Goal: Task Accomplishment & Management: Use online tool/utility

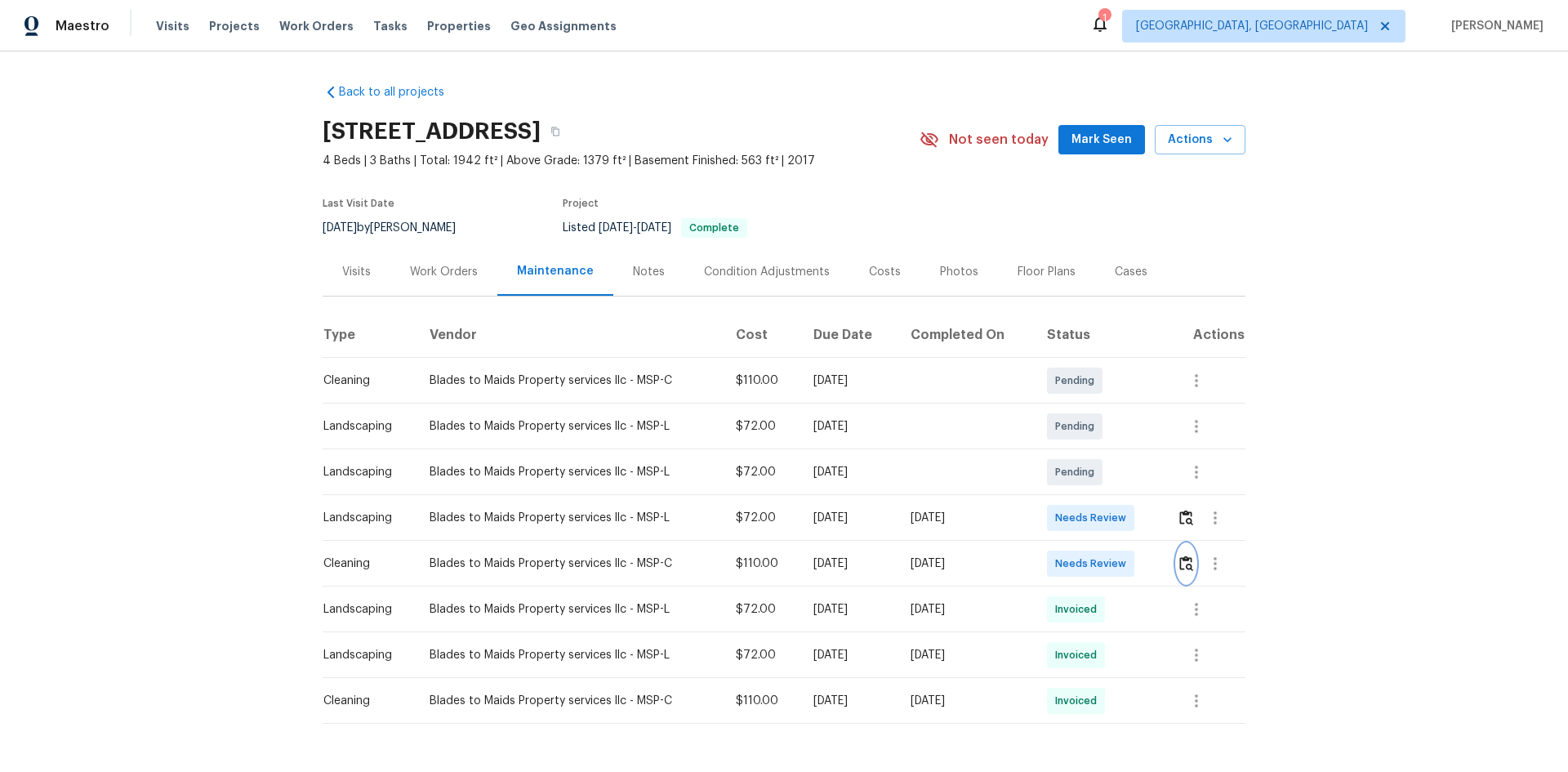
click at [1185, 561] on img "button" at bounding box center [1187, 562] width 14 height 15
click at [1186, 562] on img "button" at bounding box center [1187, 562] width 14 height 15
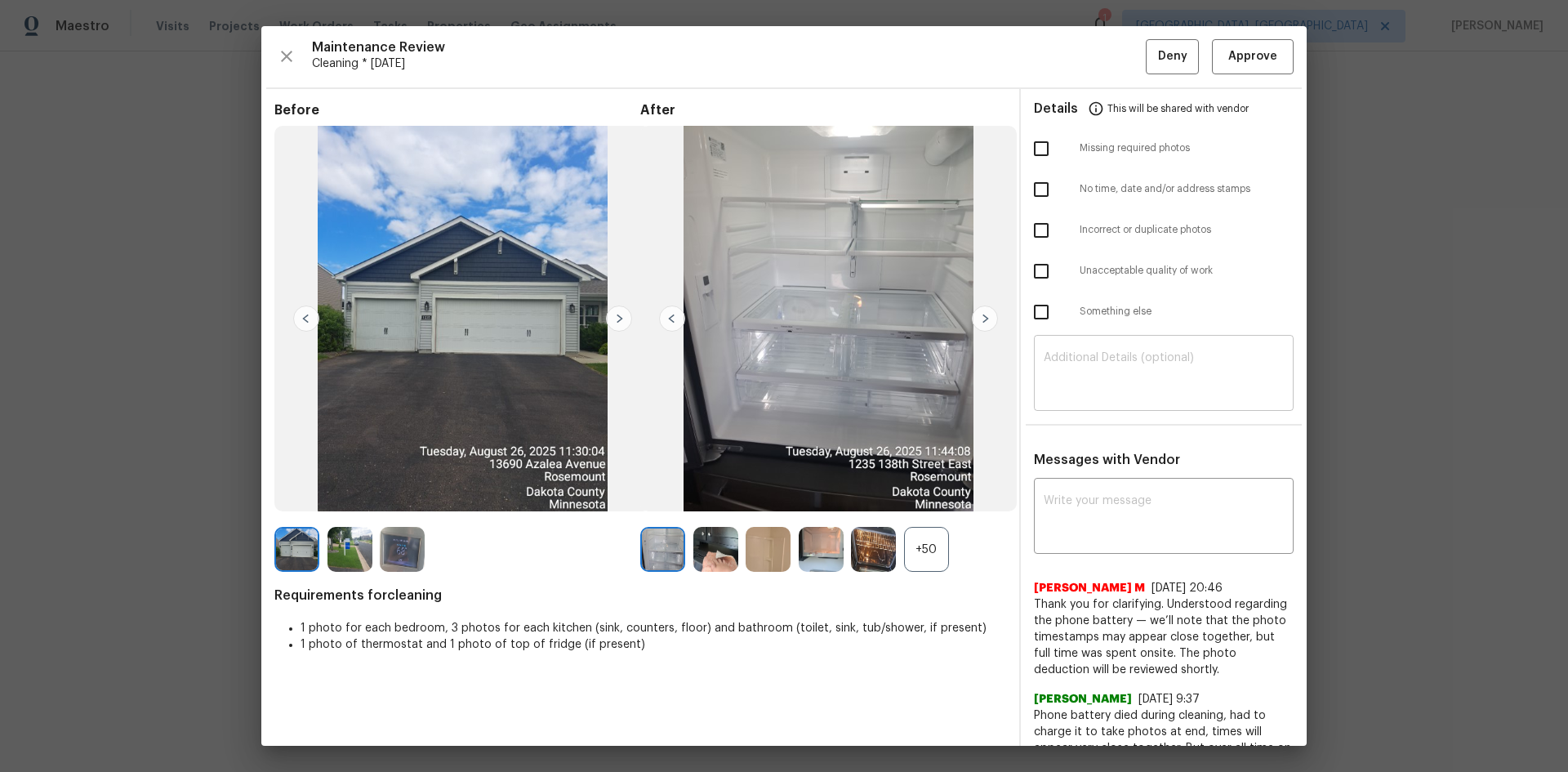
click at [1082, 380] on textarea at bounding box center [1163, 374] width 240 height 46
paste textarea "Maintenance Audit Team: Hello! Unfortunately, this Cleaning visit completed on …"
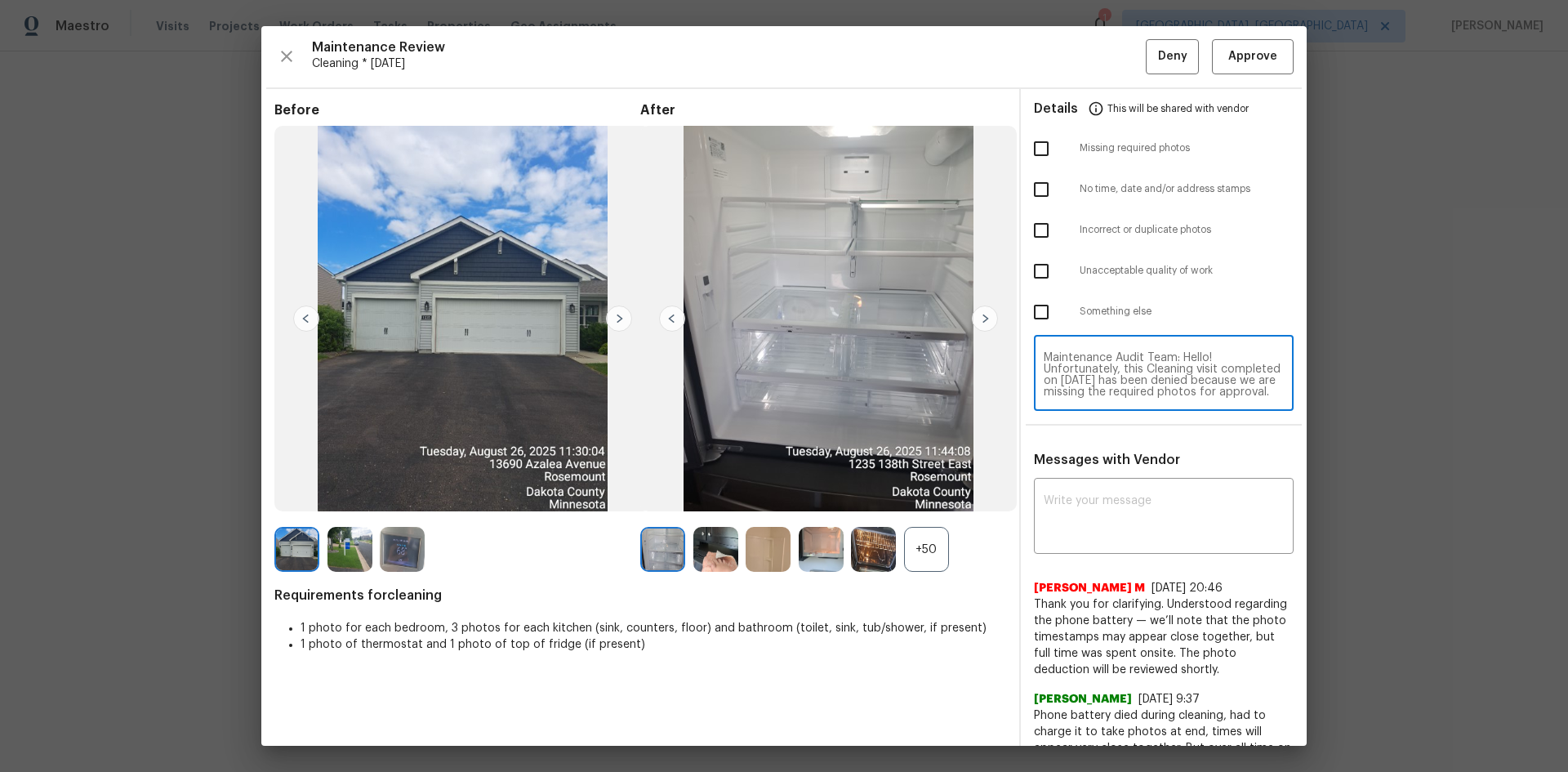
scroll to position [160, 0]
type textarea "Maintenance Audit Team: Hello! Unfortunately, this Cleaning visit completed on …"
click at [1072, 499] on textarea at bounding box center [1163, 518] width 240 height 46
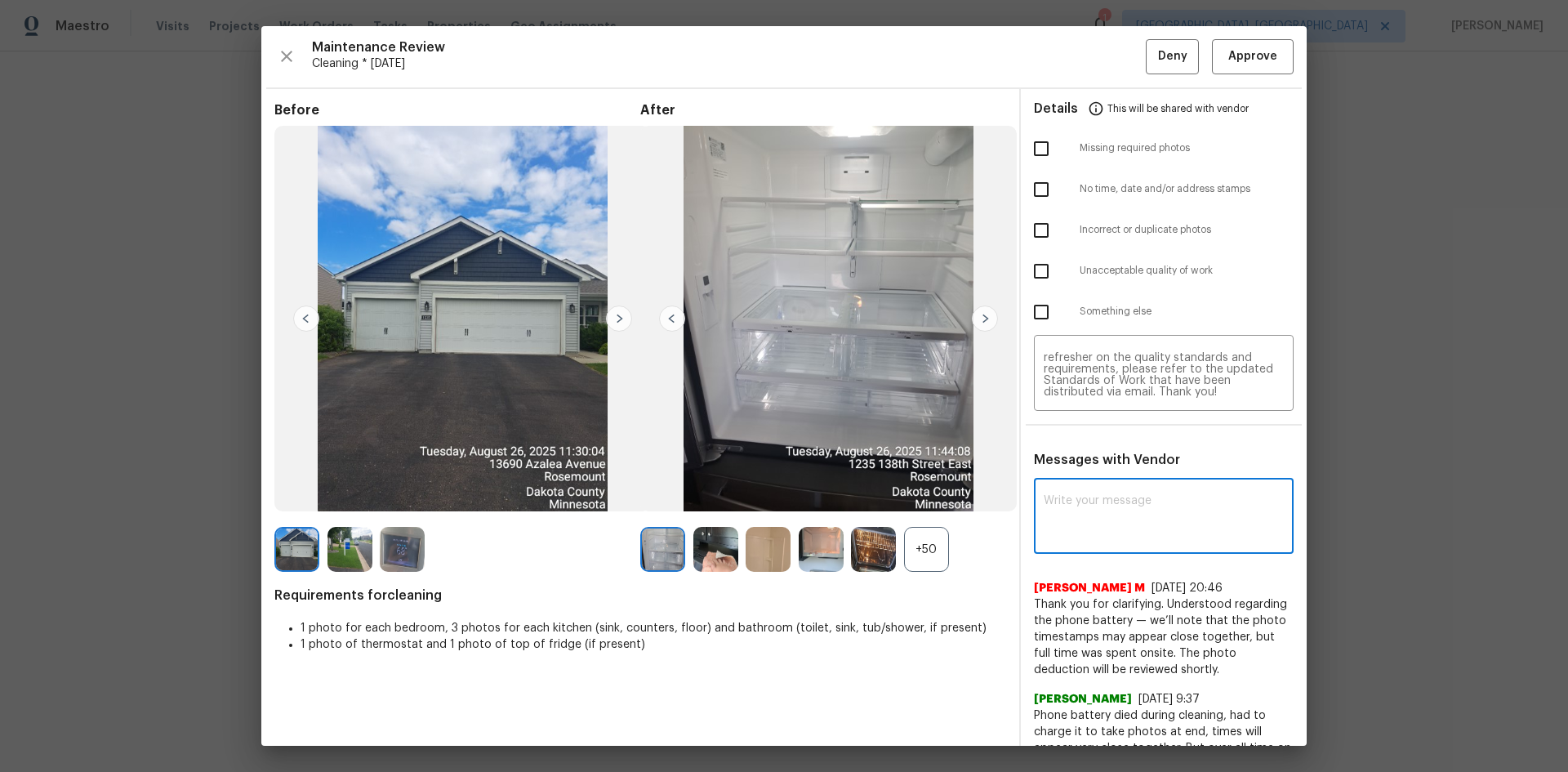
paste textarea "Maintenance Audit Team: Hello! Unfortunately, this Cleaning visit completed on …"
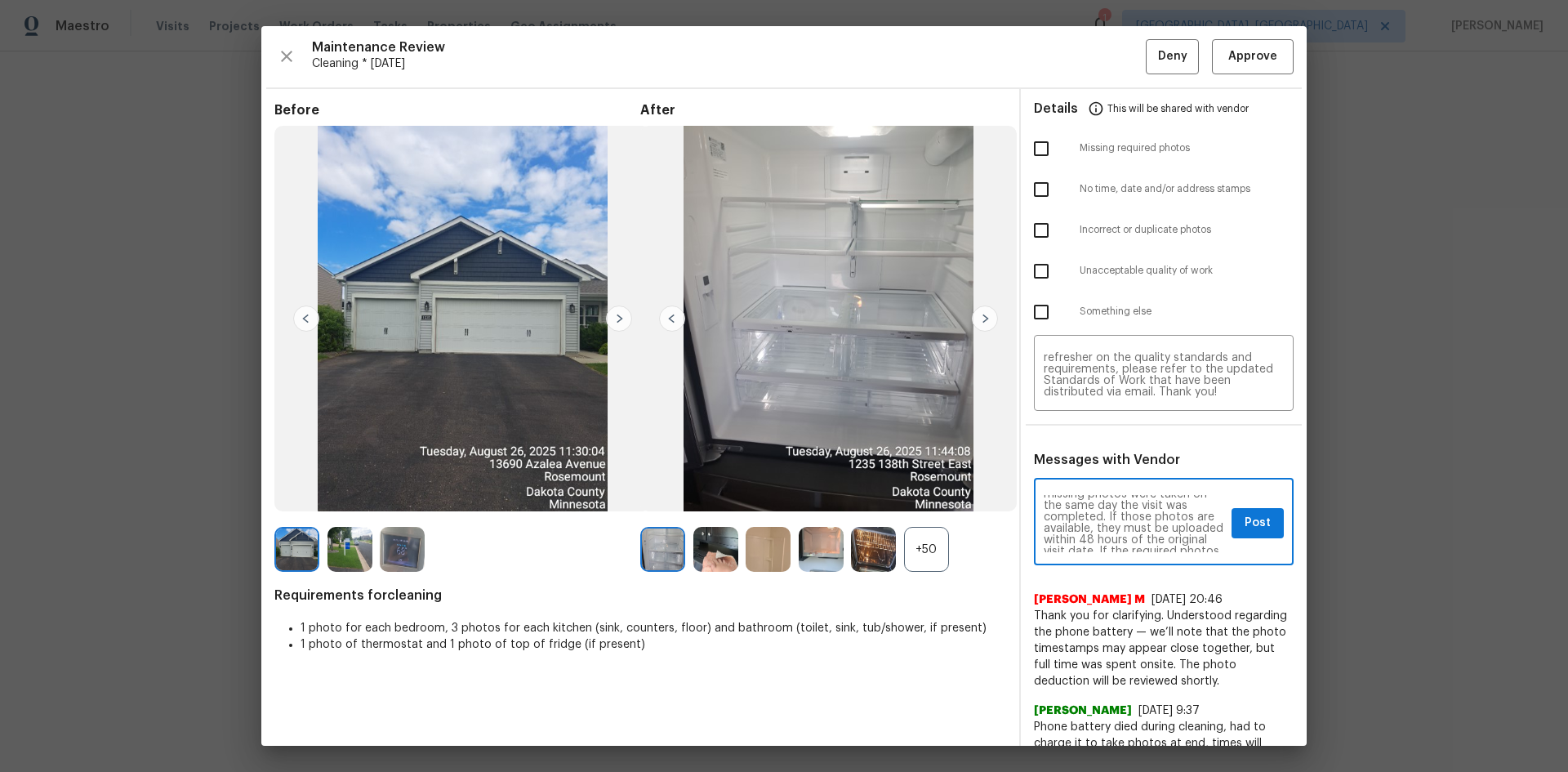
scroll to position [65, 0]
click at [1161, 524] on textarea "Maintenance Audit Team: Hello! Unfortunately, this Cleaning visit completed on …" at bounding box center [1134, 524] width 181 height 57
type textarea "Maintenance Audit Team: Hello! Unfortunately, this Cleaning visit completed on …"
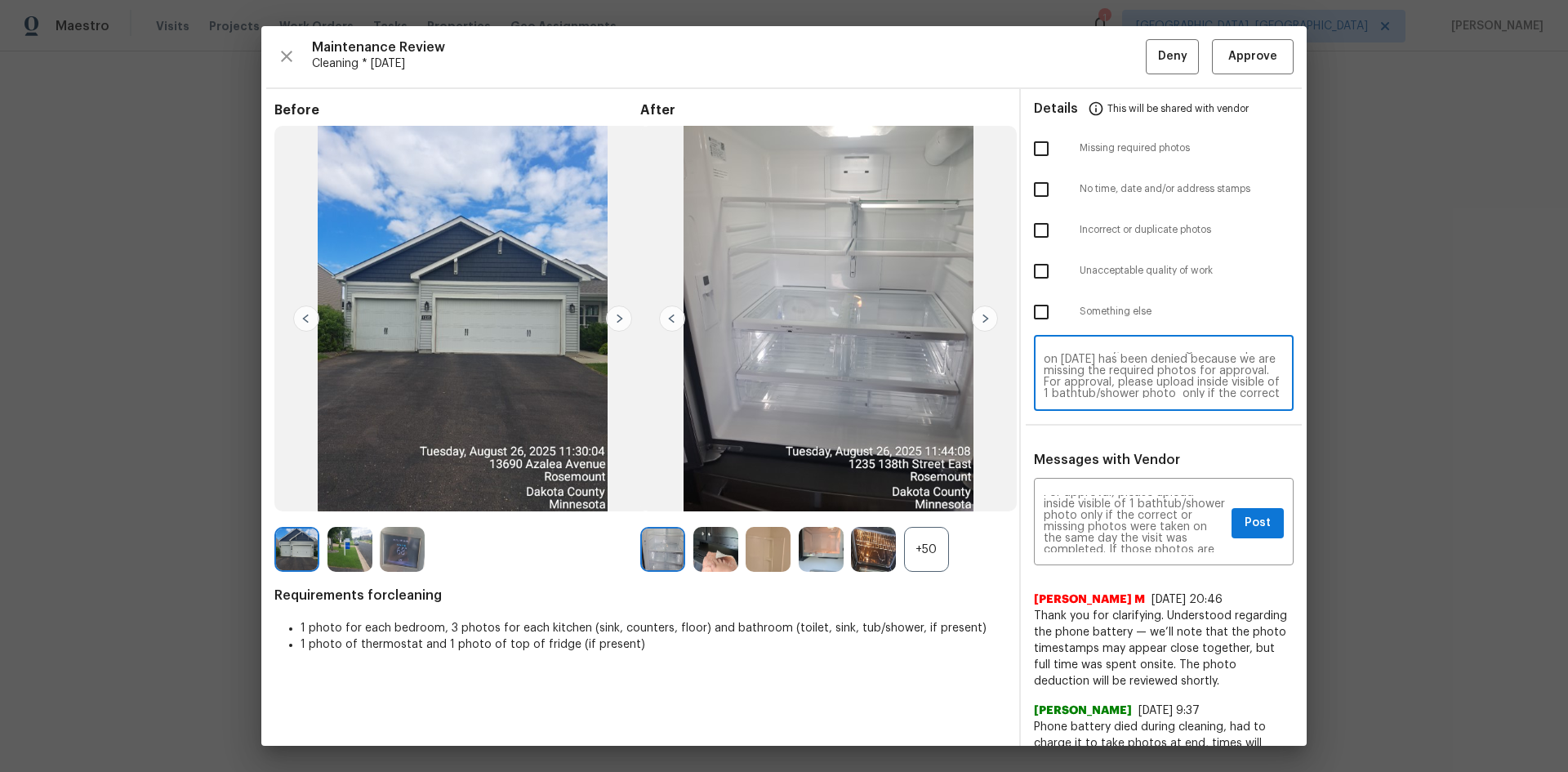
scroll to position [32, 0]
click at [1161, 390] on textarea "Maintenance Audit Team: Hello! Unfortunately, this Cleaning visit completed on …" at bounding box center [1163, 374] width 240 height 46
type textarea "Maintenance Audit Team: Hello! Unfortunately, this Cleaning visit completed on …"
click at [1245, 518] on span "Post" at bounding box center [1257, 523] width 26 height 21
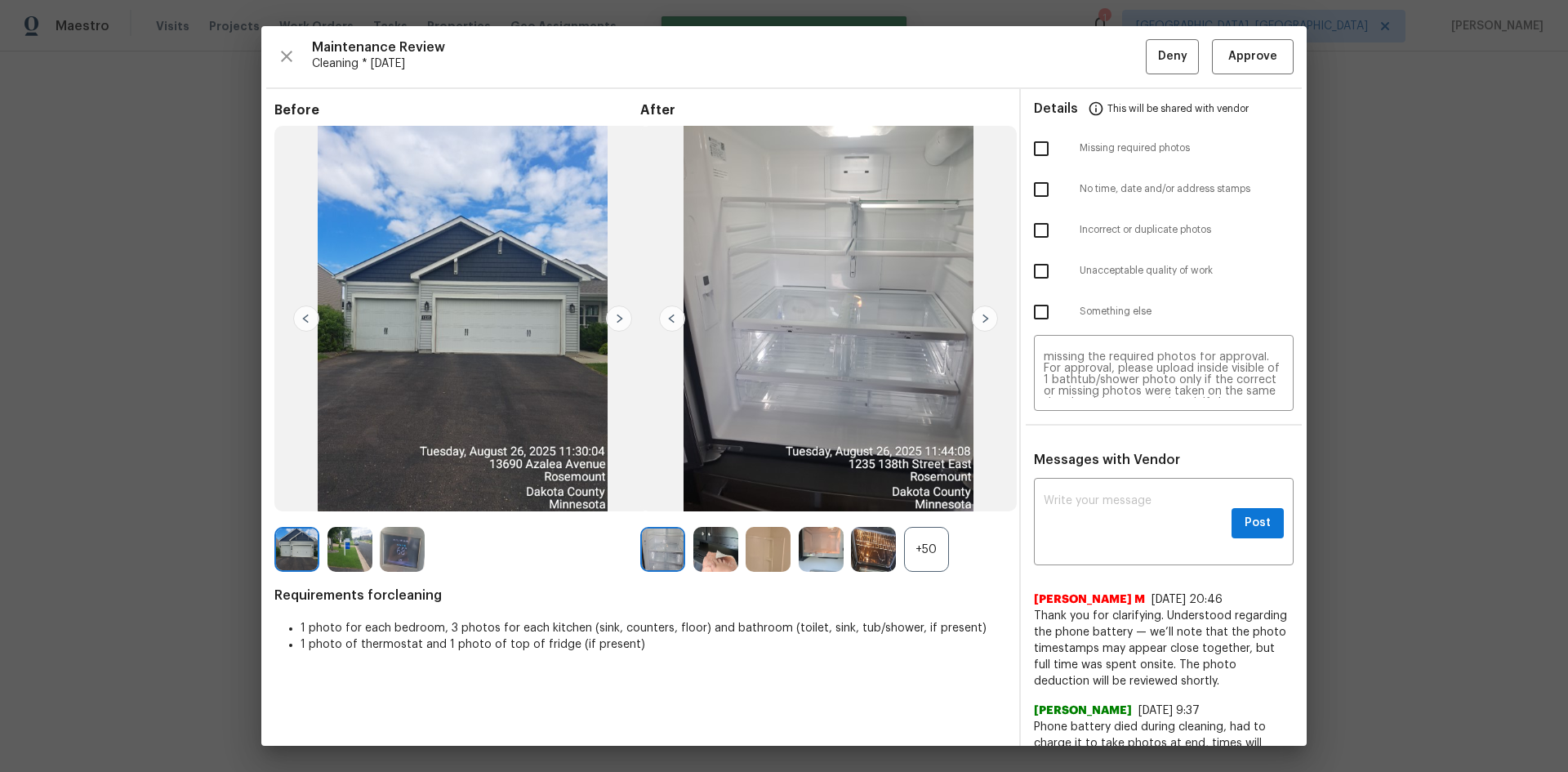
scroll to position [0, 0]
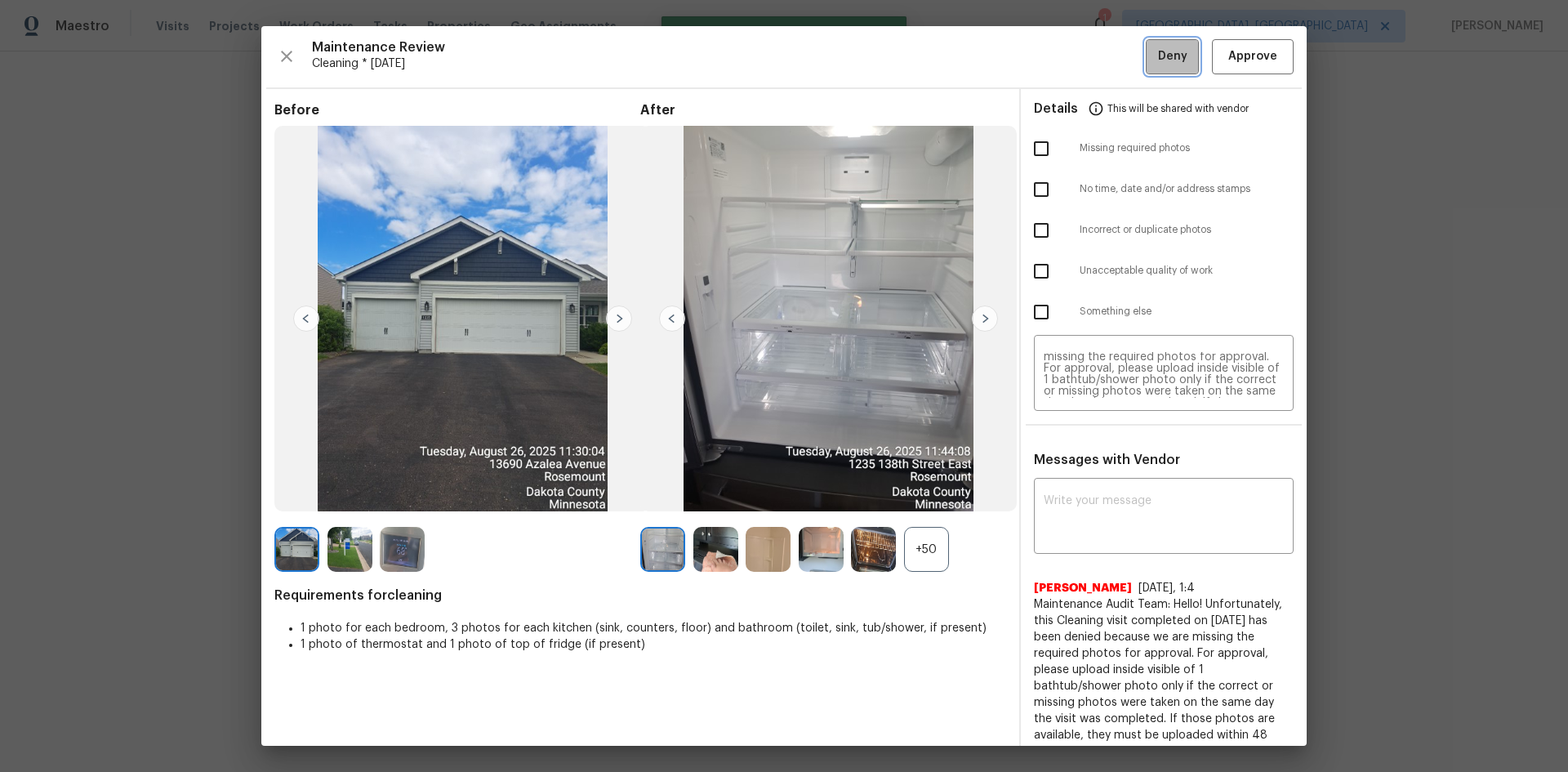
click at [1145, 50] on button "Deny" at bounding box center [1171, 56] width 53 height 35
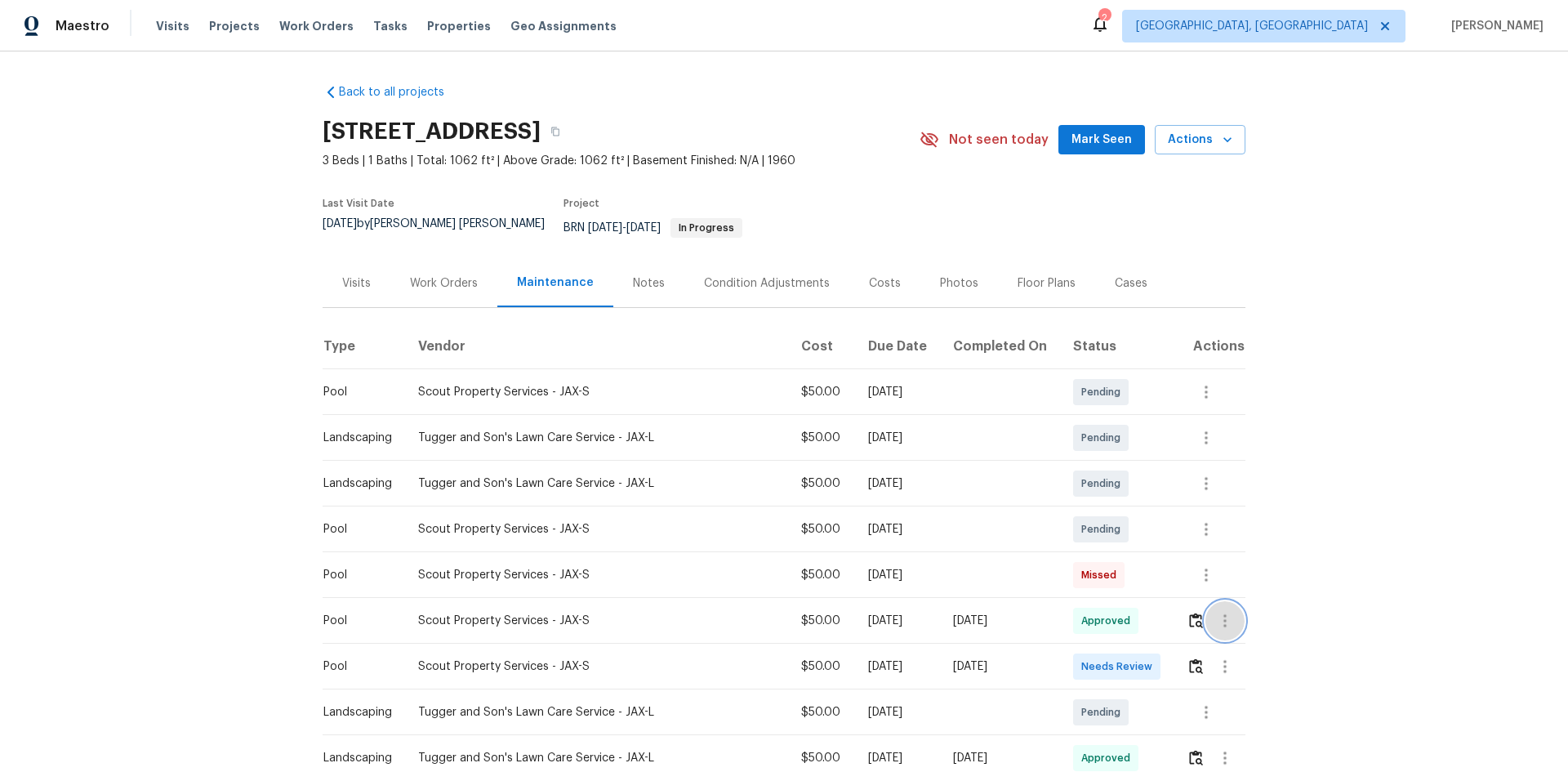
click at [1215, 611] on icon "button" at bounding box center [1225, 621] width 20 height 20
click at [1225, 636] on li "View details" at bounding box center [1255, 636] width 115 height 27
click at [1395, 457] on div at bounding box center [784, 386] width 1568 height 772
click at [1190, 658] on img "button" at bounding box center [1196, 665] width 14 height 15
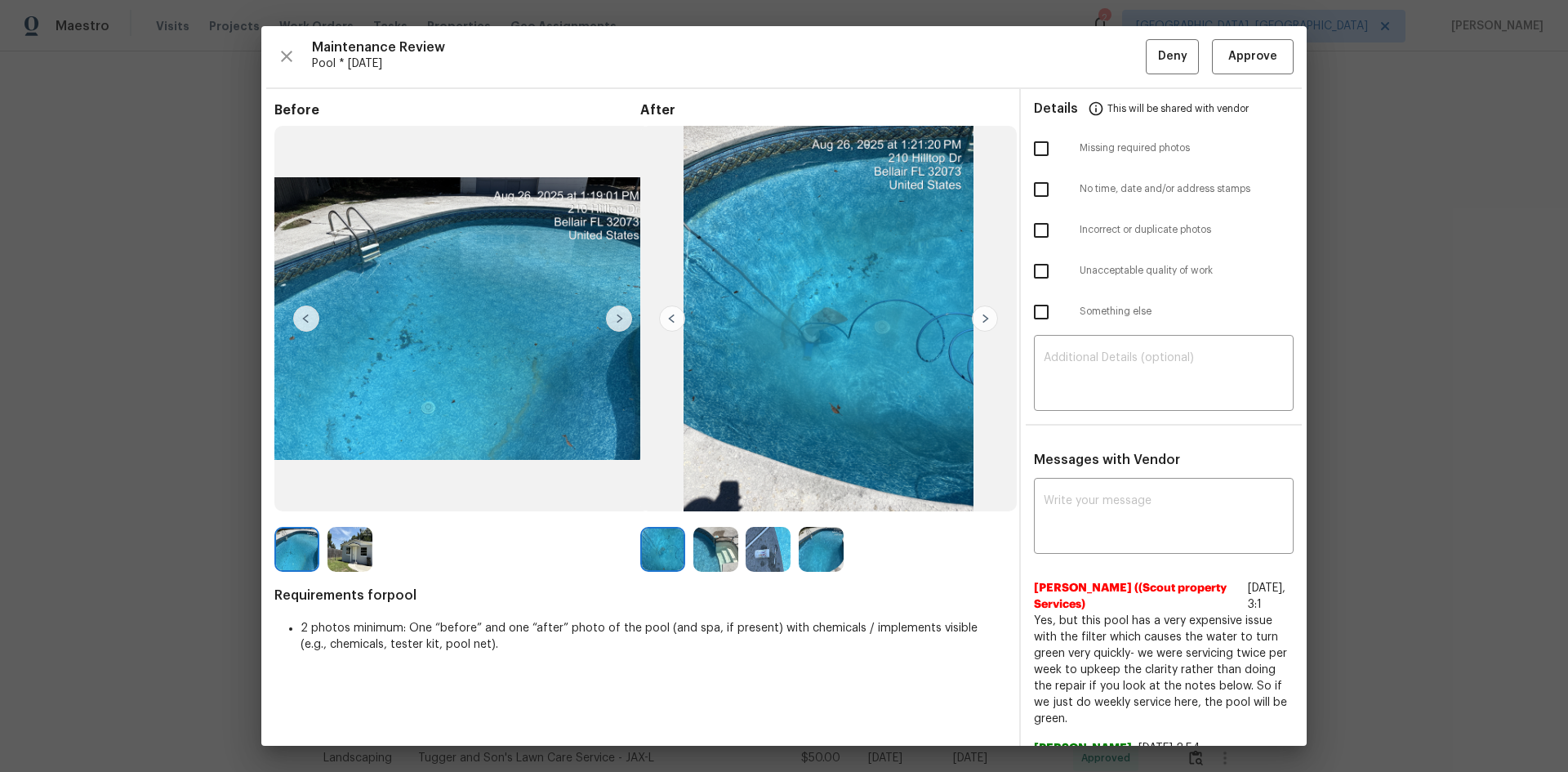
click at [987, 317] on img at bounding box center [984, 318] width 26 height 26
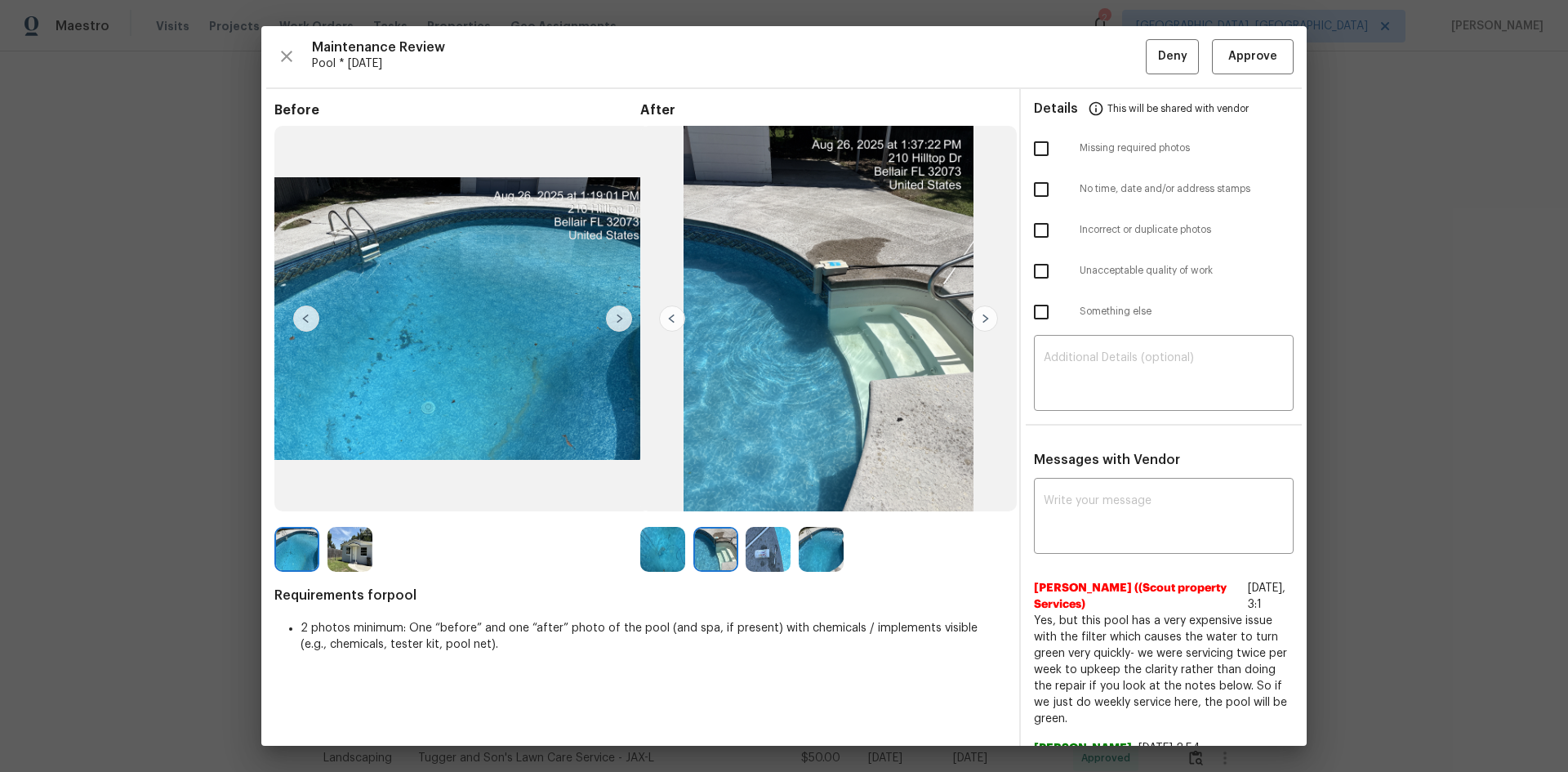
click at [987, 317] on img at bounding box center [984, 318] width 26 height 26
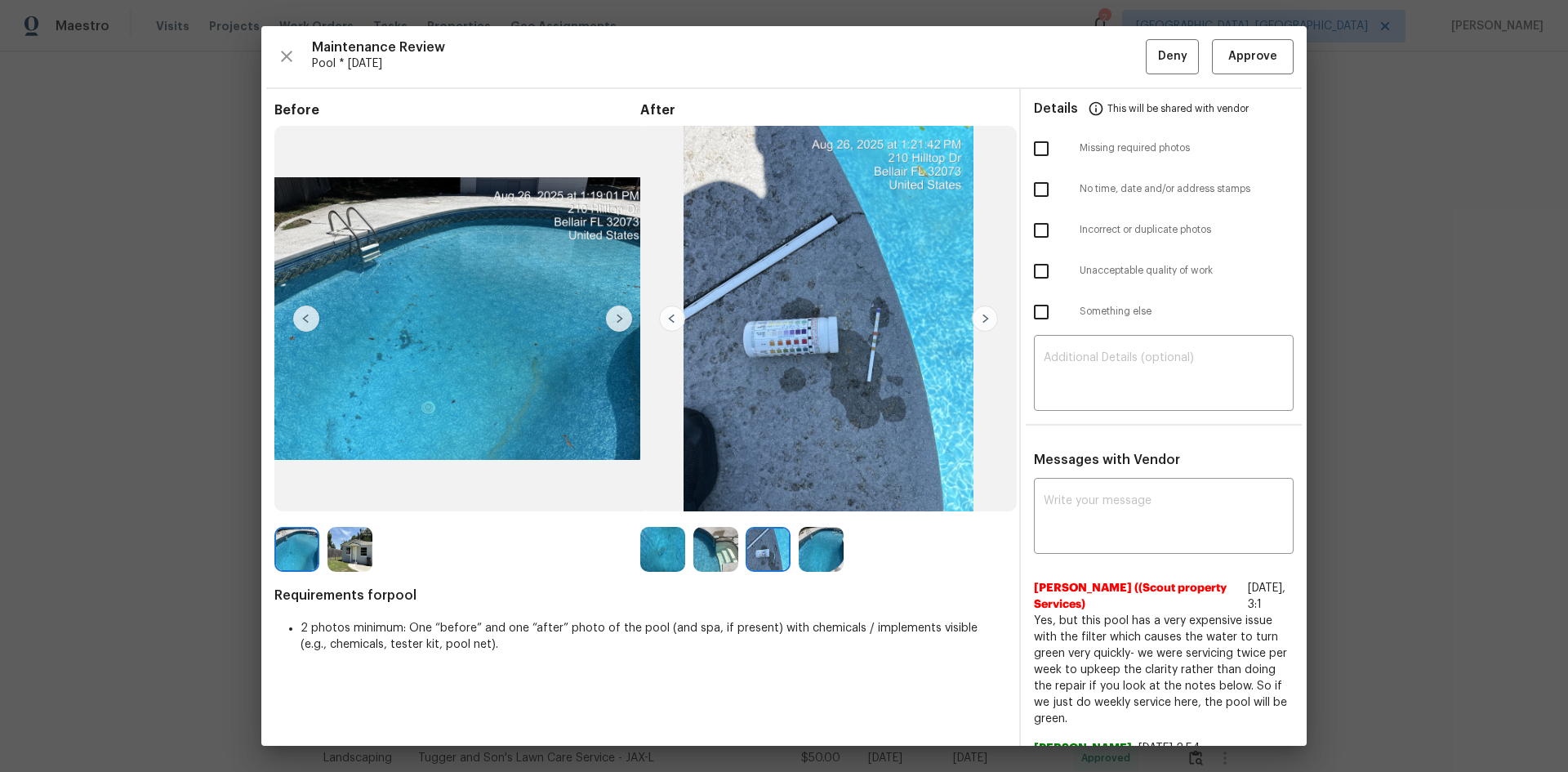
click at [981, 314] on img at bounding box center [984, 318] width 26 height 26
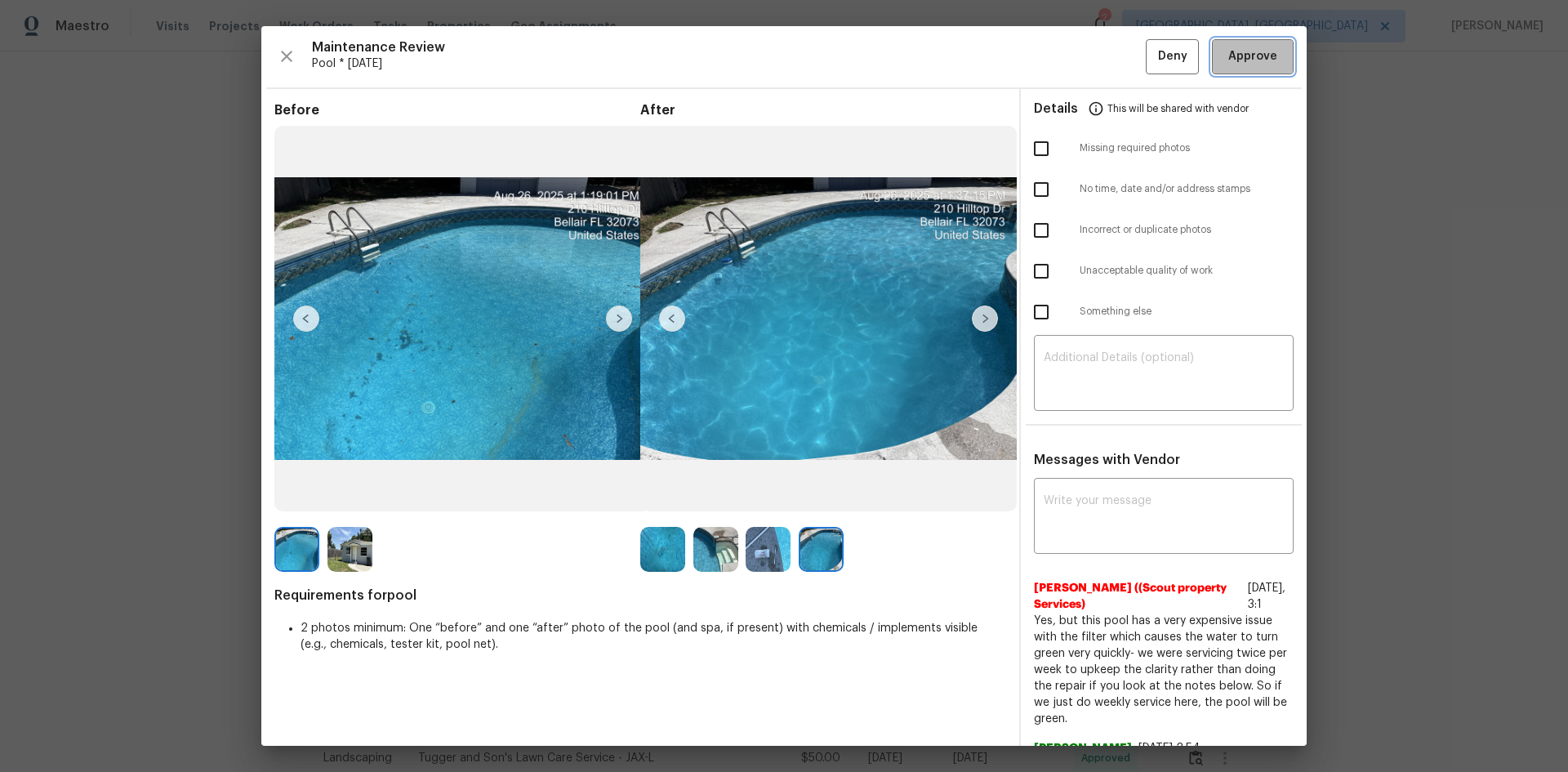
click at [1234, 47] on span "Approve" at bounding box center [1252, 56] width 49 height 21
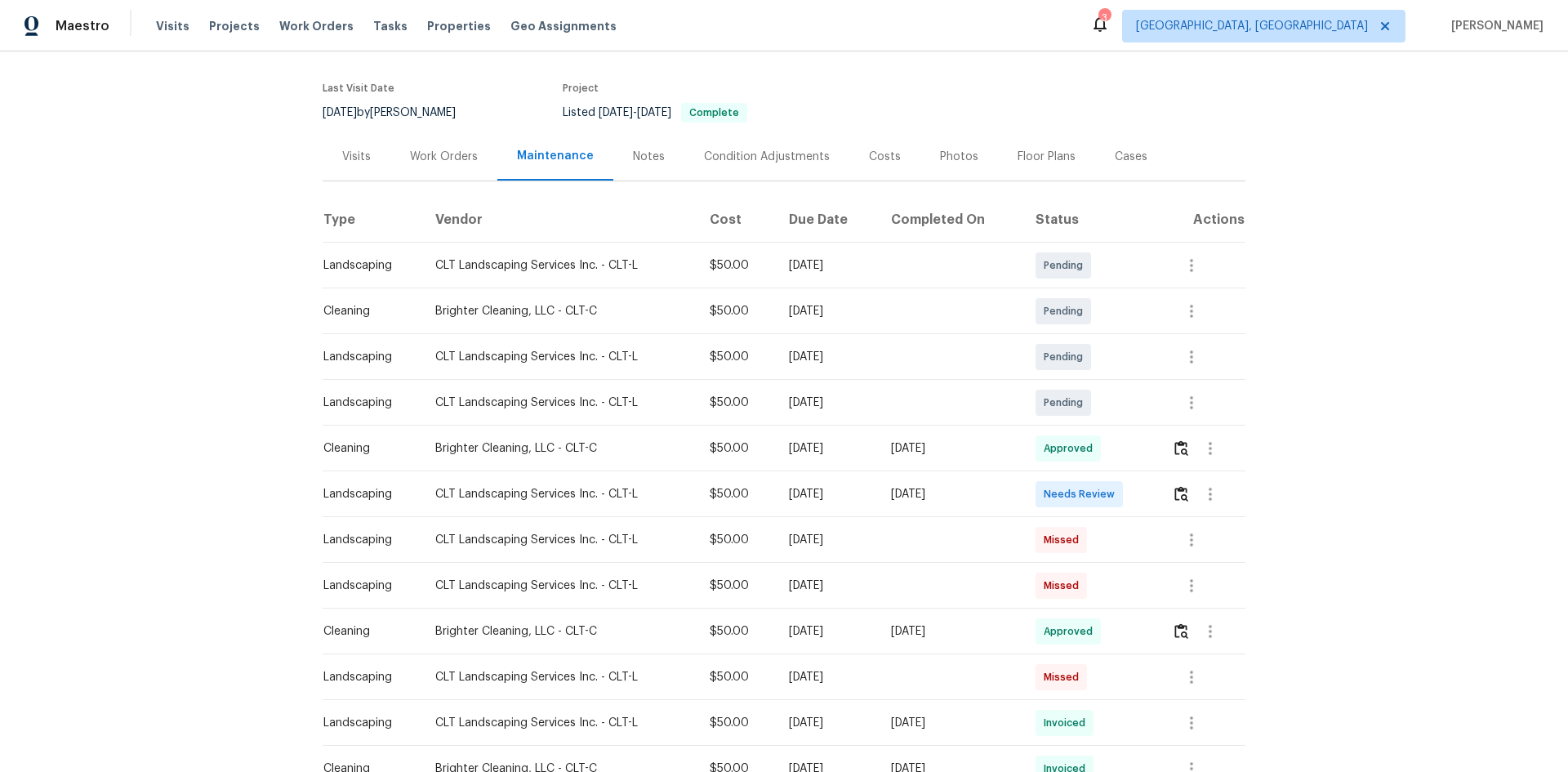
scroll to position [163, 0]
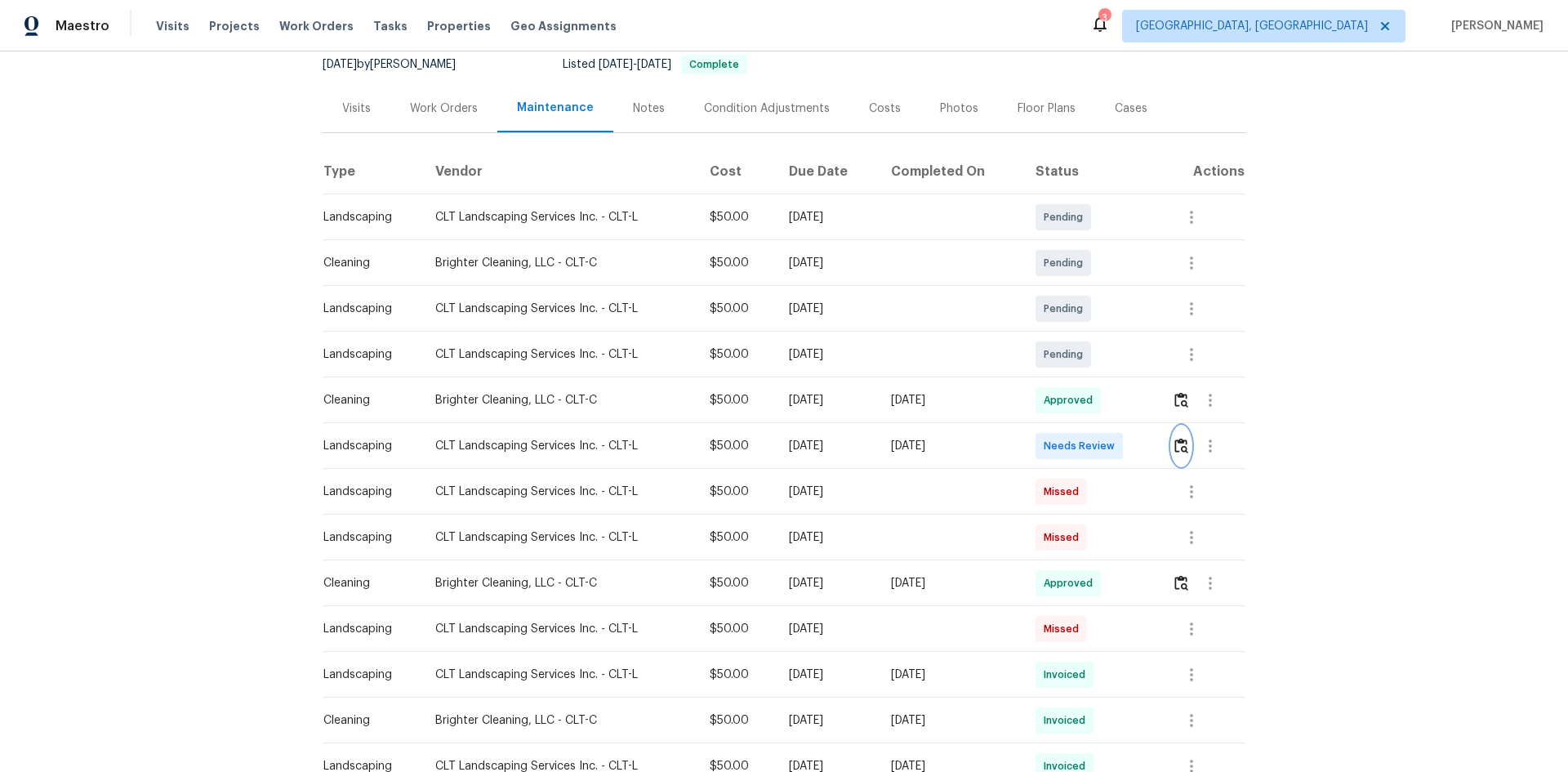
click at [1181, 445] on img "button" at bounding box center [1181, 445] width 14 height 15
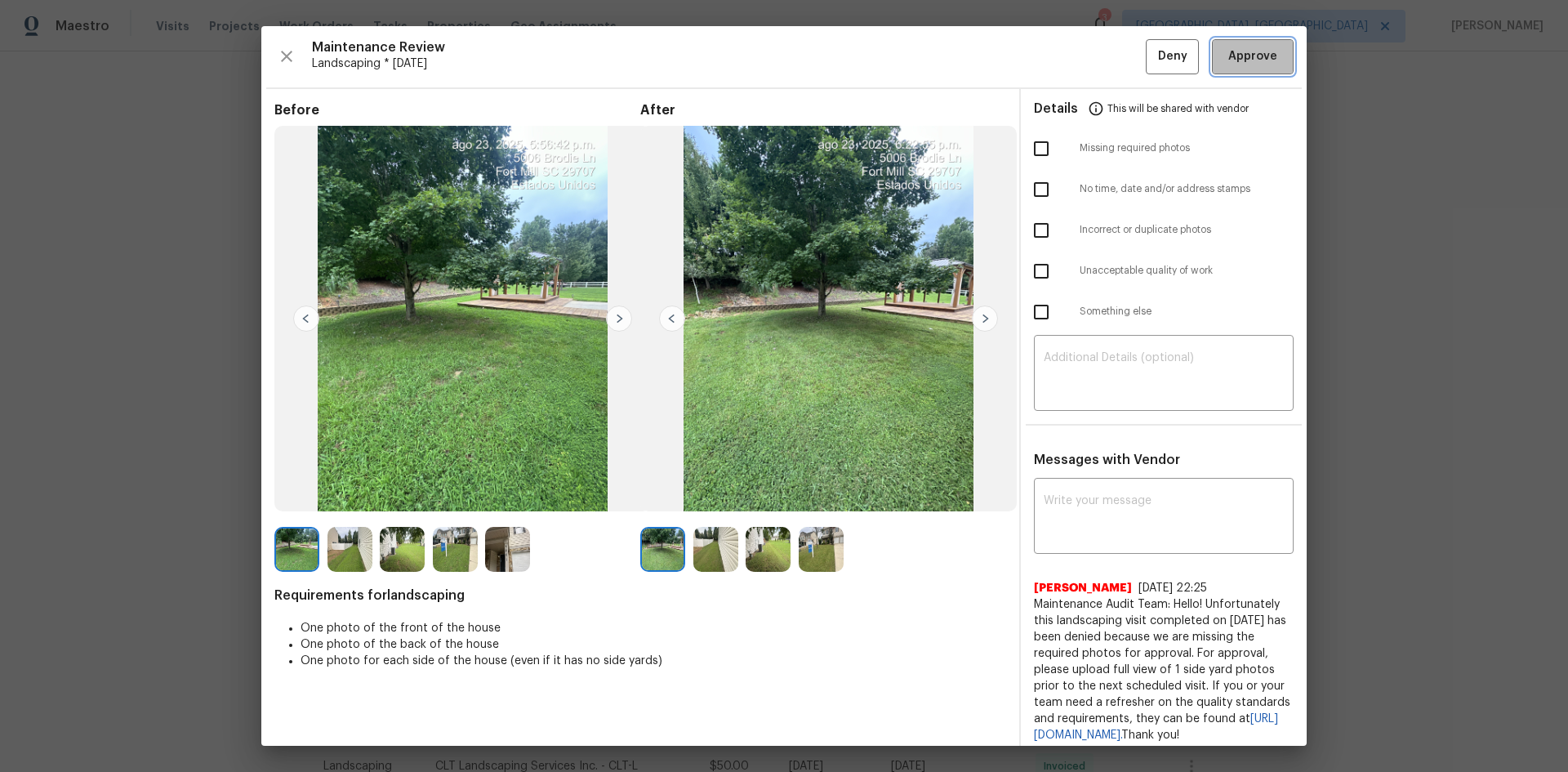
click at [1257, 57] on span "Approve" at bounding box center [1252, 56] width 49 height 21
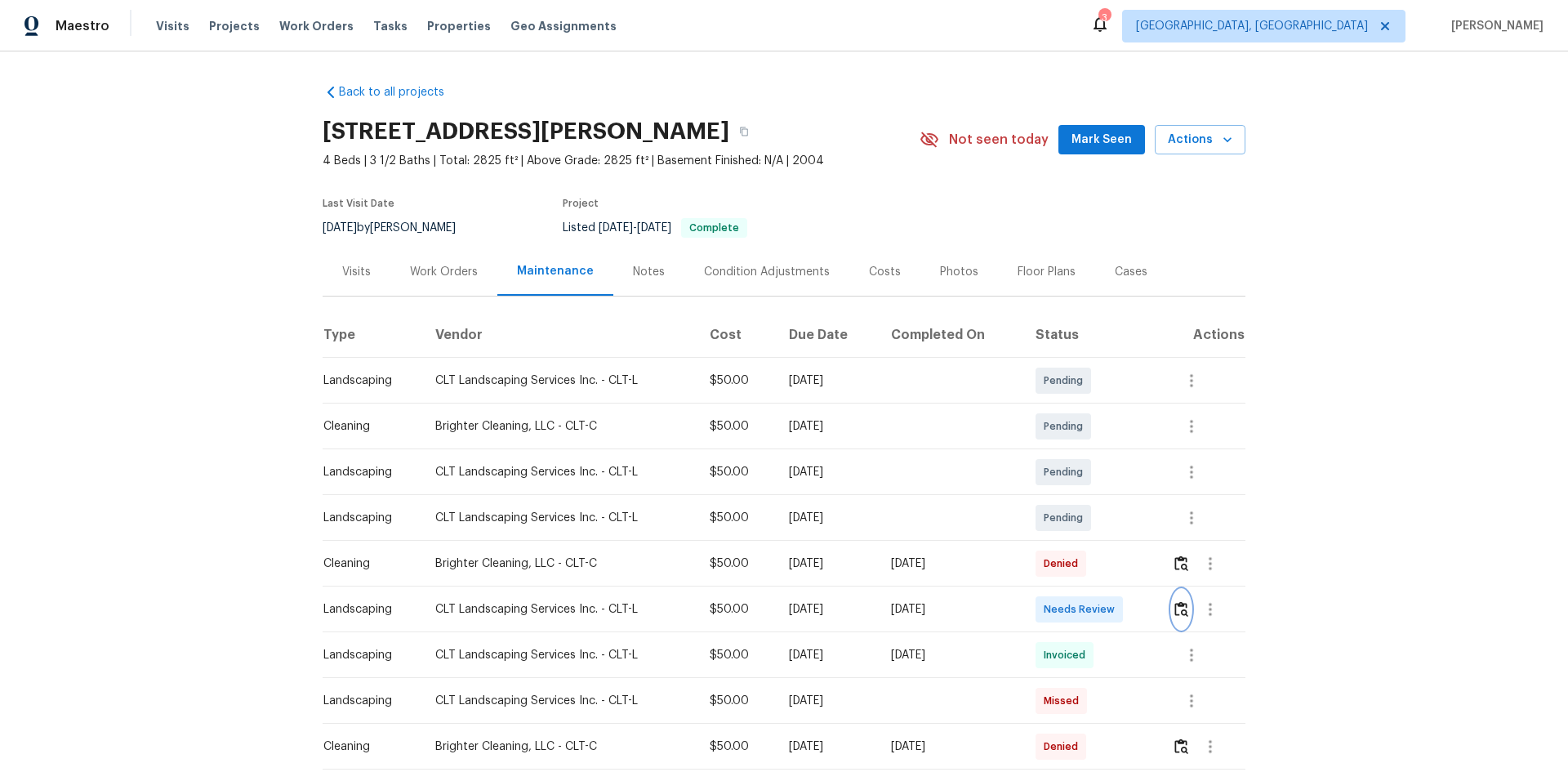
click at [1179, 605] on img "button" at bounding box center [1181, 608] width 14 height 15
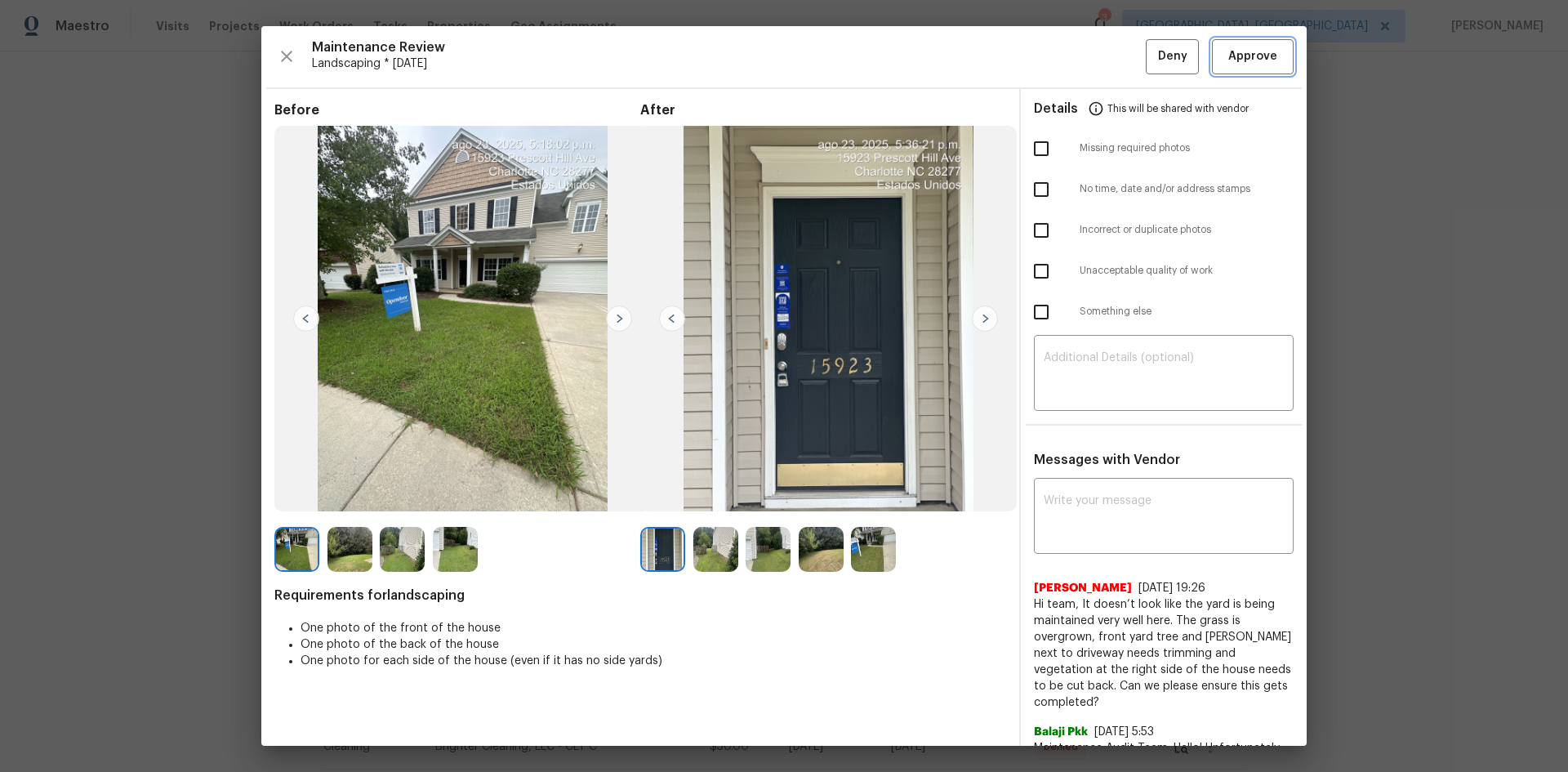
click at [1237, 69] on button "Approve" at bounding box center [1252, 56] width 81 height 35
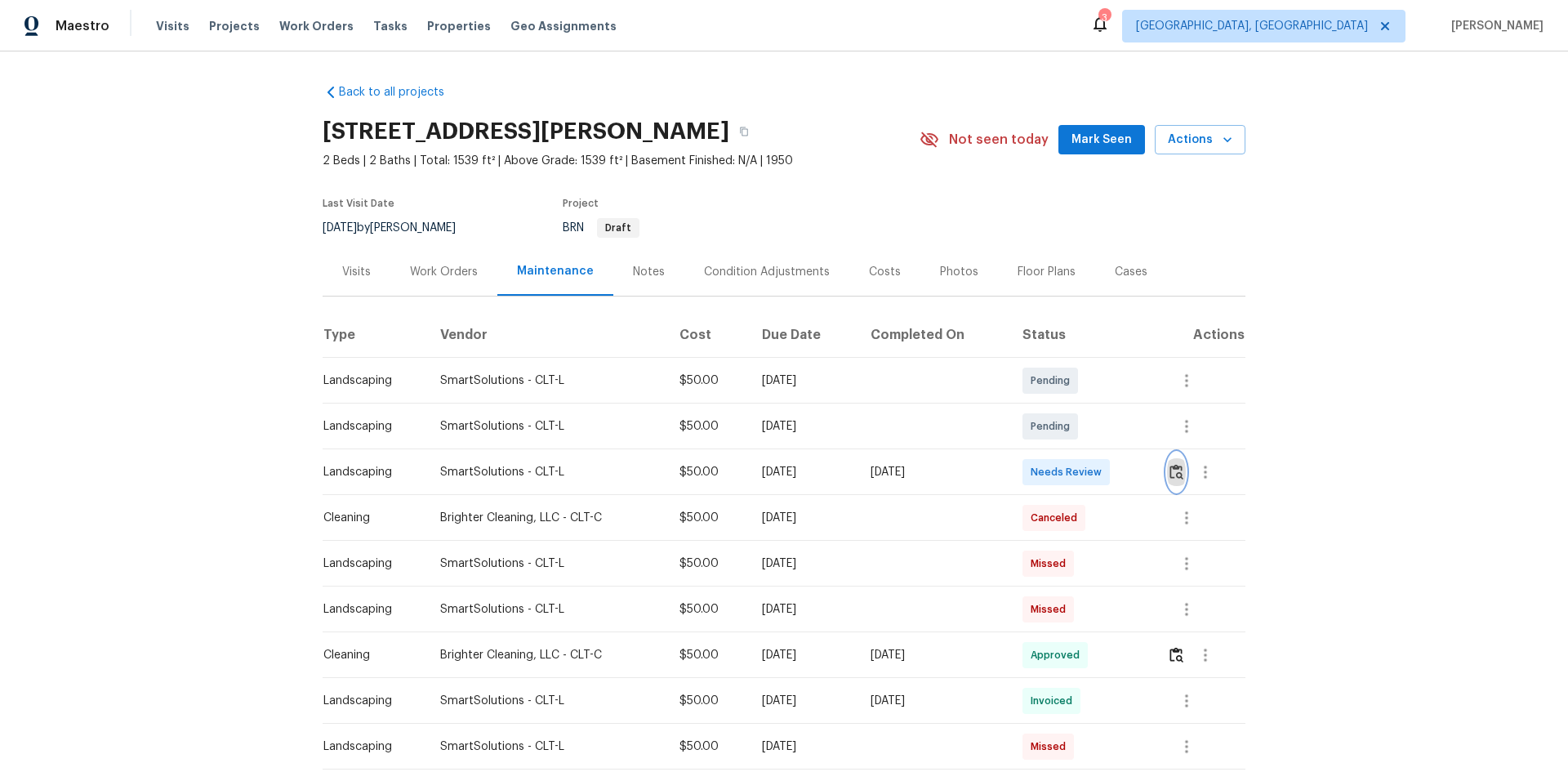
click at [1170, 472] on img "button" at bounding box center [1177, 471] width 14 height 15
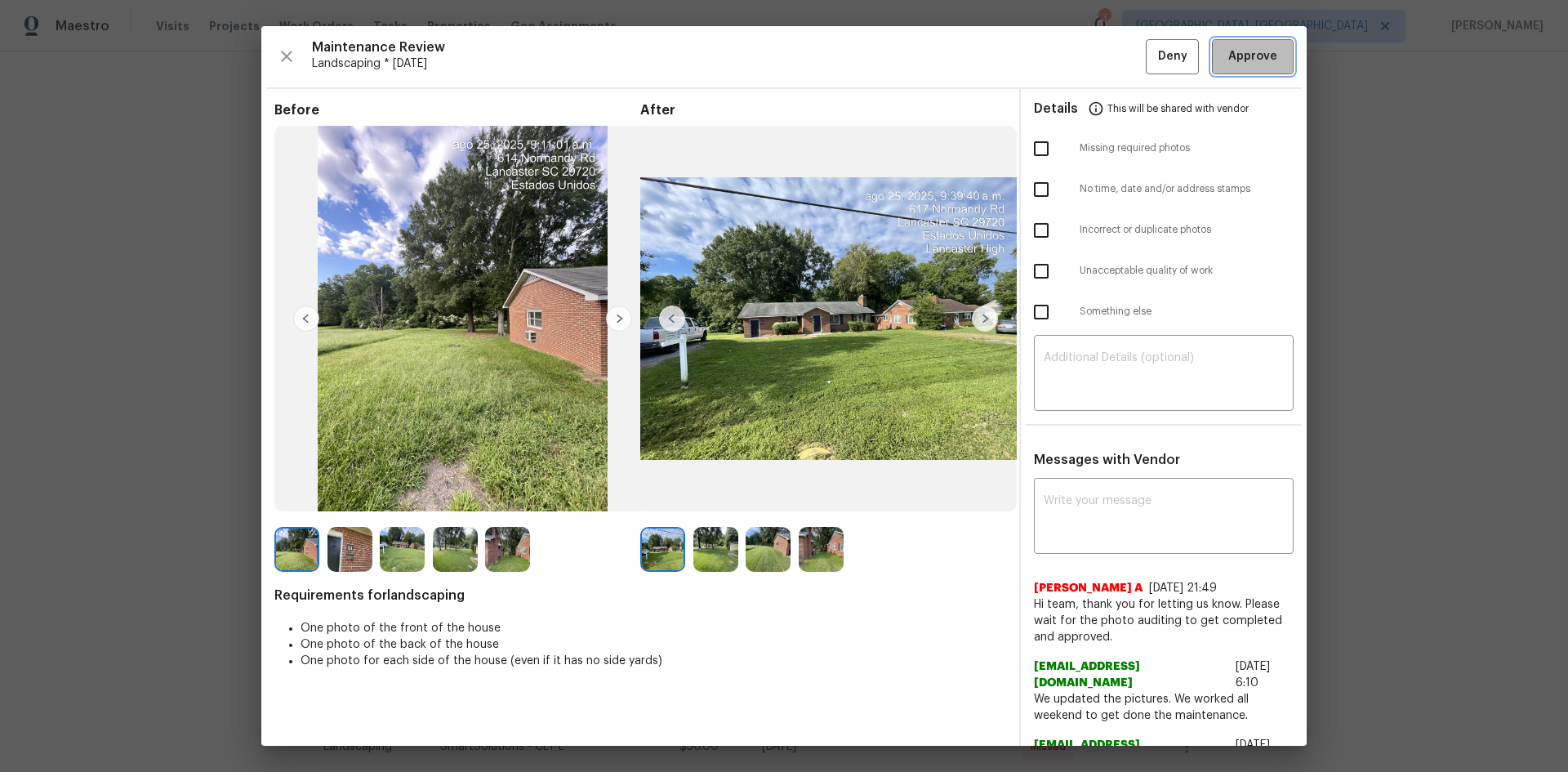
click at [1238, 47] on span "Approve" at bounding box center [1252, 56] width 49 height 21
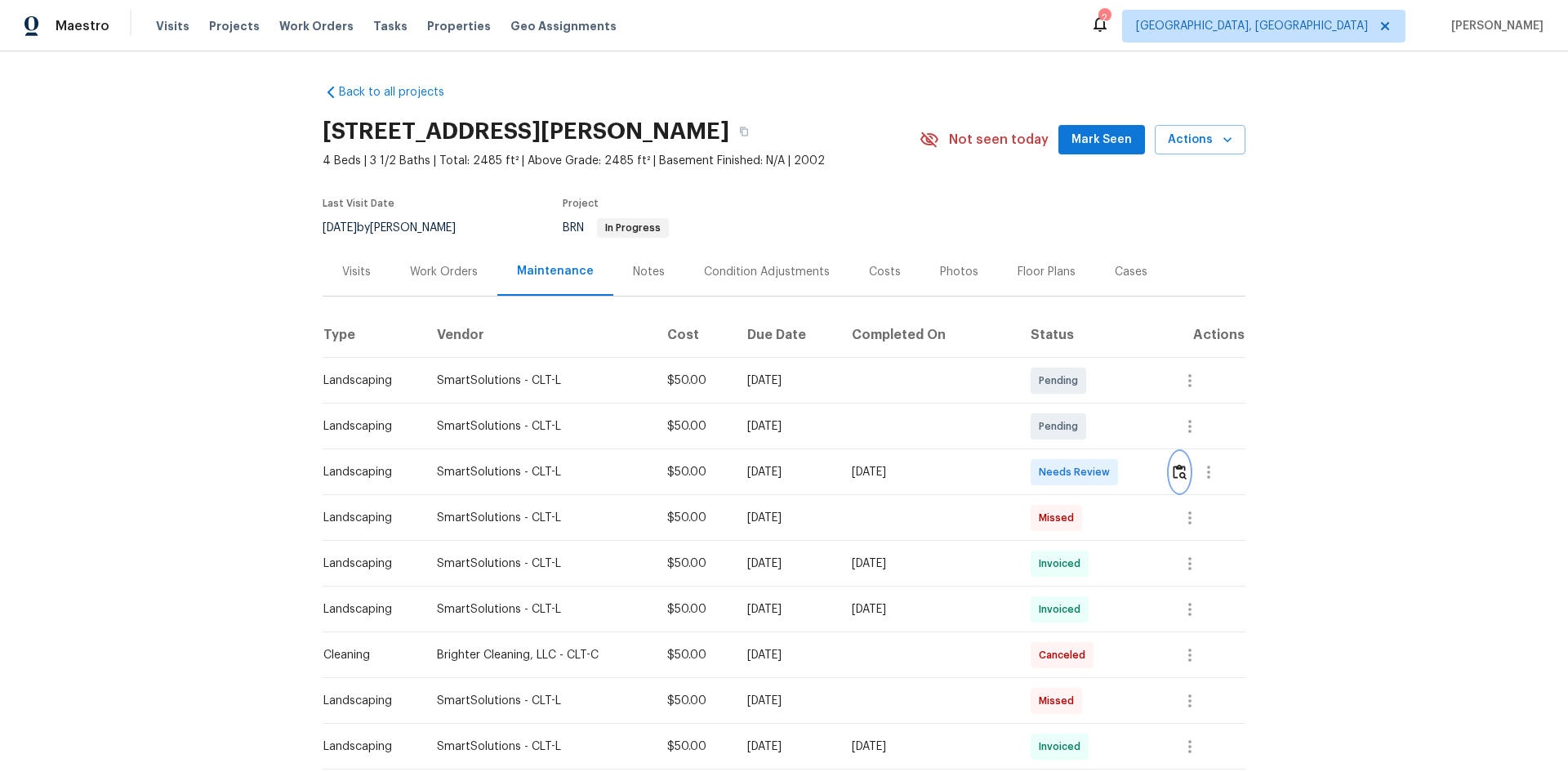
click at [1178, 471] on img "button" at bounding box center [1179, 471] width 14 height 15
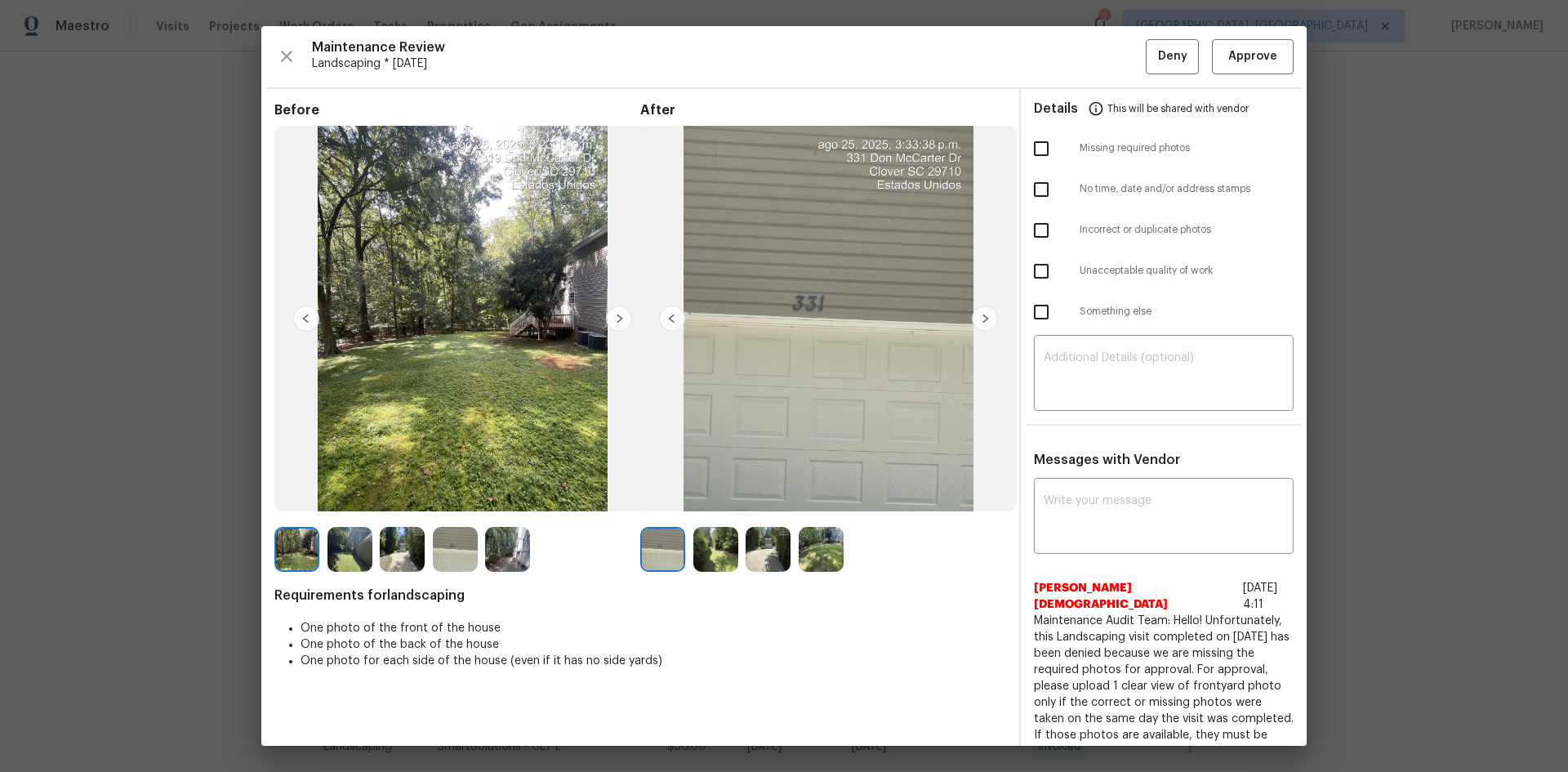
click at [1033, 154] on input "checkbox" at bounding box center [1041, 149] width 34 height 34
checkbox input "true"
click at [1043, 366] on textarea at bounding box center [1163, 374] width 240 height 46
paste textarea "Maintenance Audit Team: Hello! Unfortunately, this Landscaping visit completed …"
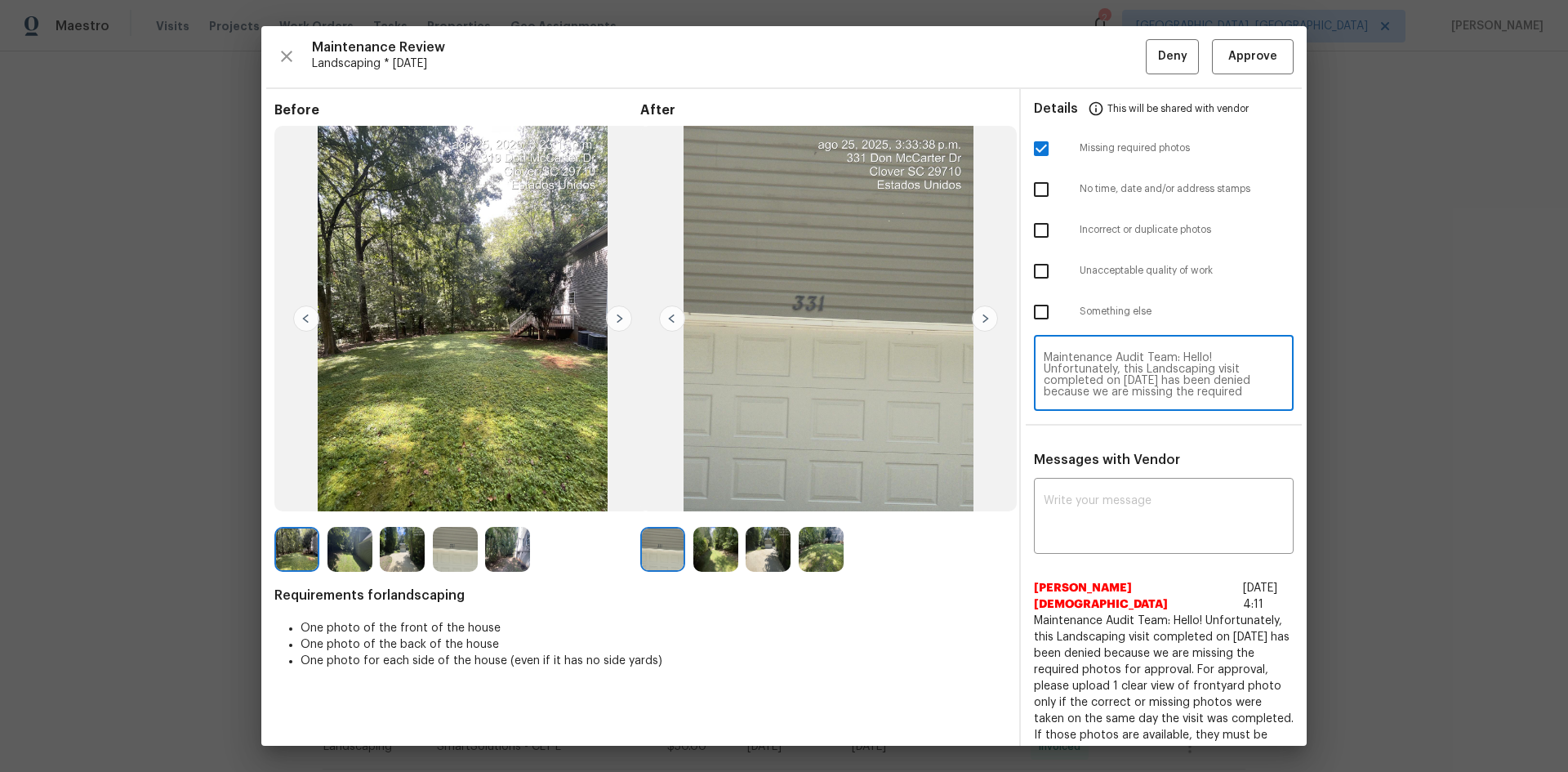
scroll to position [160, 0]
type textarea "Maintenance Audit Team: Hello! Unfortunately, this Landscaping visit completed …"
click at [1070, 490] on div "x ​" at bounding box center [1163, 518] width 260 height 72
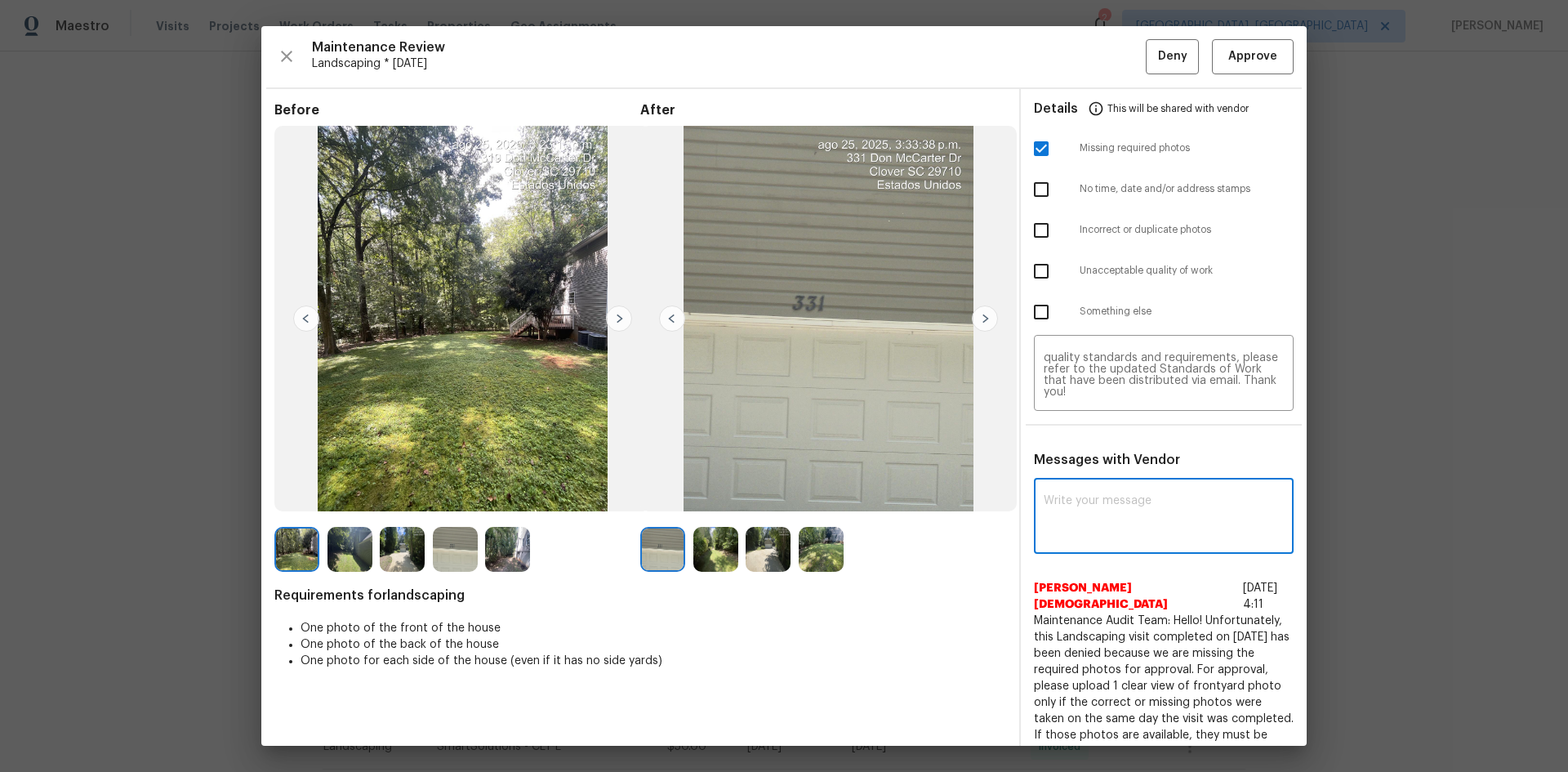
paste textarea "Maintenance Audit Team: Hello! Unfortunately, this Landscaping visit completed …"
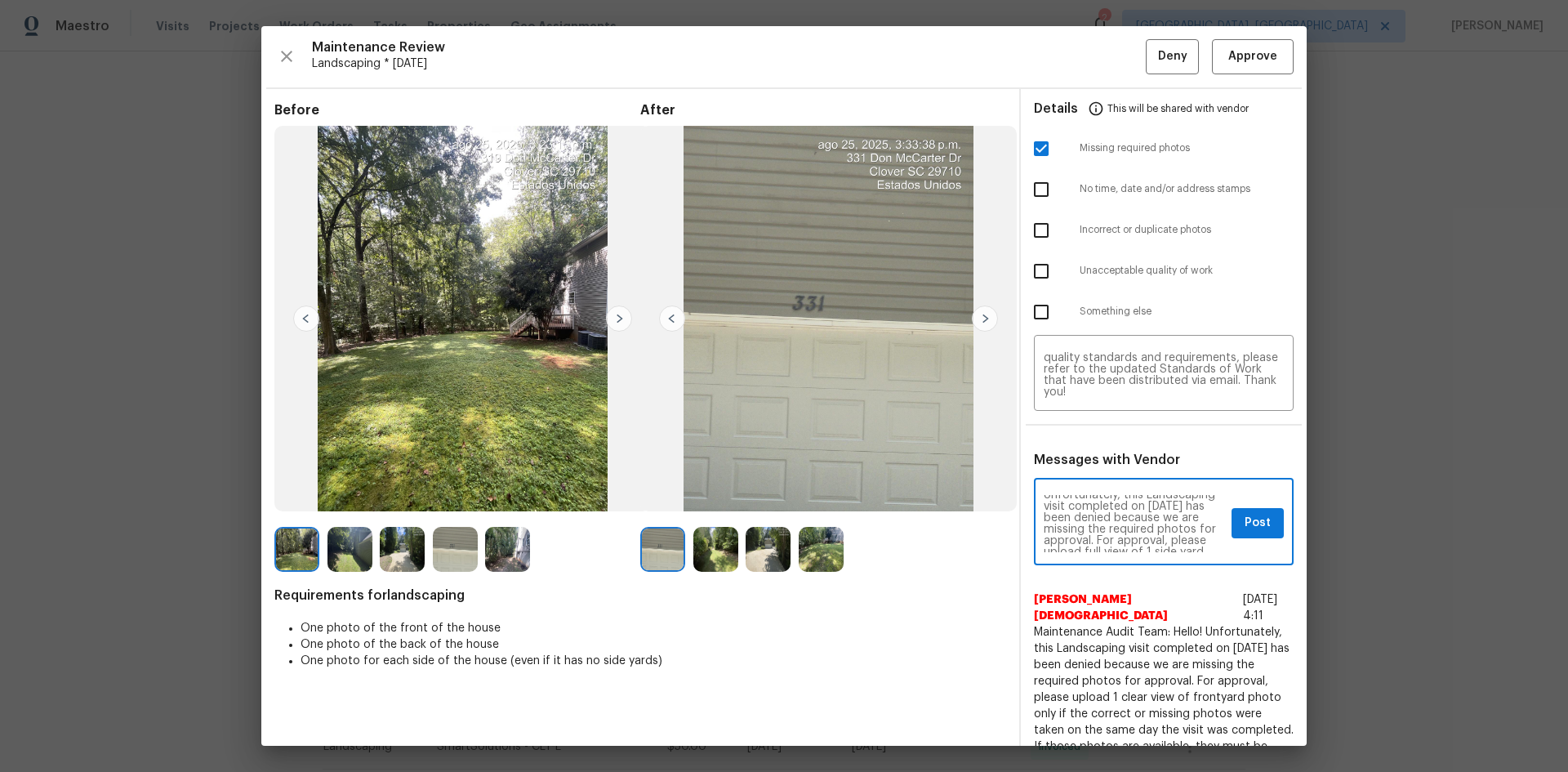
scroll to position [0, 0]
type textarea "Maintenance Audit Team: Hello! Unfortunately, this Landscaping visit completed …"
click at [1245, 525] on span "Post" at bounding box center [1257, 523] width 26 height 21
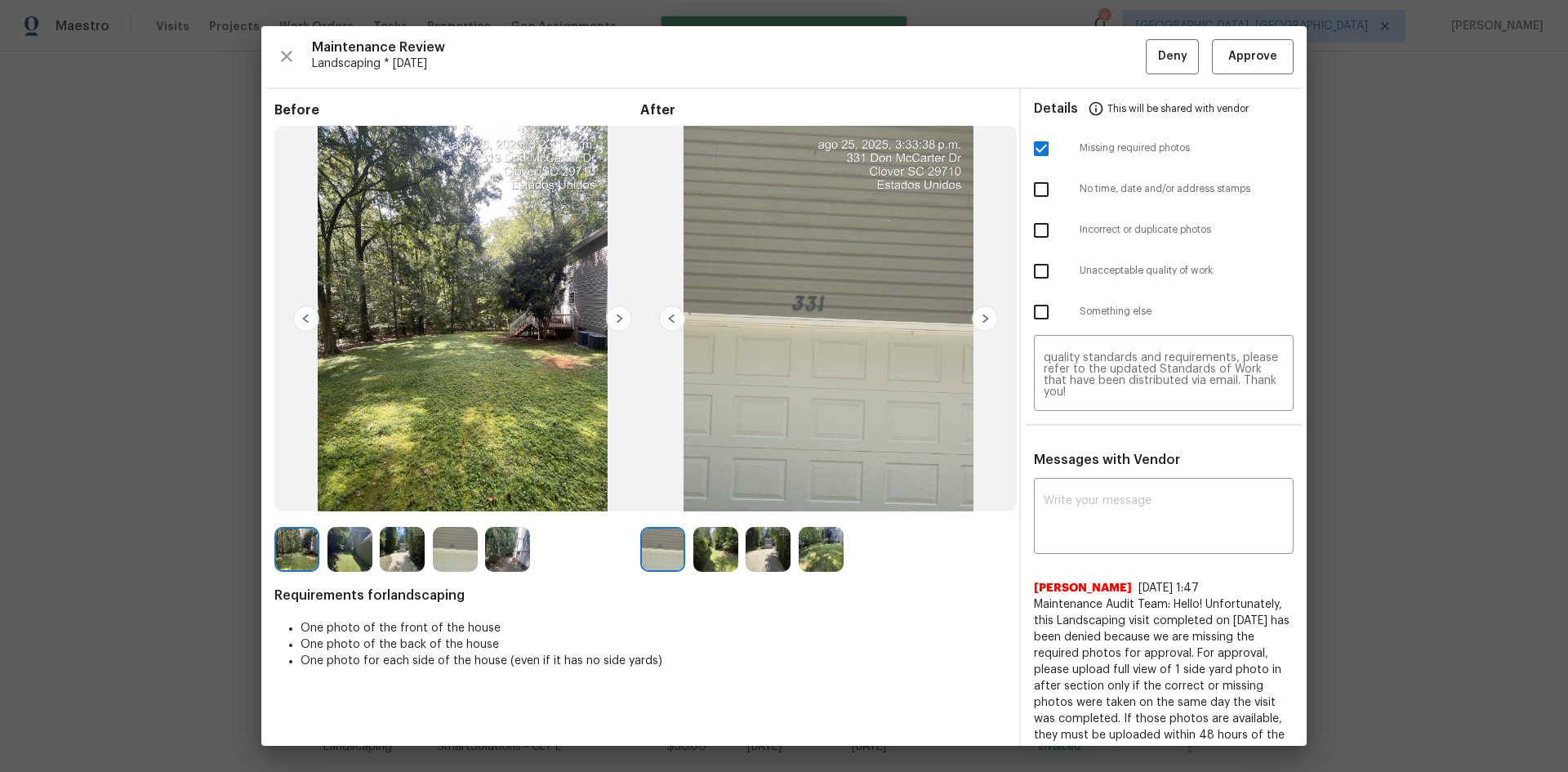
scroll to position [0, 0]
click at [1158, 53] on span "Deny" at bounding box center [1172, 56] width 30 height 21
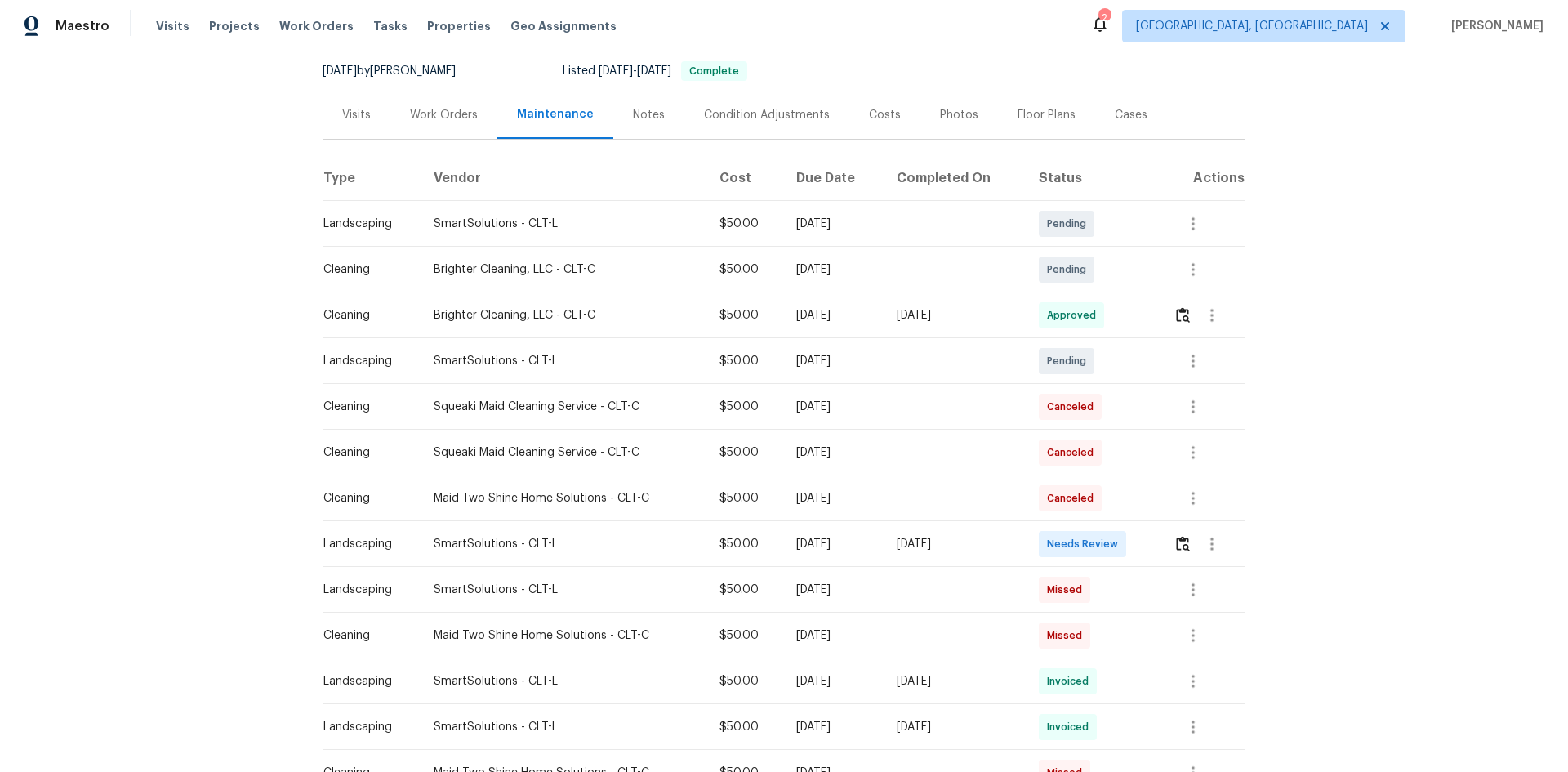
scroll to position [163, 0]
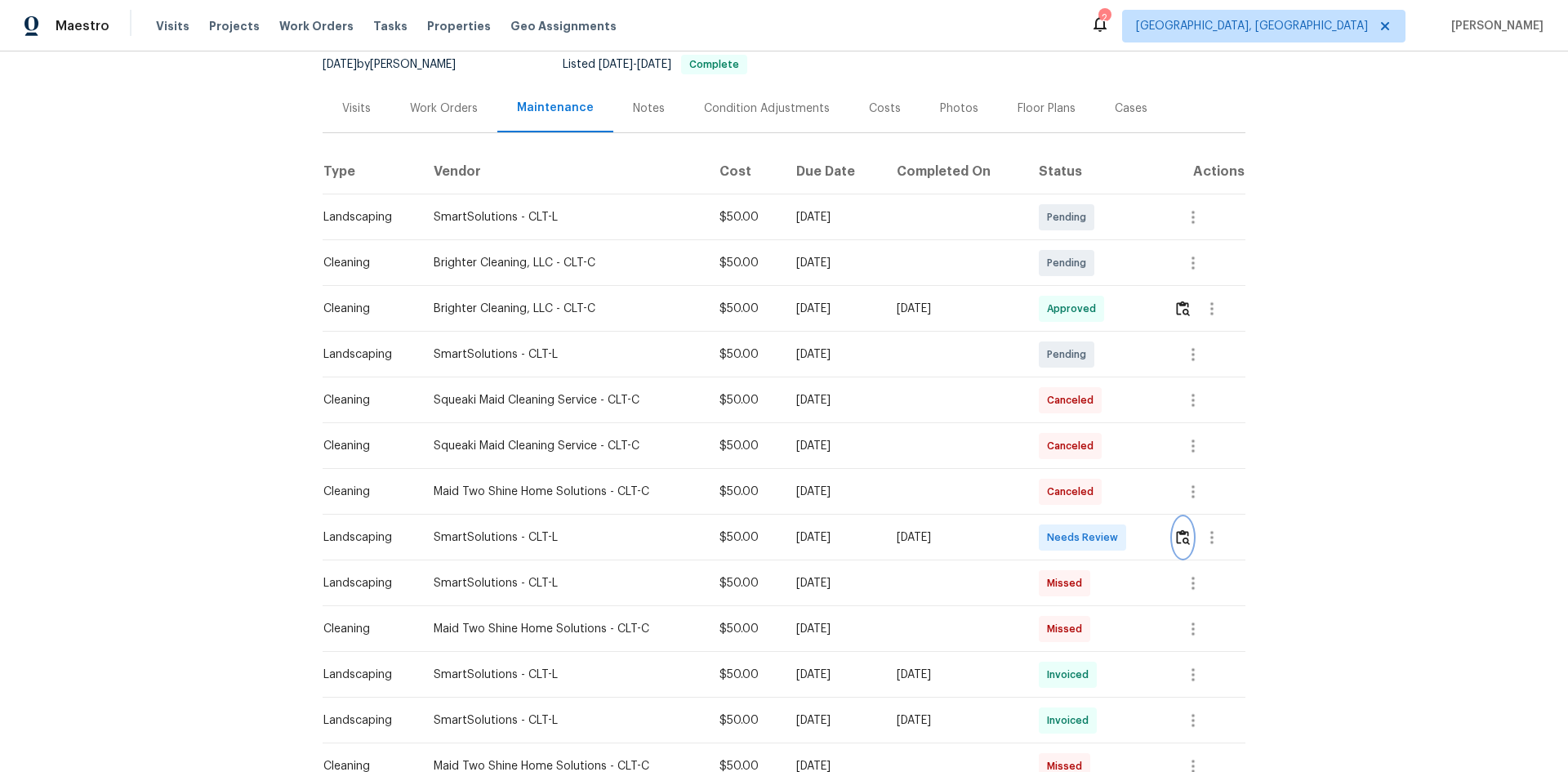
click at [1182, 538] on img "button" at bounding box center [1183, 536] width 14 height 15
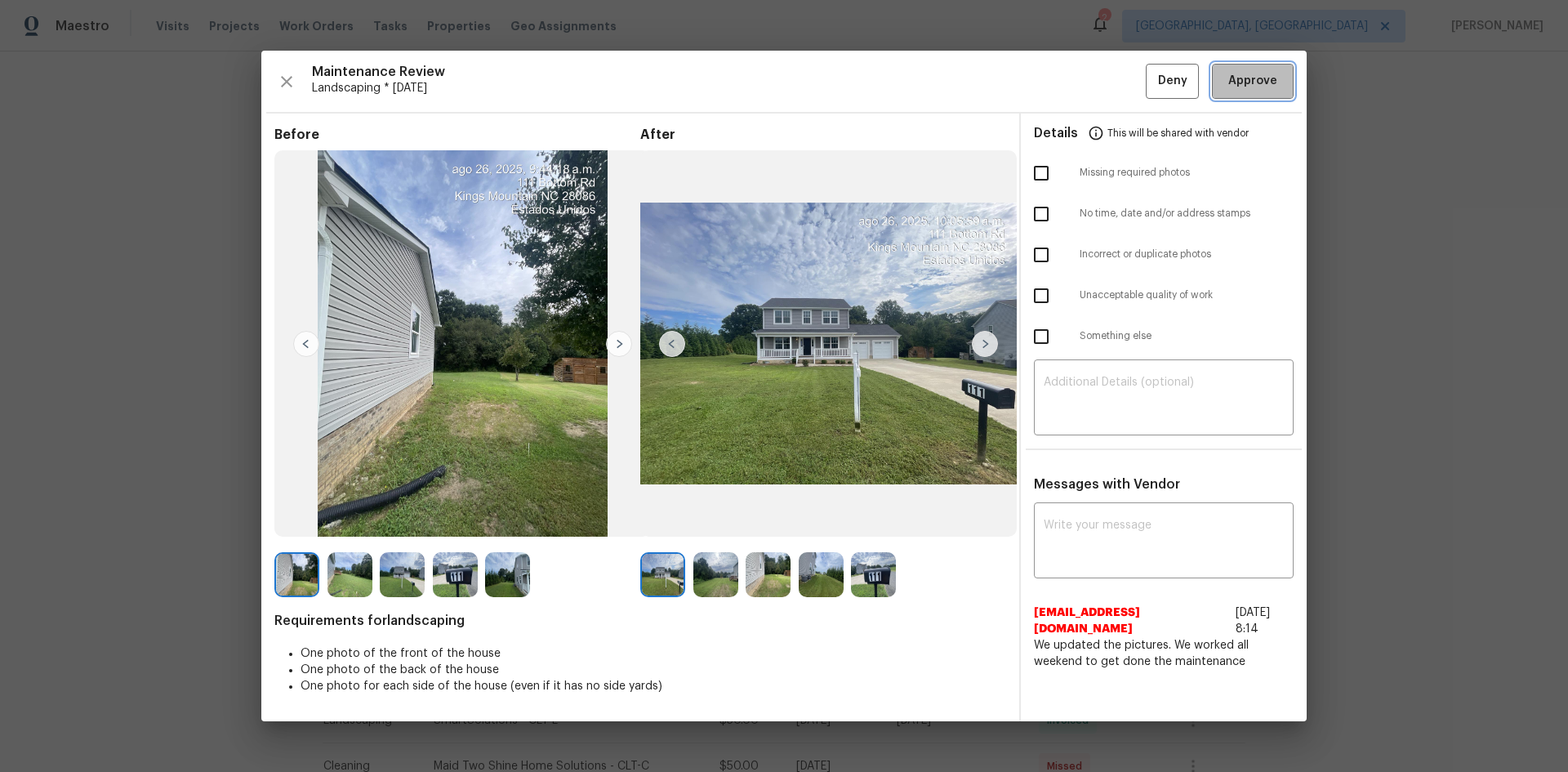
click at [1268, 73] on span "Approve" at bounding box center [1252, 81] width 49 height 21
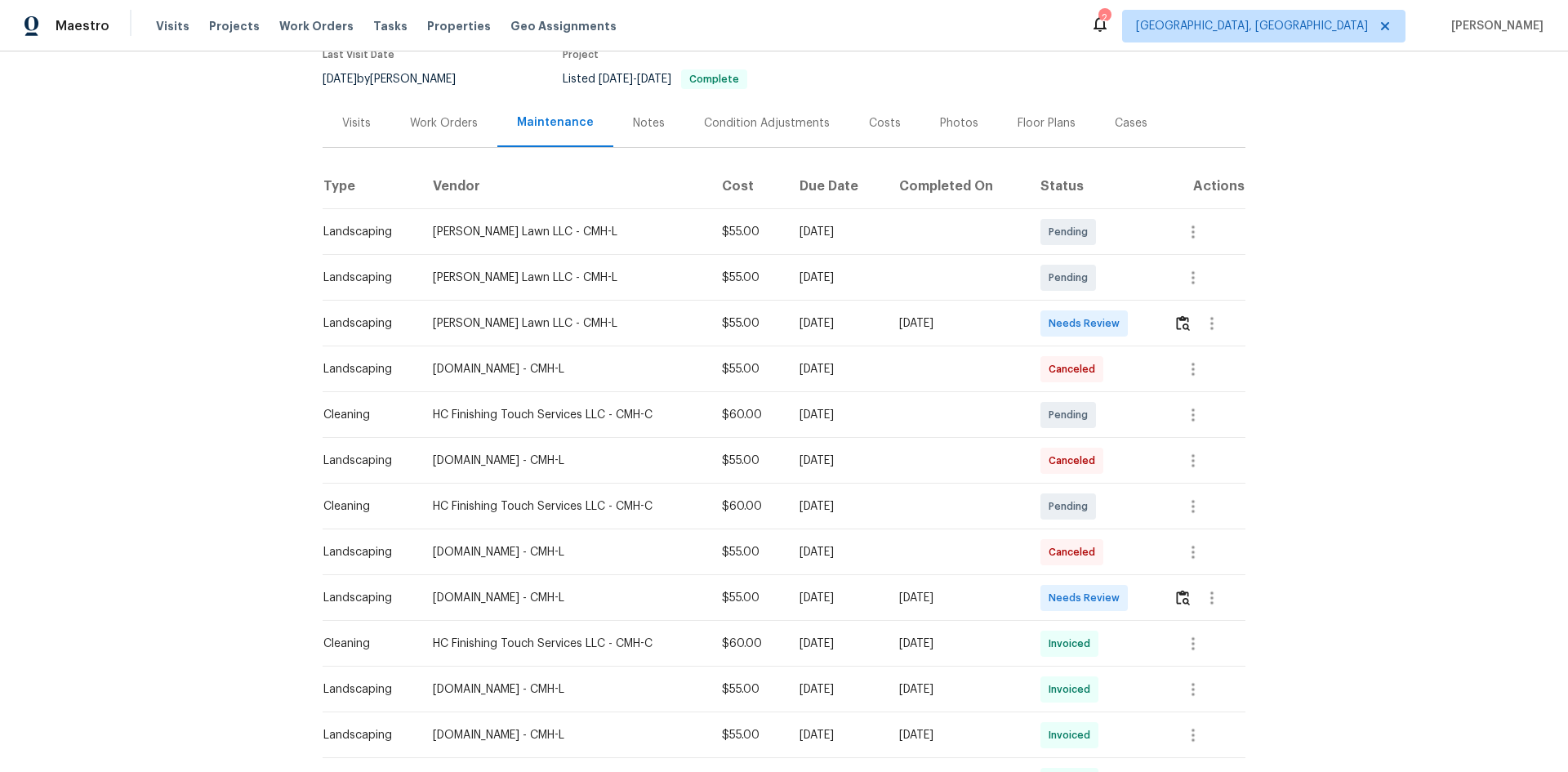
scroll to position [163, 0]
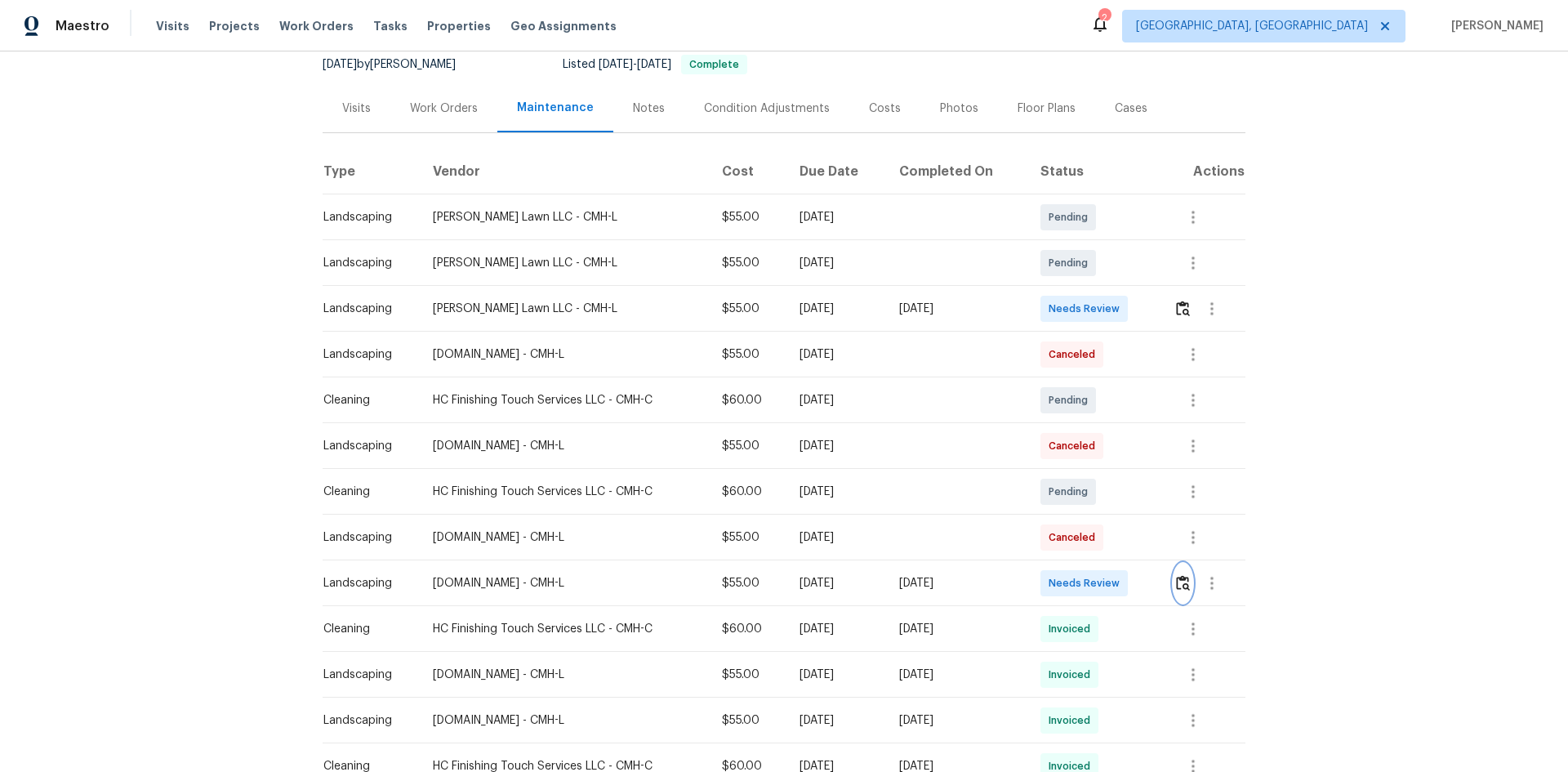
click at [1176, 582] on img "button" at bounding box center [1183, 582] width 14 height 15
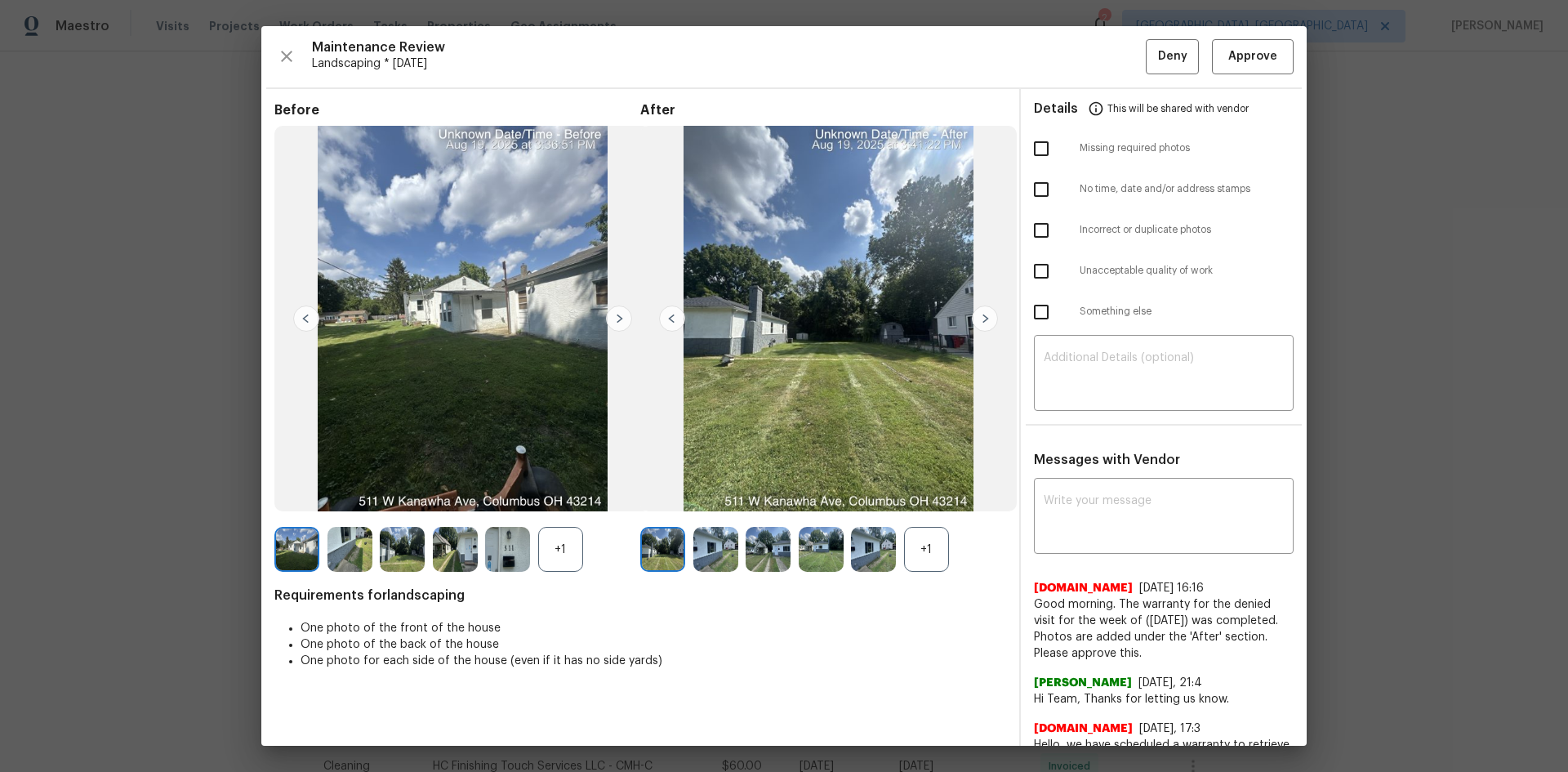
click at [974, 317] on img at bounding box center [984, 318] width 26 height 26
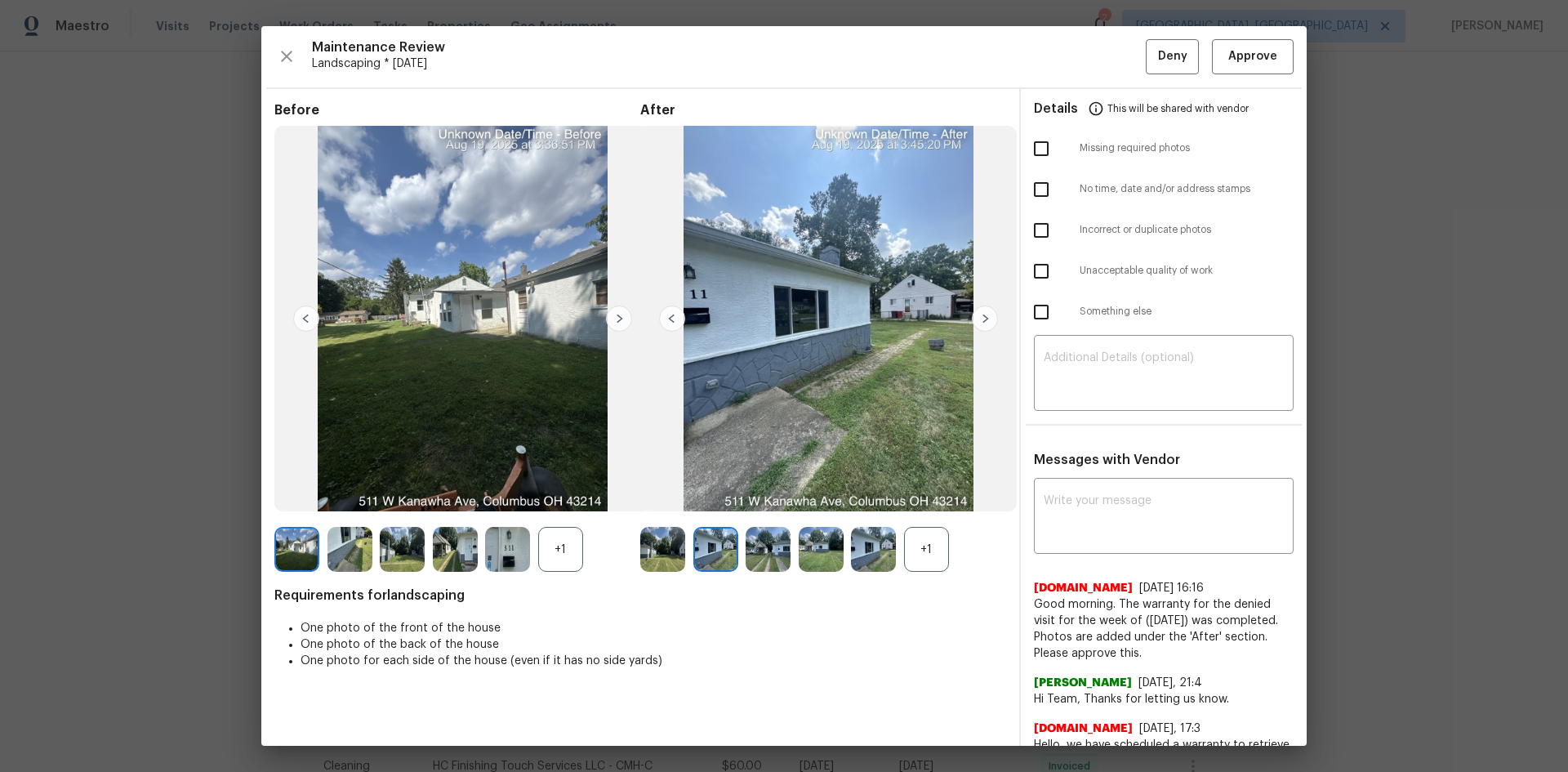
click at [974, 317] on img at bounding box center [984, 318] width 26 height 26
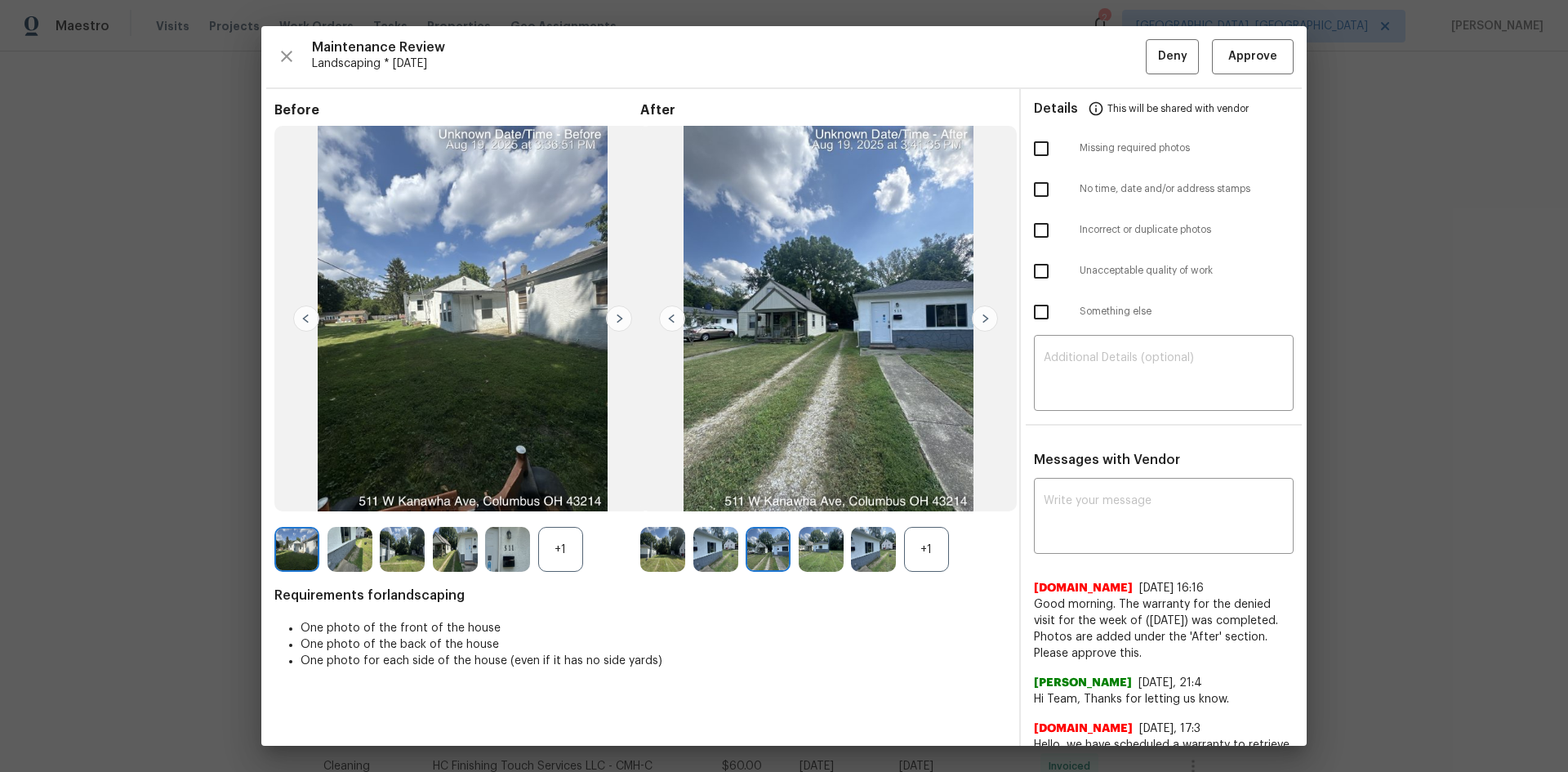
click at [974, 322] on img at bounding box center [984, 318] width 26 height 26
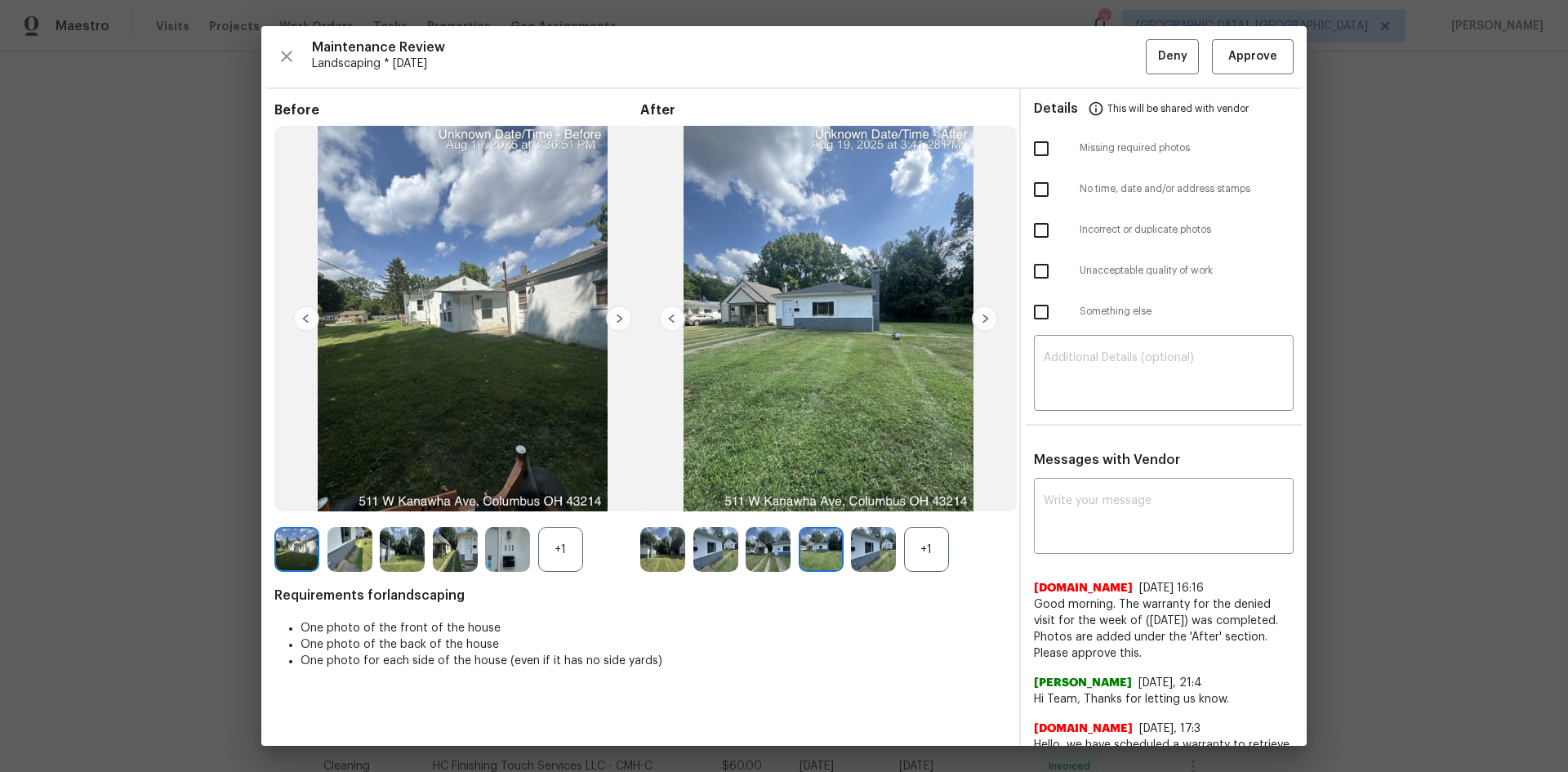
click at [974, 322] on img at bounding box center [984, 318] width 26 height 26
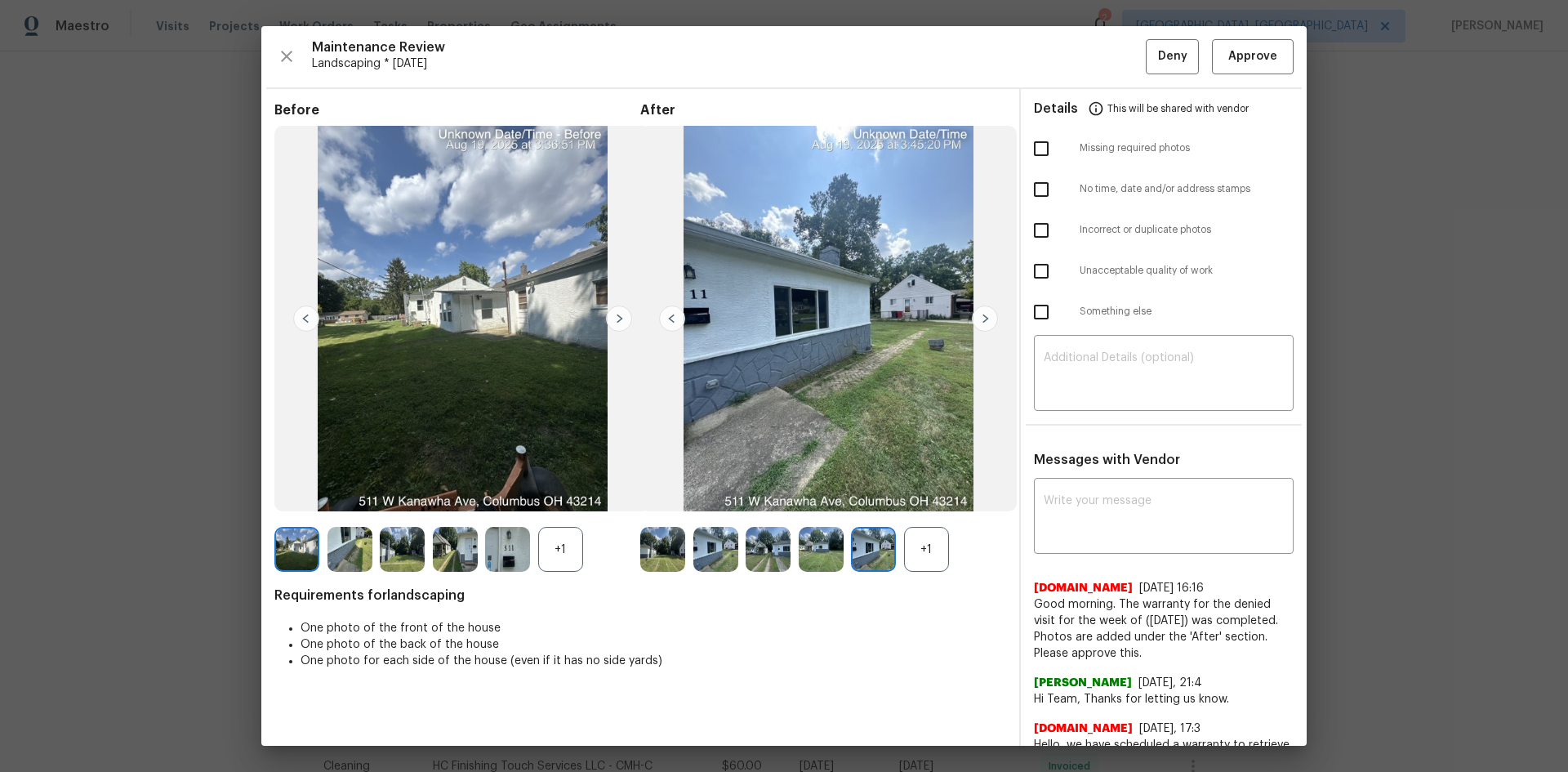
click at [974, 322] on img at bounding box center [984, 318] width 26 height 26
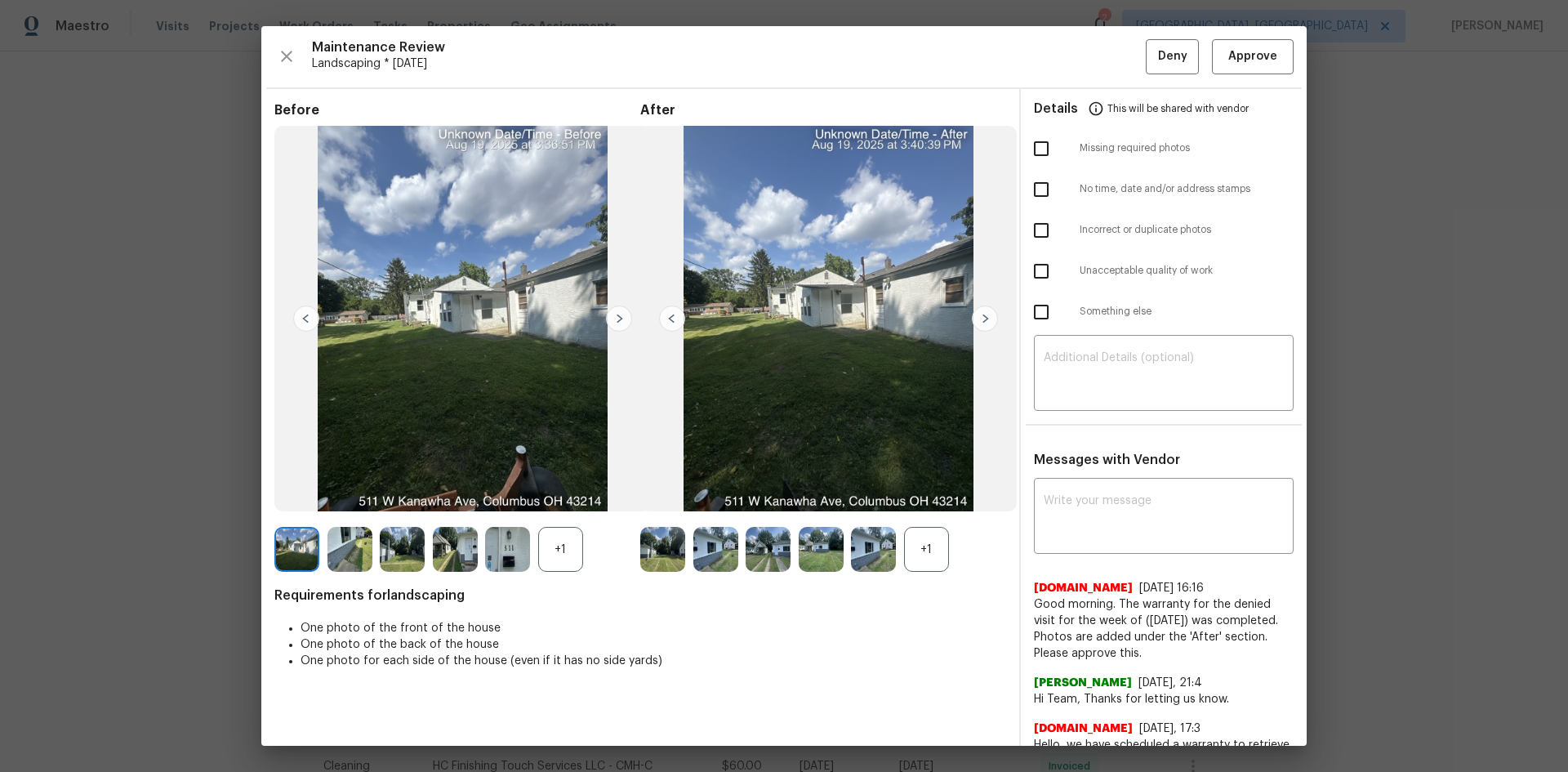
click at [974, 322] on img at bounding box center [984, 318] width 26 height 26
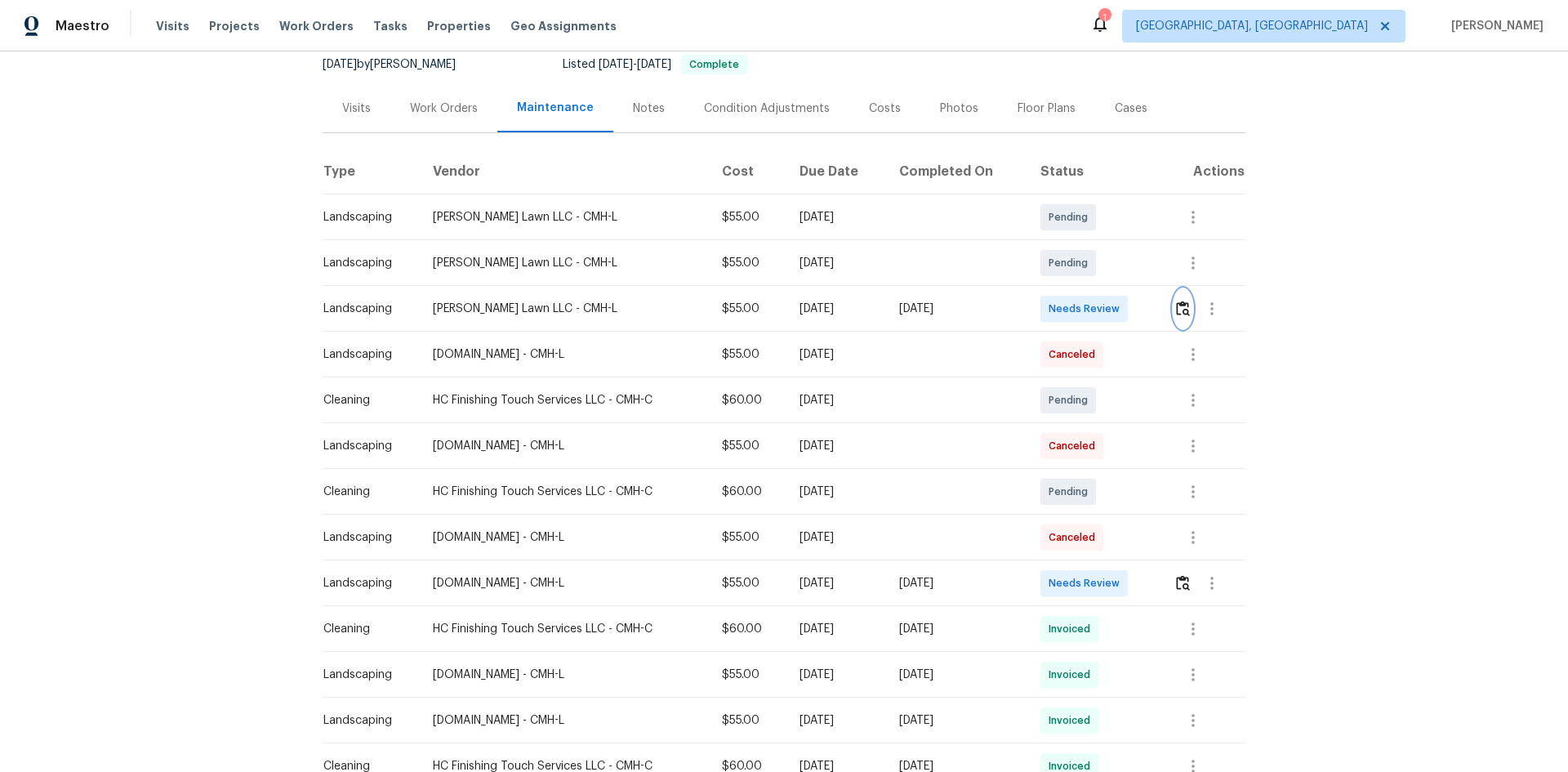
click at [1182, 310] on img "button" at bounding box center [1183, 308] width 14 height 15
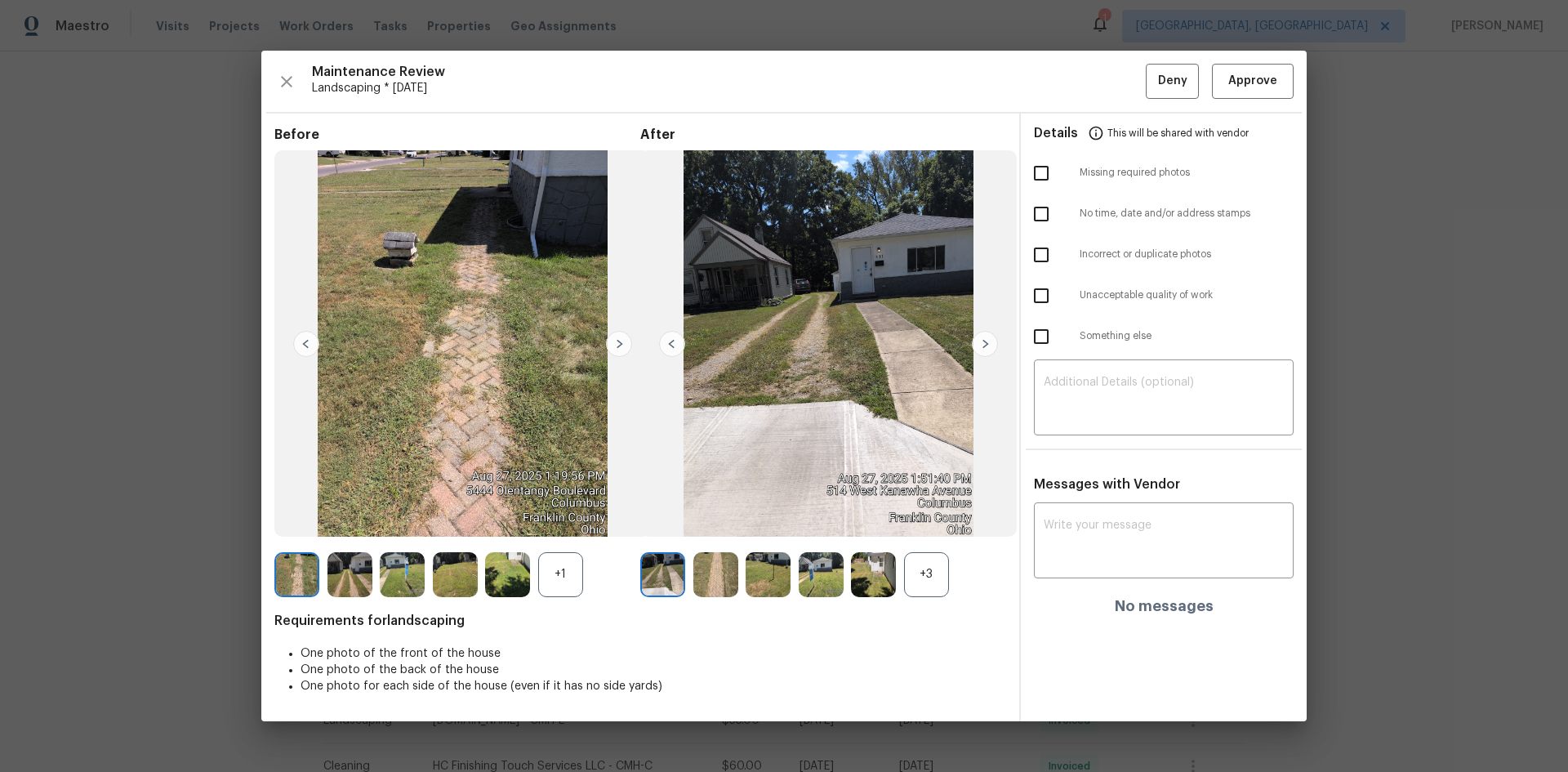
click at [984, 342] on img at bounding box center [984, 343] width 26 height 26
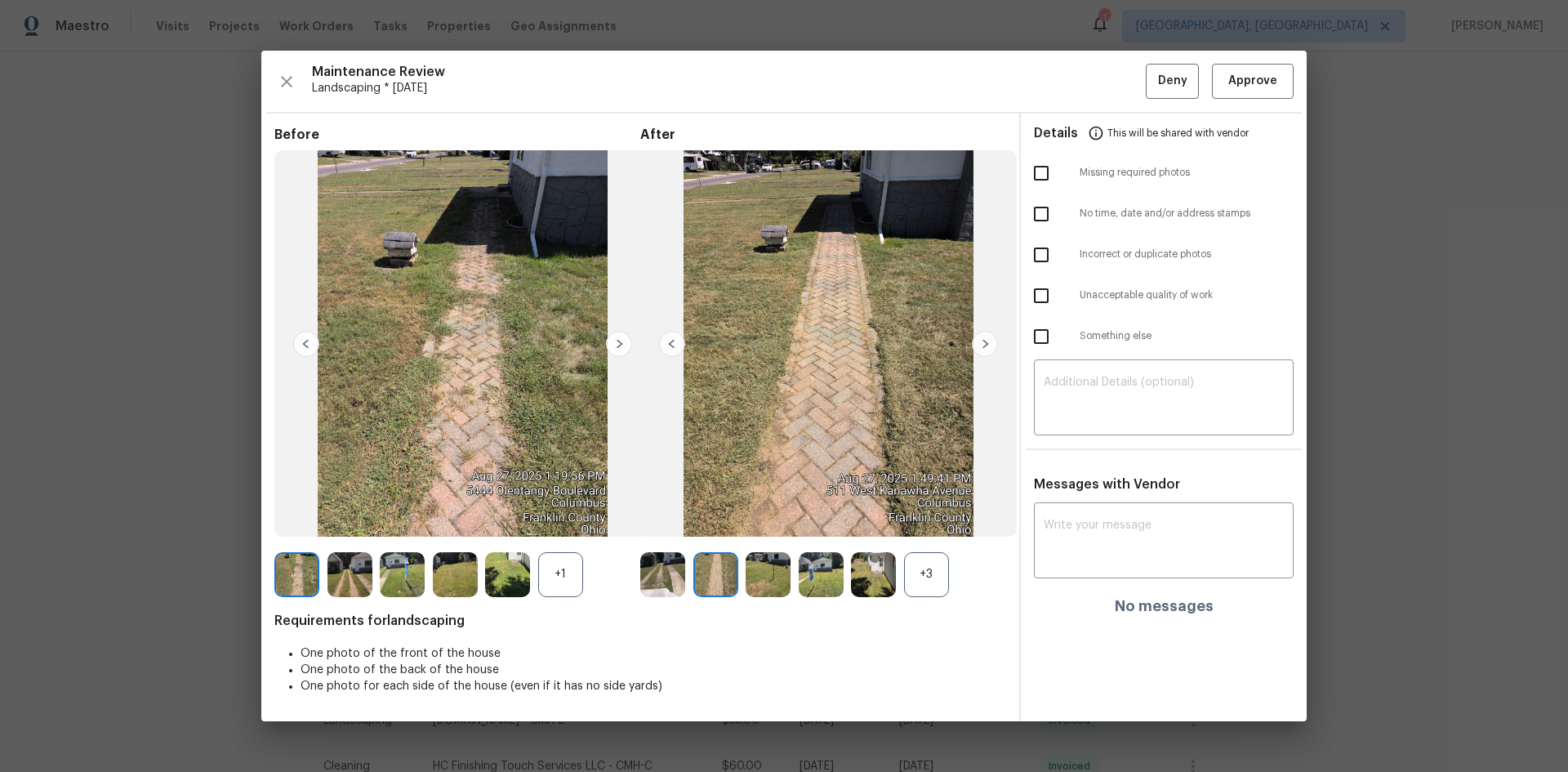
click at [984, 342] on img at bounding box center [984, 343] width 26 height 26
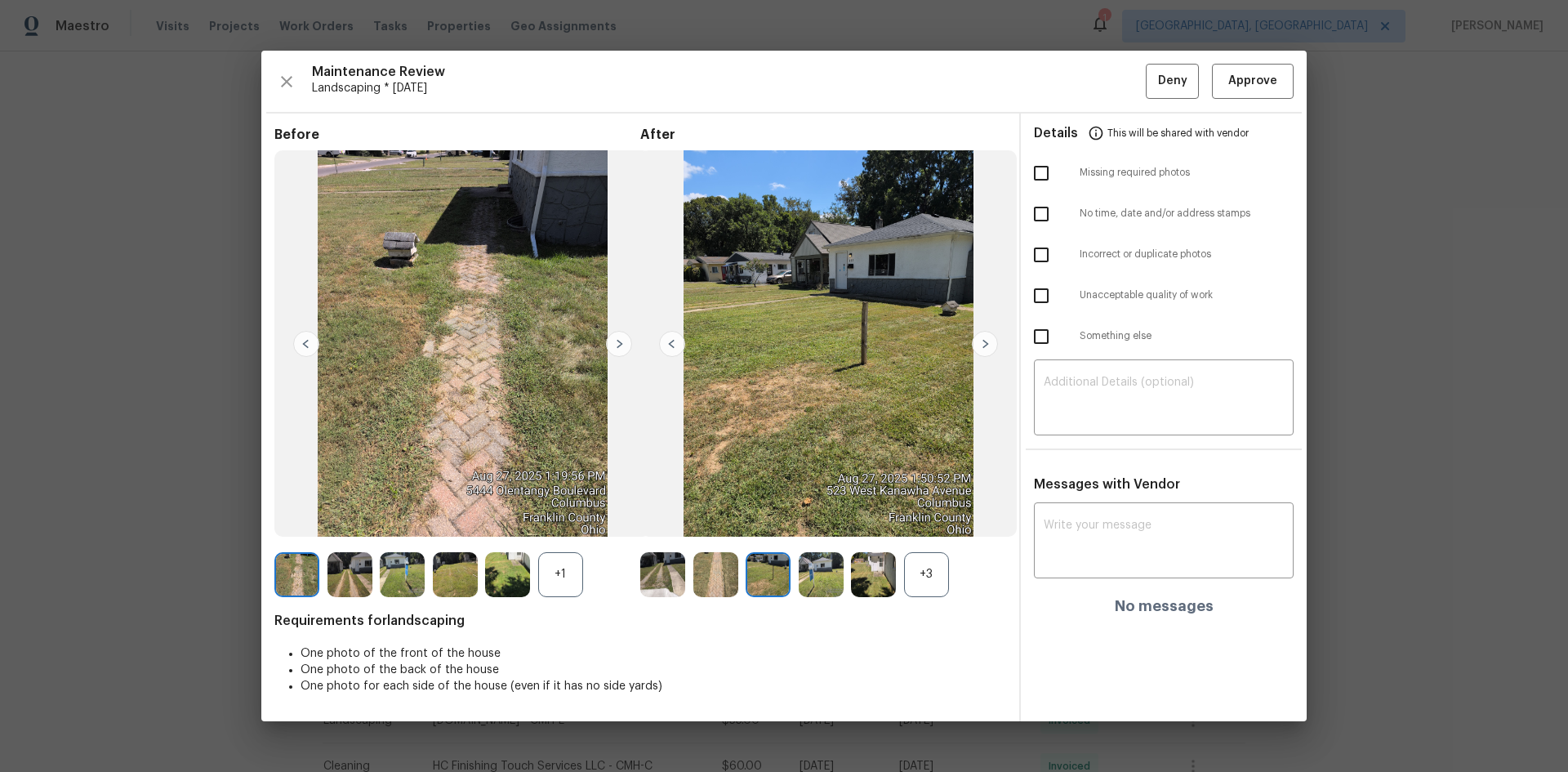
click at [984, 342] on img at bounding box center [984, 343] width 26 height 26
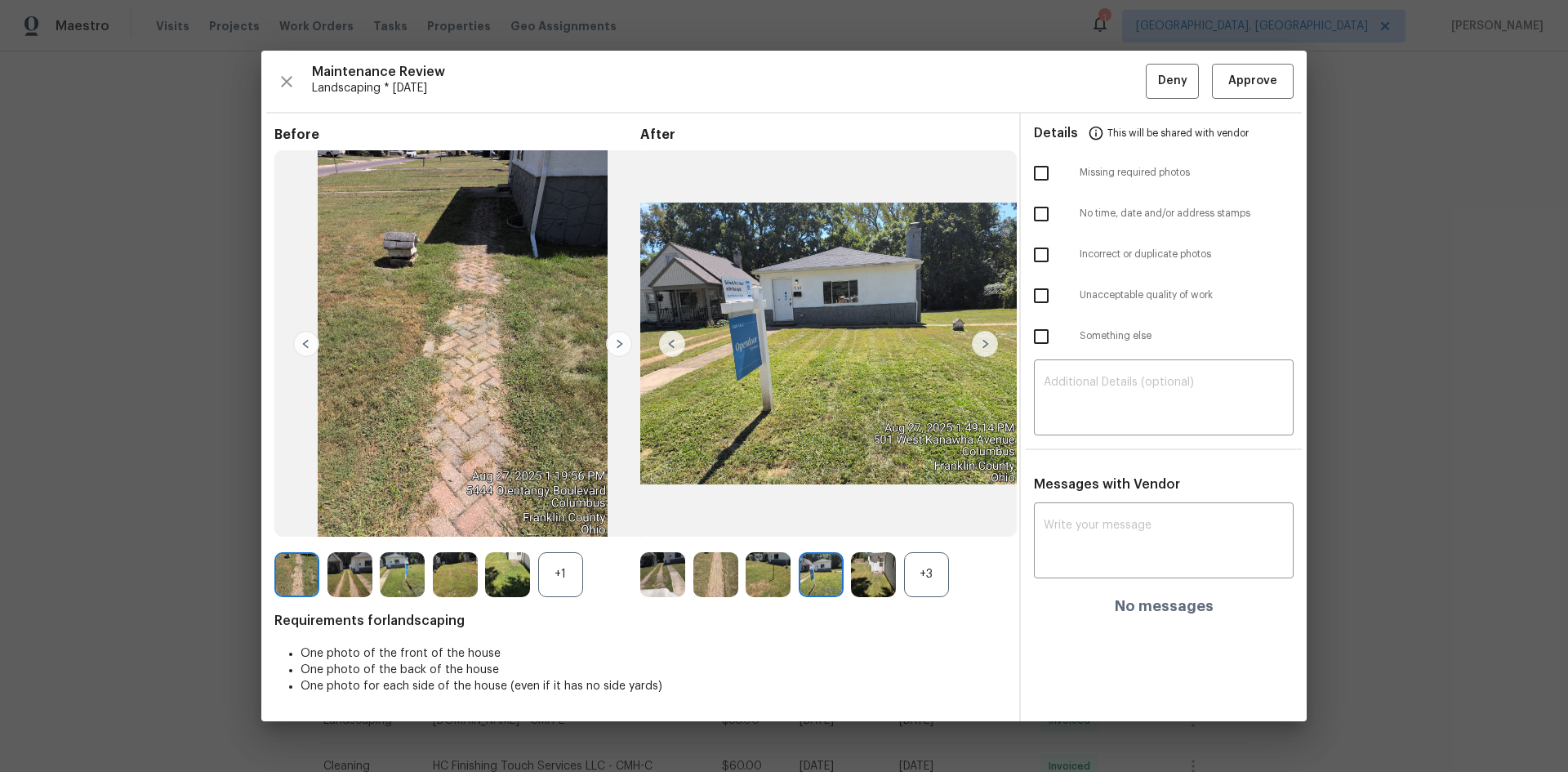
click at [984, 342] on img at bounding box center [984, 343] width 26 height 26
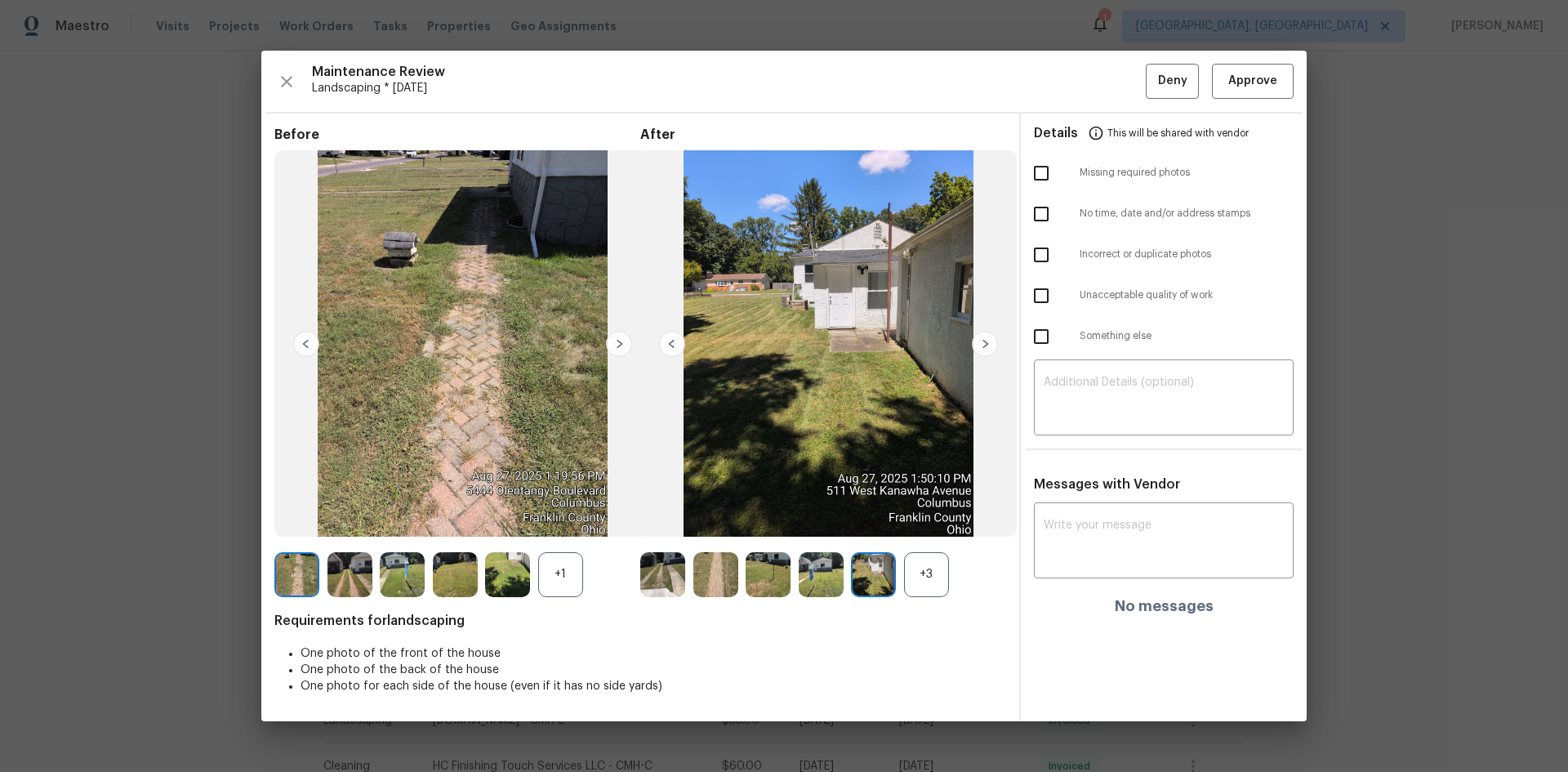
click at [984, 342] on img at bounding box center [984, 343] width 26 height 26
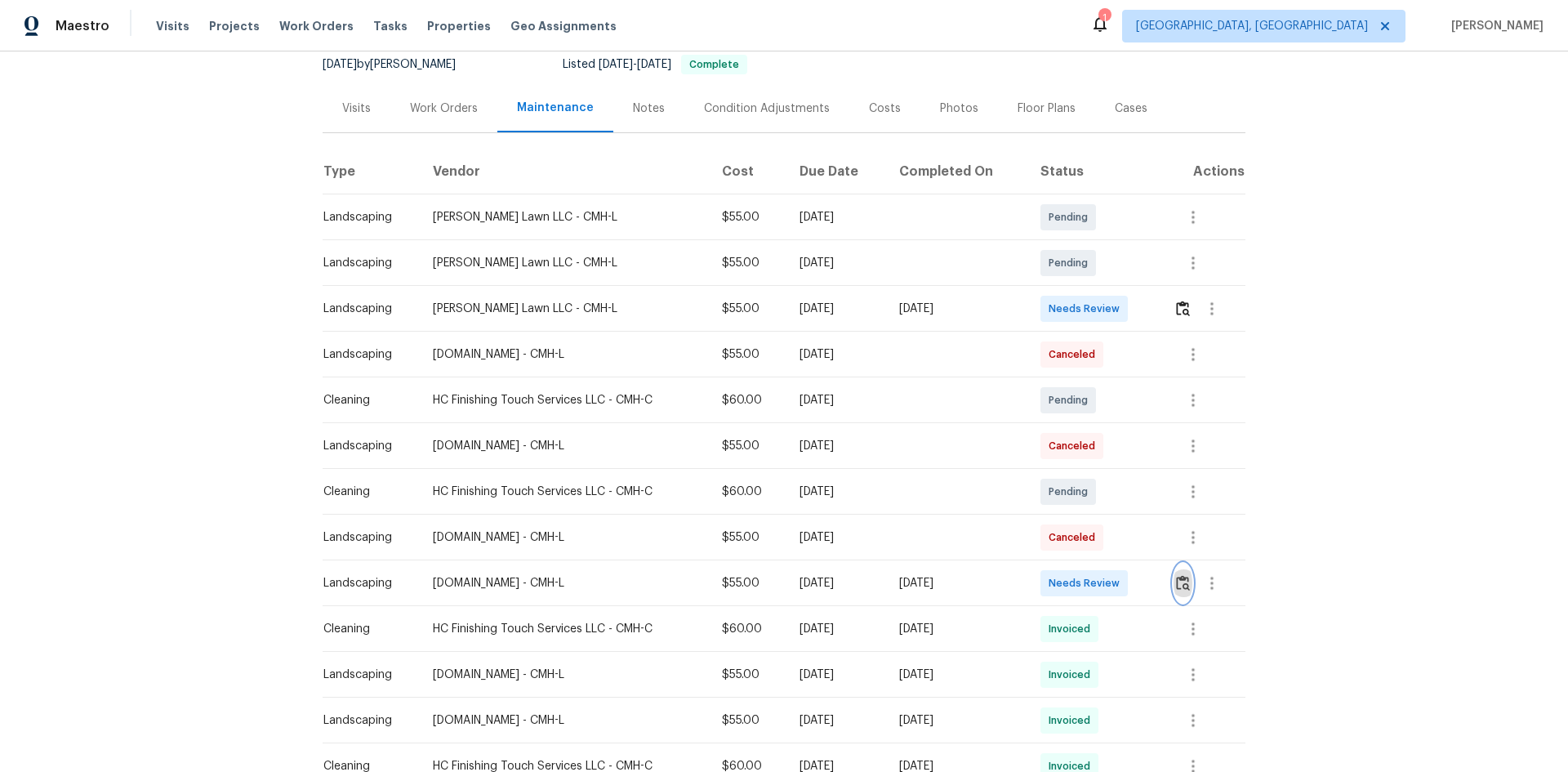
click at [1184, 579] on img "button" at bounding box center [1183, 582] width 14 height 15
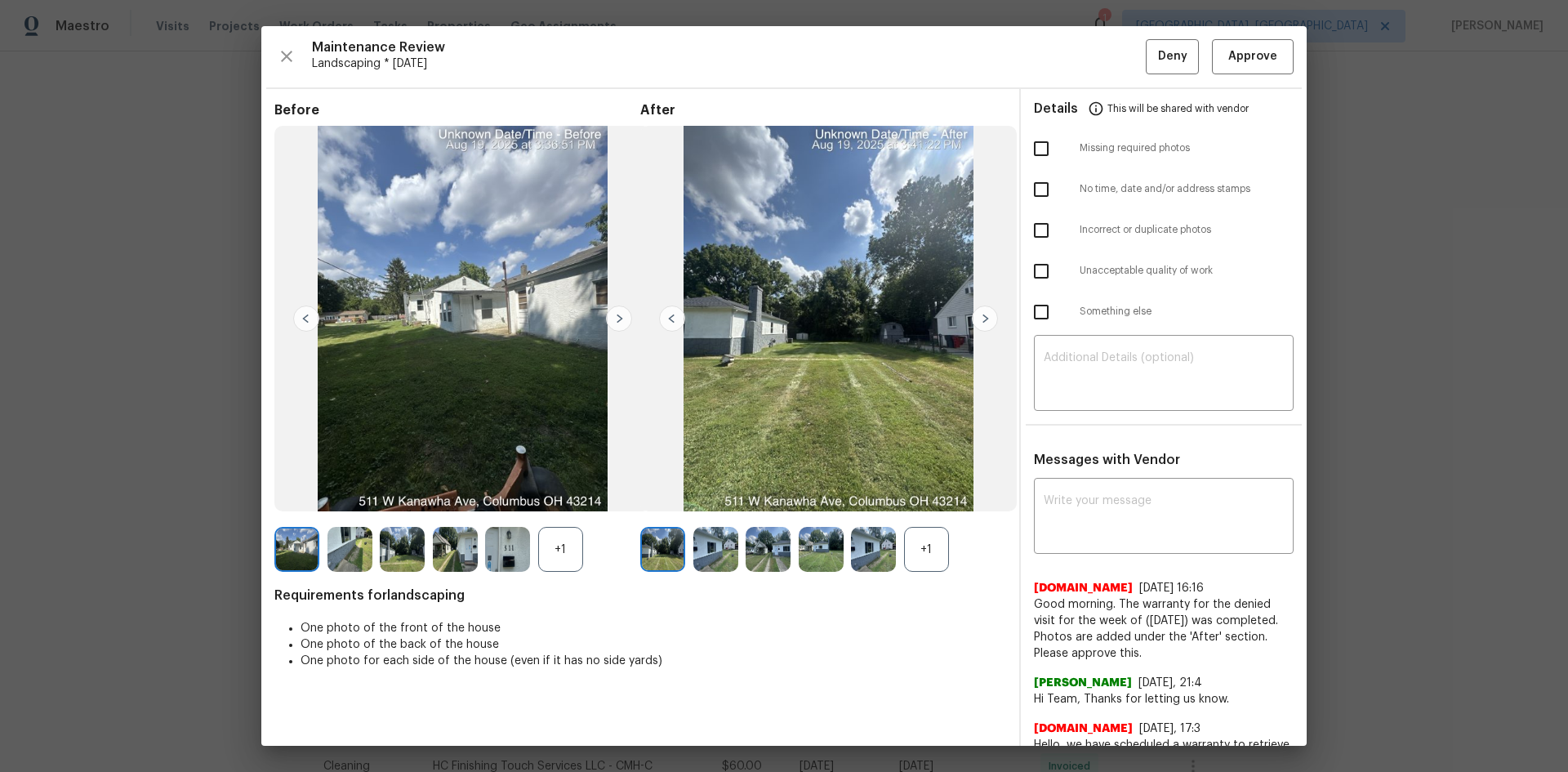
click at [1035, 273] on input "checkbox" at bounding box center [1041, 271] width 34 height 34
checkbox input "true"
click at [1064, 362] on textarea at bounding box center [1163, 374] width 240 height 46
paste textarea "Maintenance Audit Team: Hello! Unfortunately, this Landscaping visit completed …"
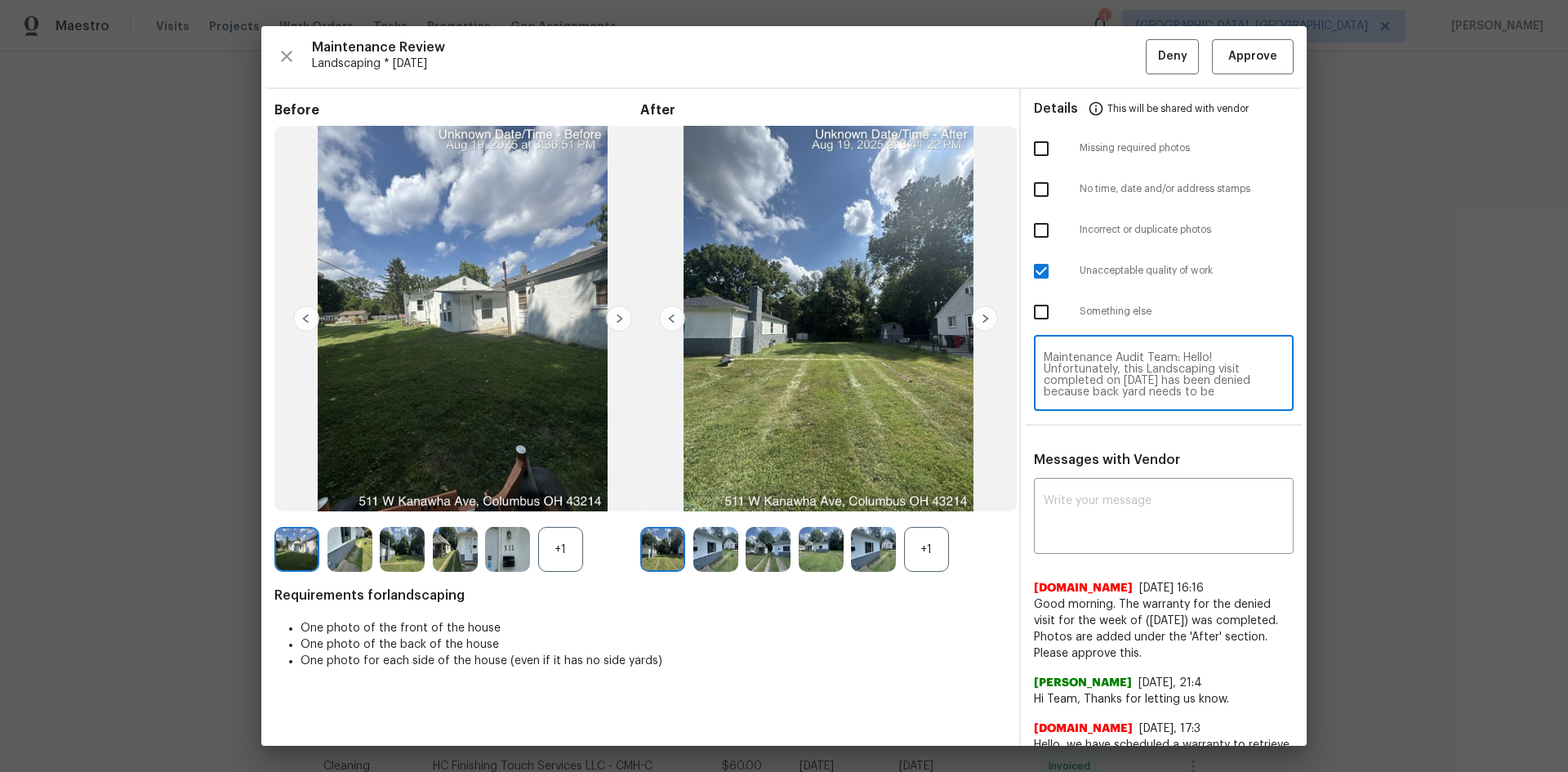
scroll to position [149, 0]
type textarea "Maintenance Audit Team: Hello! Unfortunately, this Landscaping visit completed …"
click at [1053, 500] on textarea at bounding box center [1163, 518] width 240 height 46
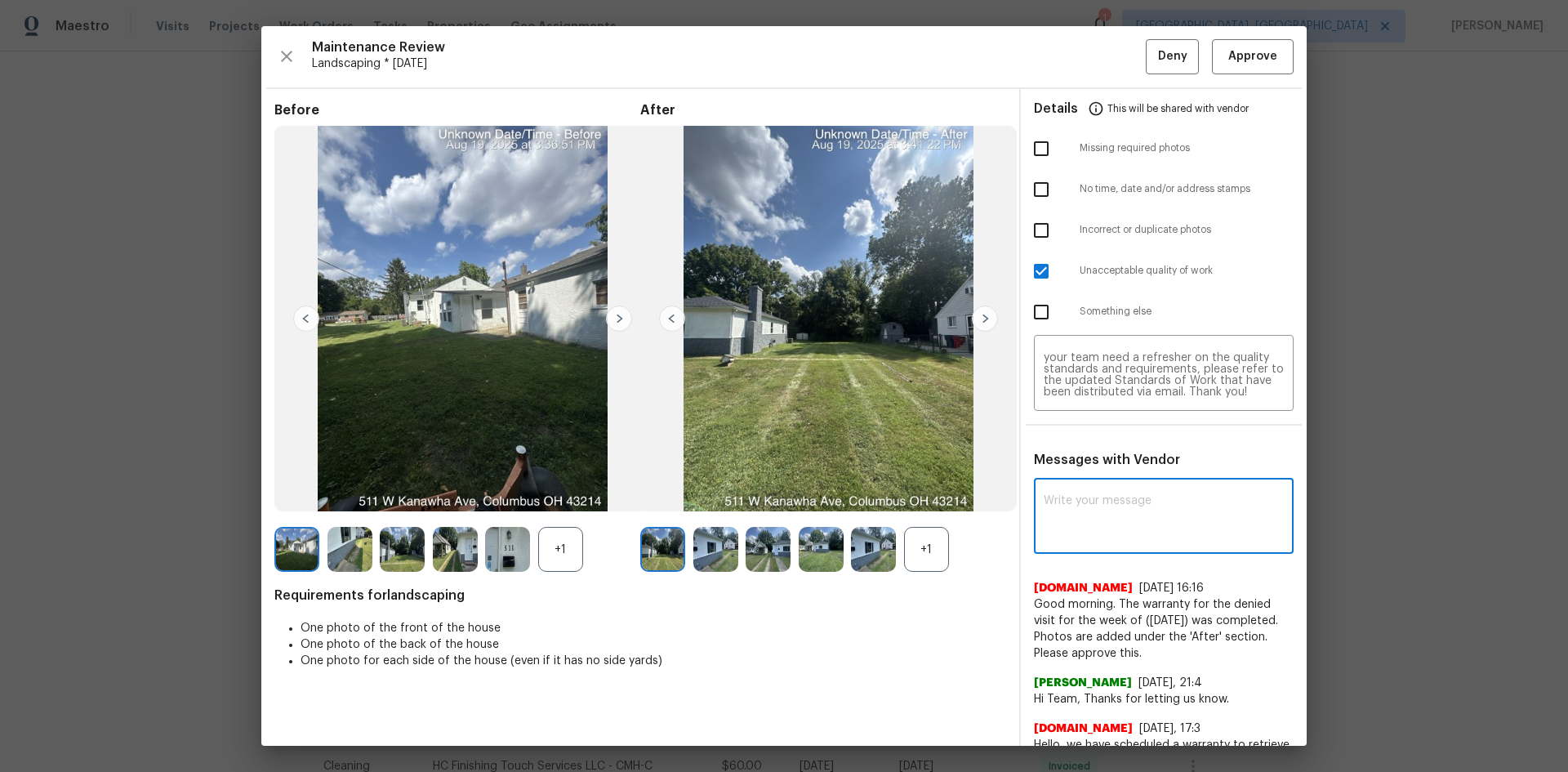
paste textarea "Maintenance Audit Team: Hello! Unfortunately, this Landscaping visit completed …"
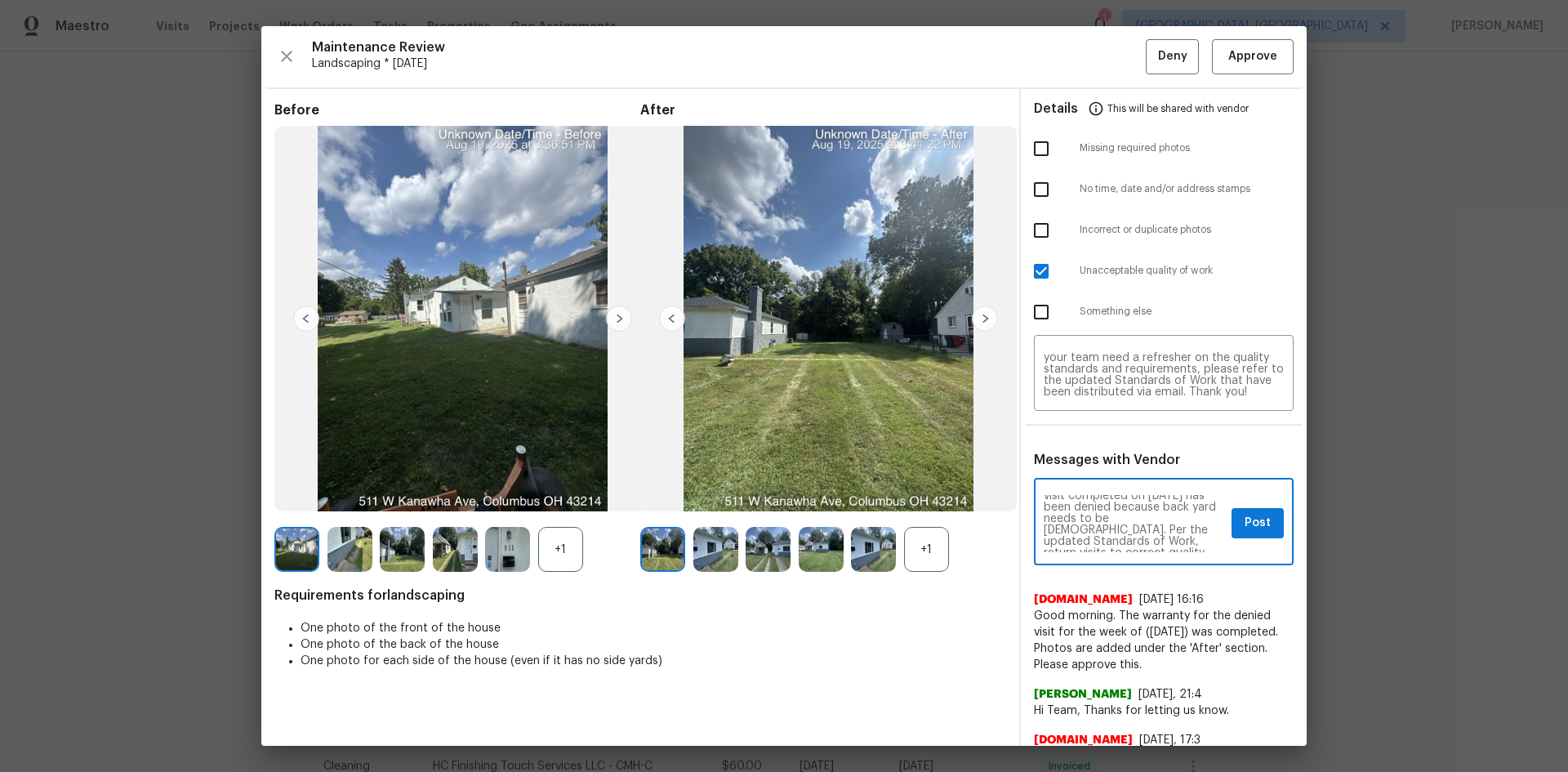
scroll to position [32, 0]
type textarea "Maintenance Audit Team: Hello! Unfortunately, this Landscaping visit completed …"
click at [1245, 519] on span "Post" at bounding box center [1257, 523] width 26 height 21
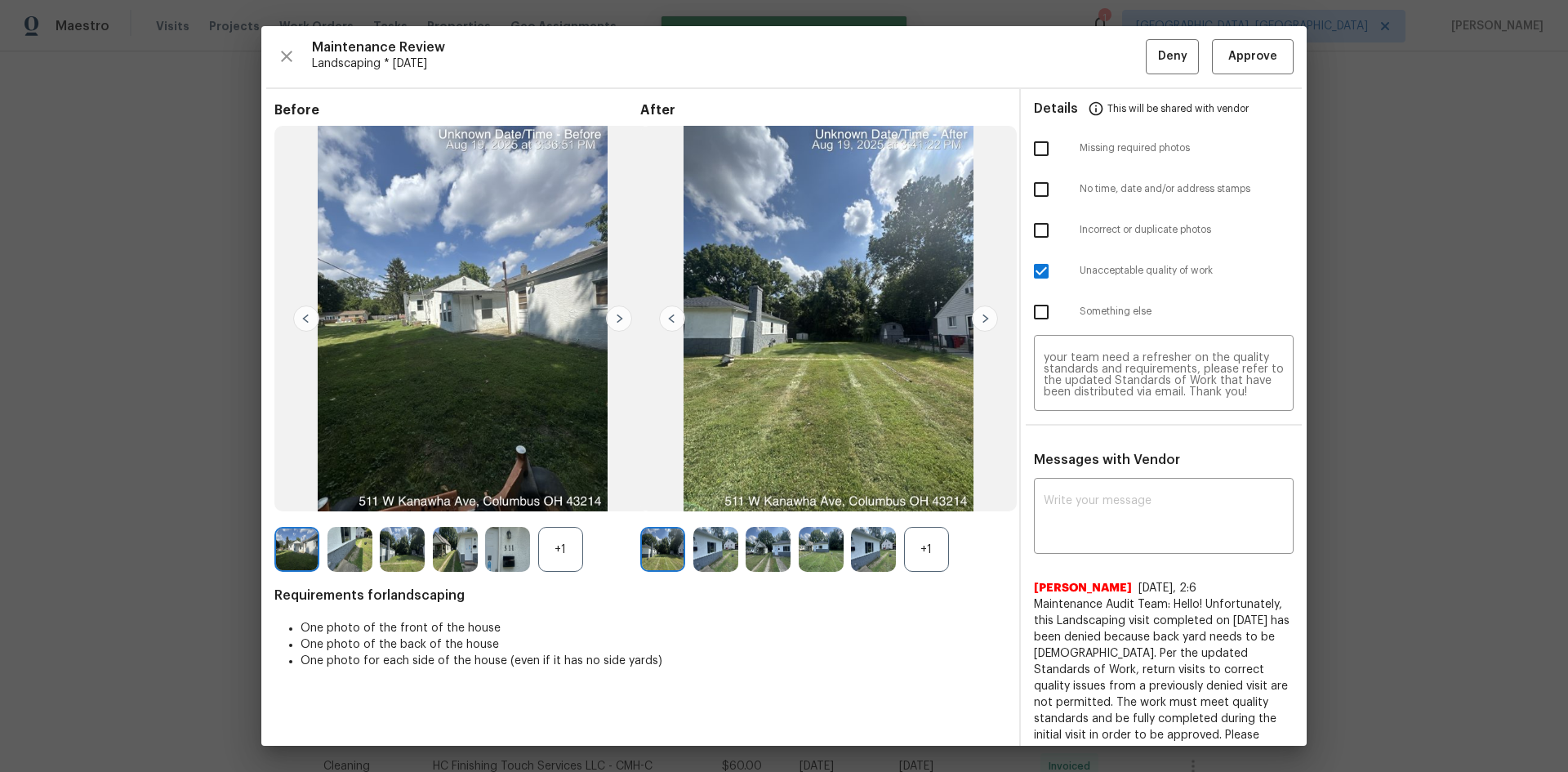
scroll to position [0, 0]
click at [1158, 48] on span "Deny" at bounding box center [1172, 56] width 30 height 21
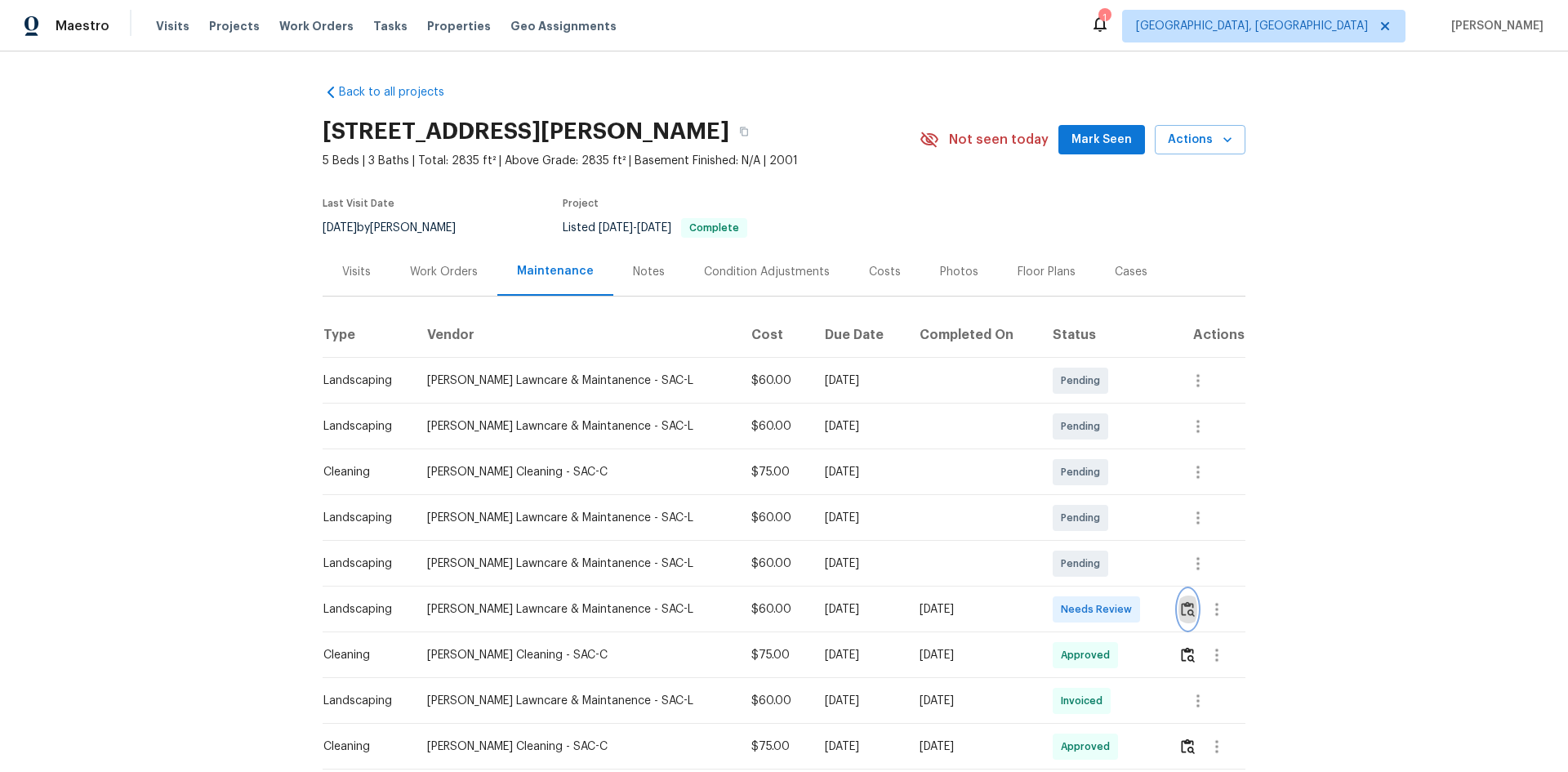
click at [1182, 606] on img "button" at bounding box center [1188, 608] width 14 height 15
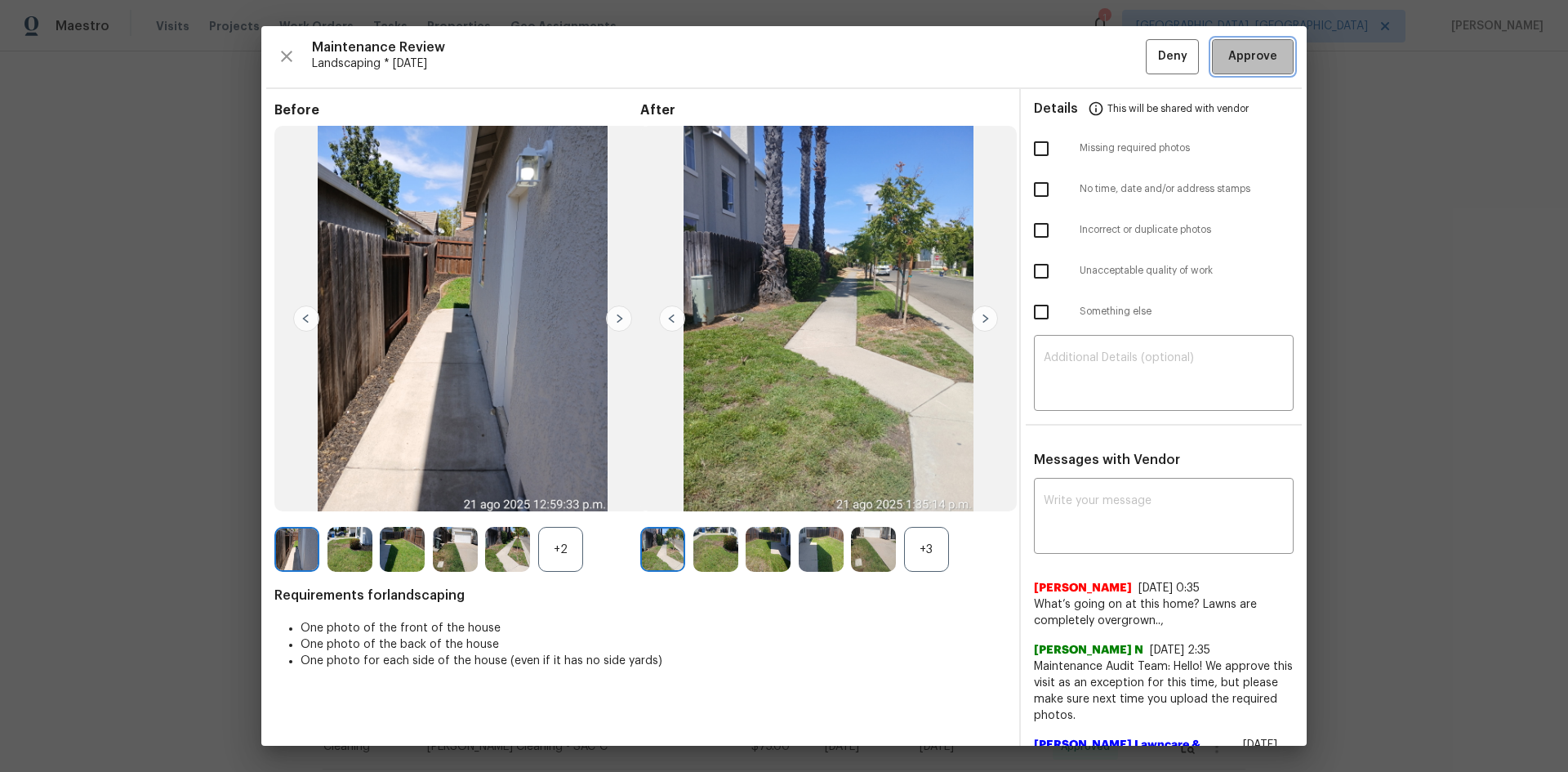
click at [1233, 57] on span "Approve" at bounding box center [1252, 56] width 49 height 21
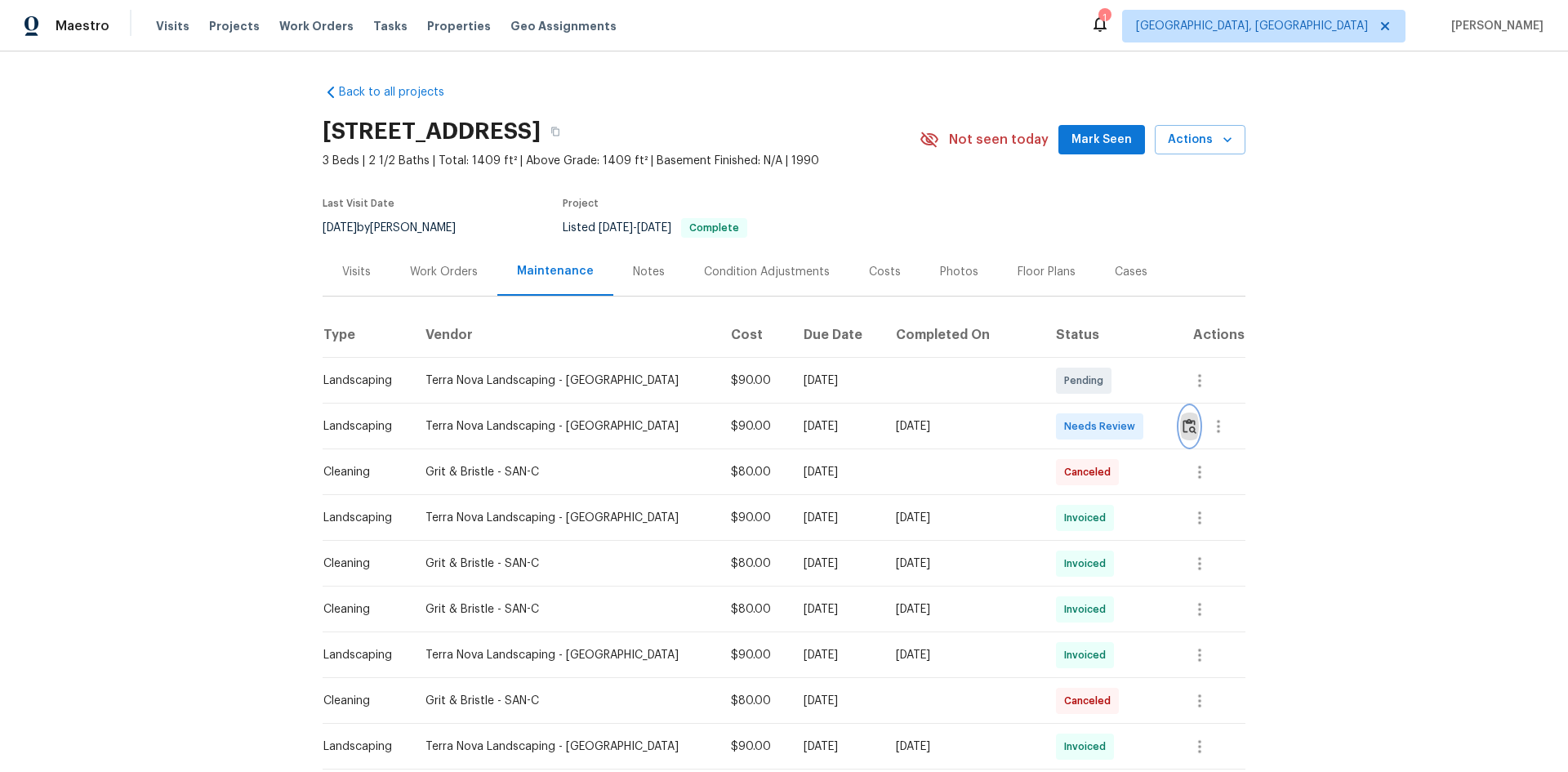
click at [1182, 426] on img "button" at bounding box center [1189, 425] width 14 height 15
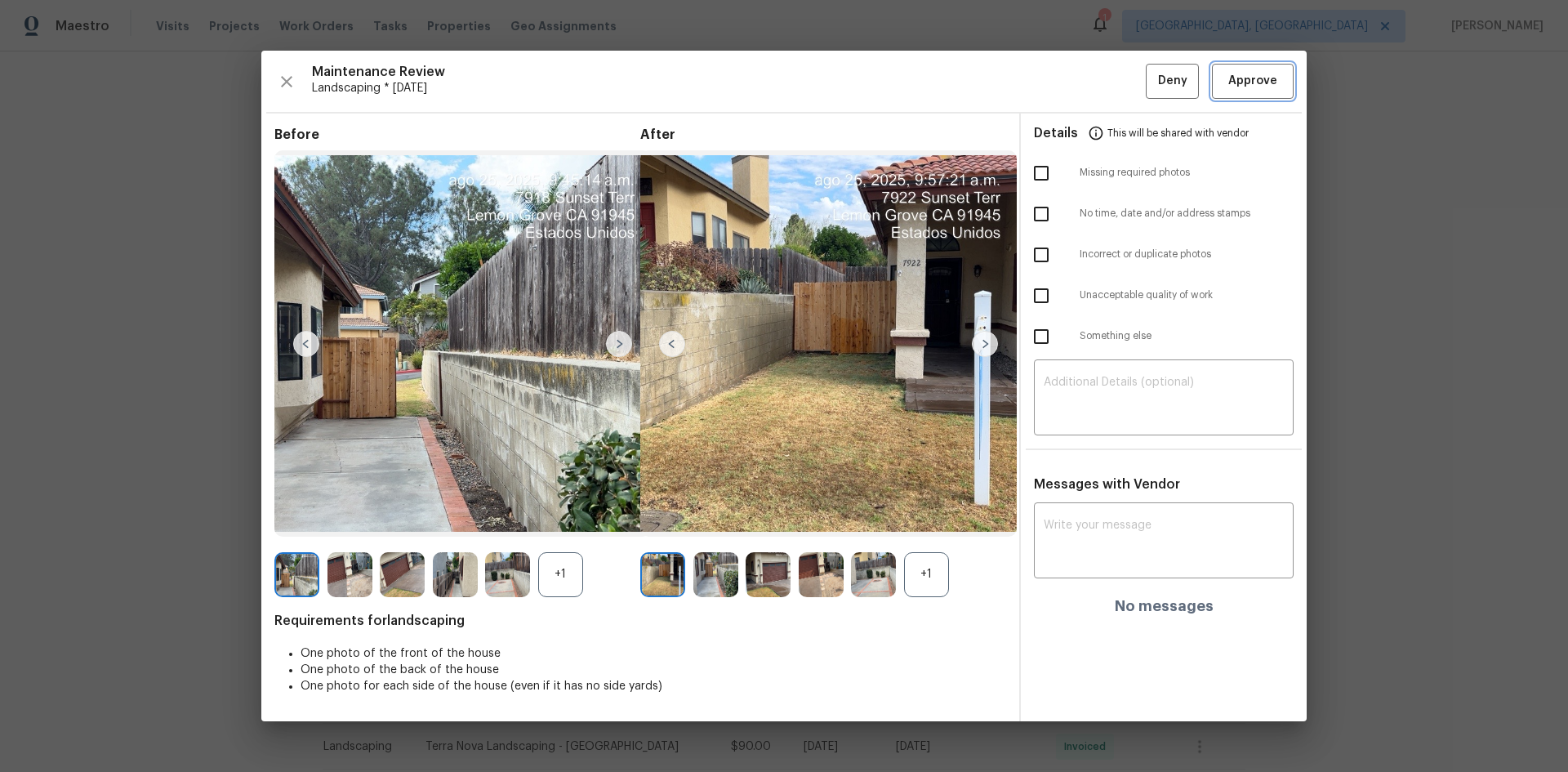
click at [1255, 91] on button "Approve" at bounding box center [1252, 81] width 81 height 35
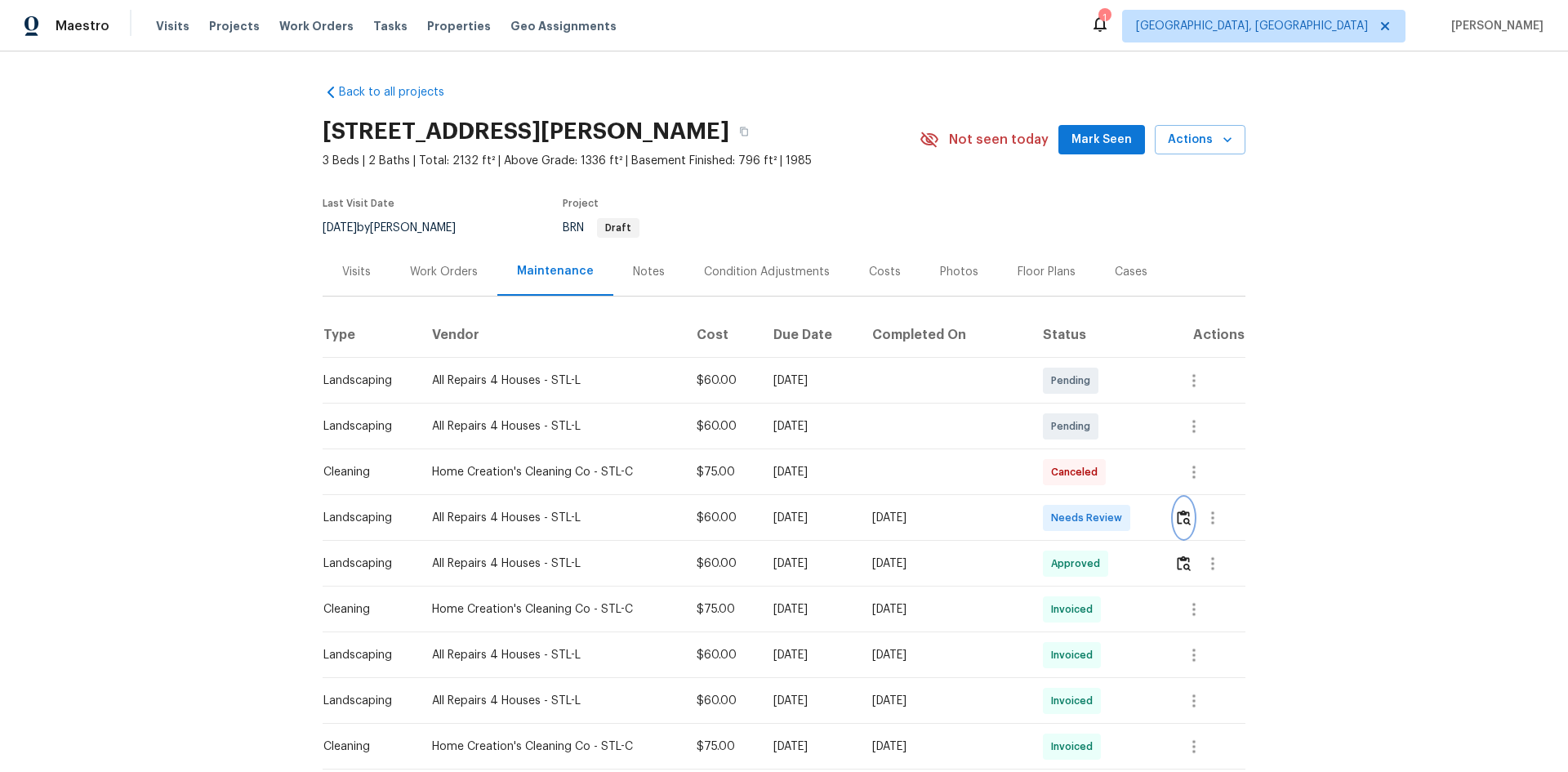
click at [1178, 519] on img "button" at bounding box center [1184, 517] width 14 height 15
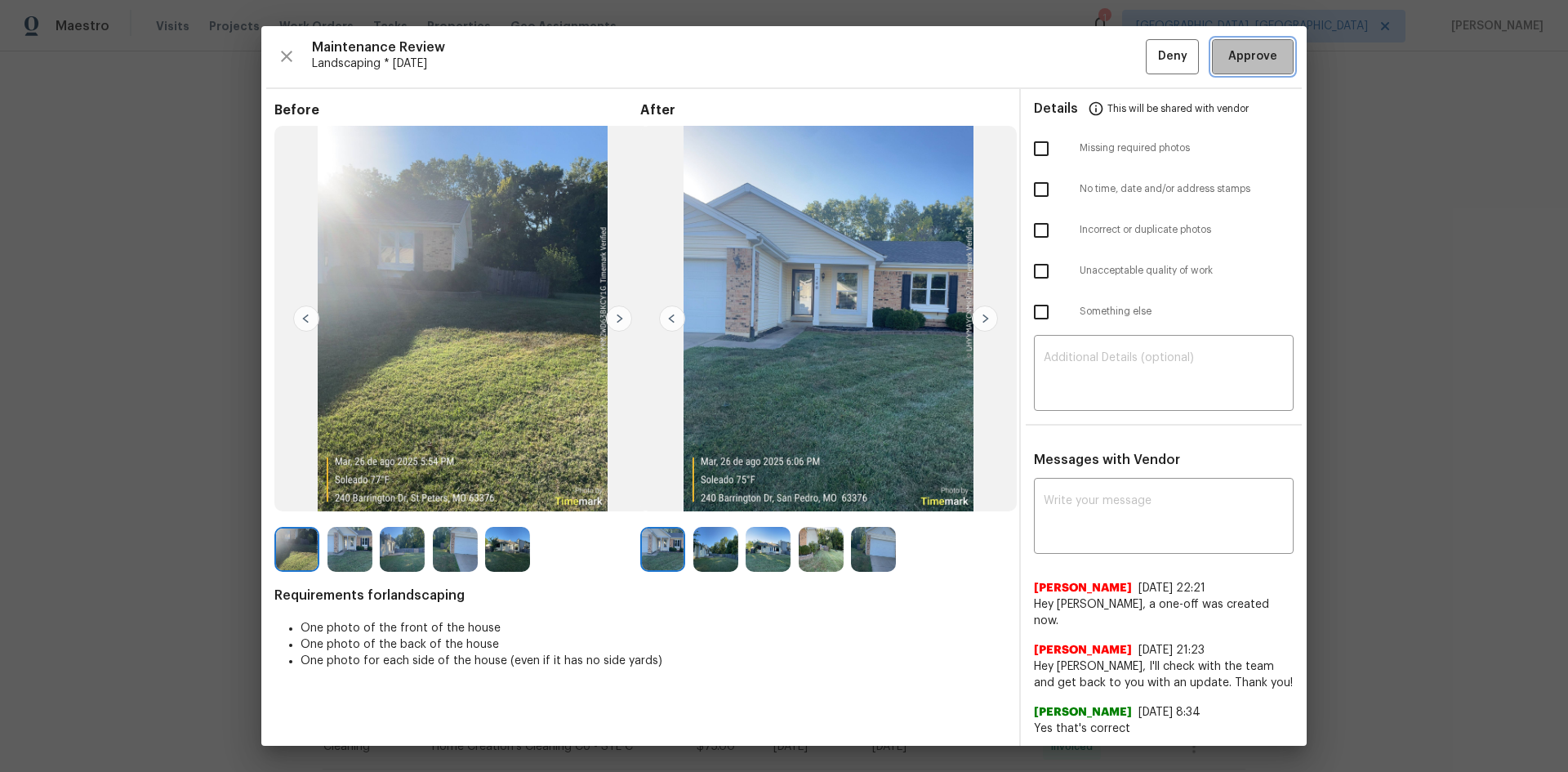
click at [1237, 62] on span "Approve" at bounding box center [1252, 56] width 49 height 21
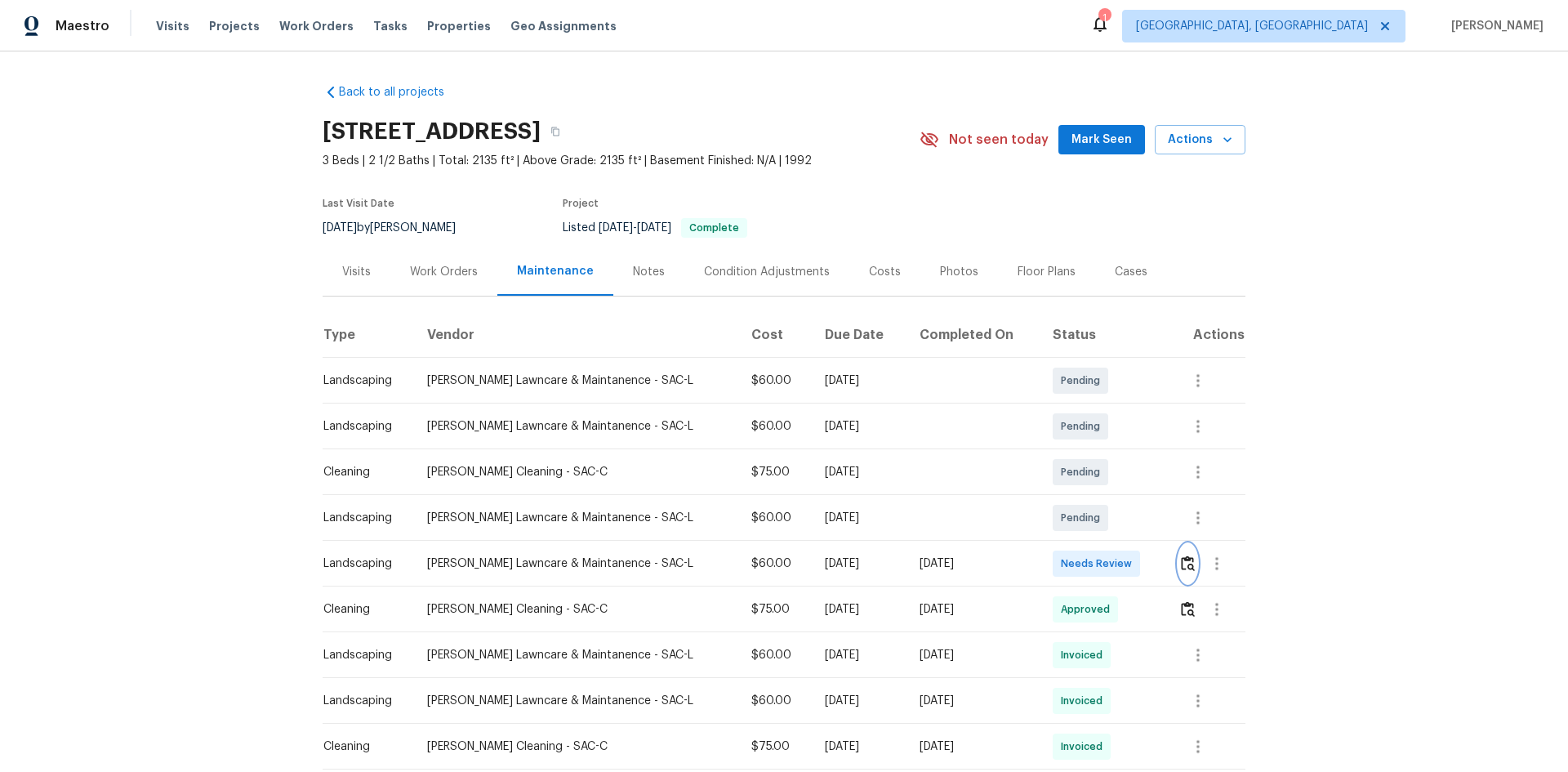
click at [1183, 563] on img "button" at bounding box center [1188, 562] width 14 height 15
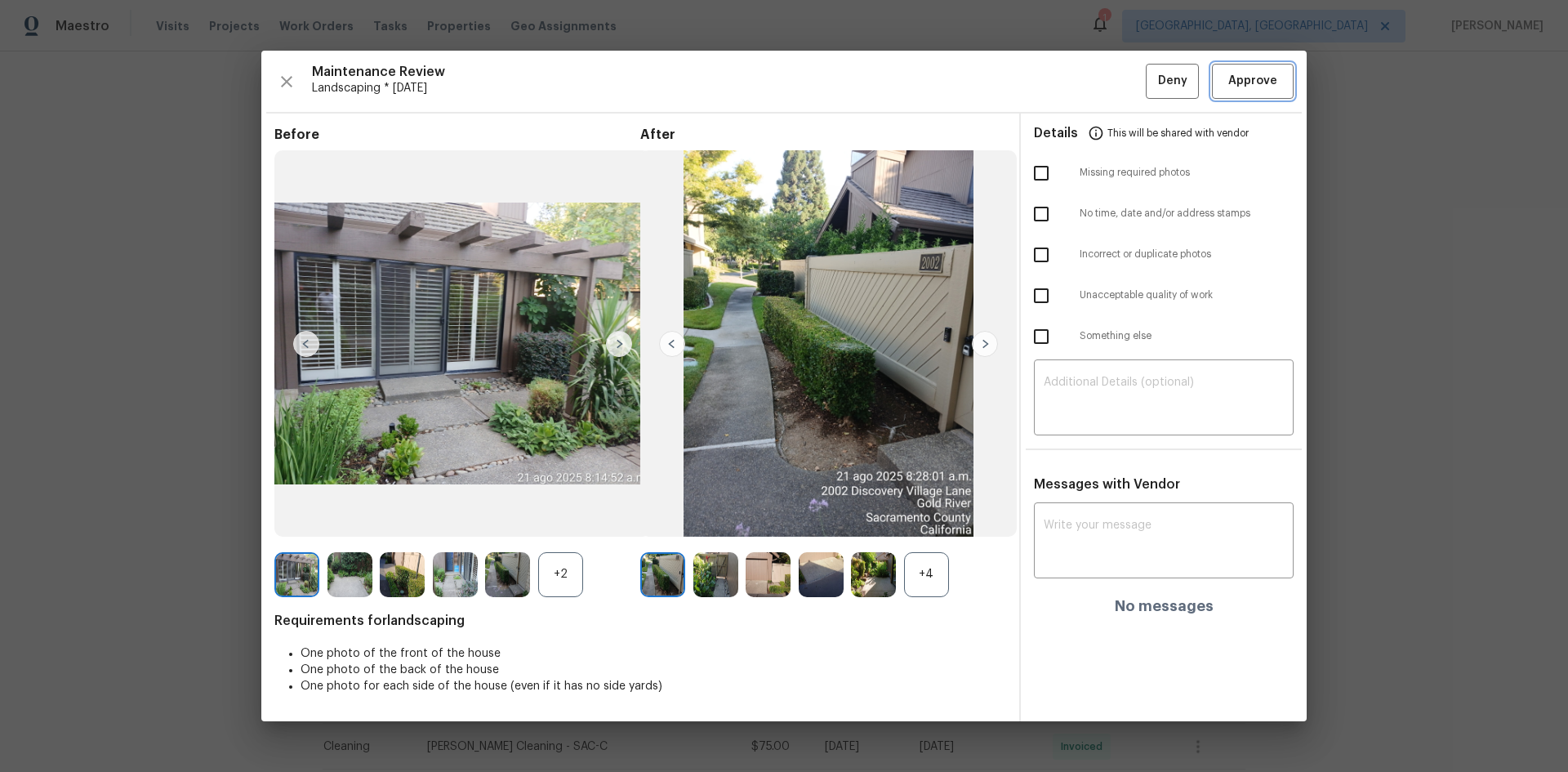
click at [1255, 82] on span "Approve" at bounding box center [1252, 81] width 49 height 21
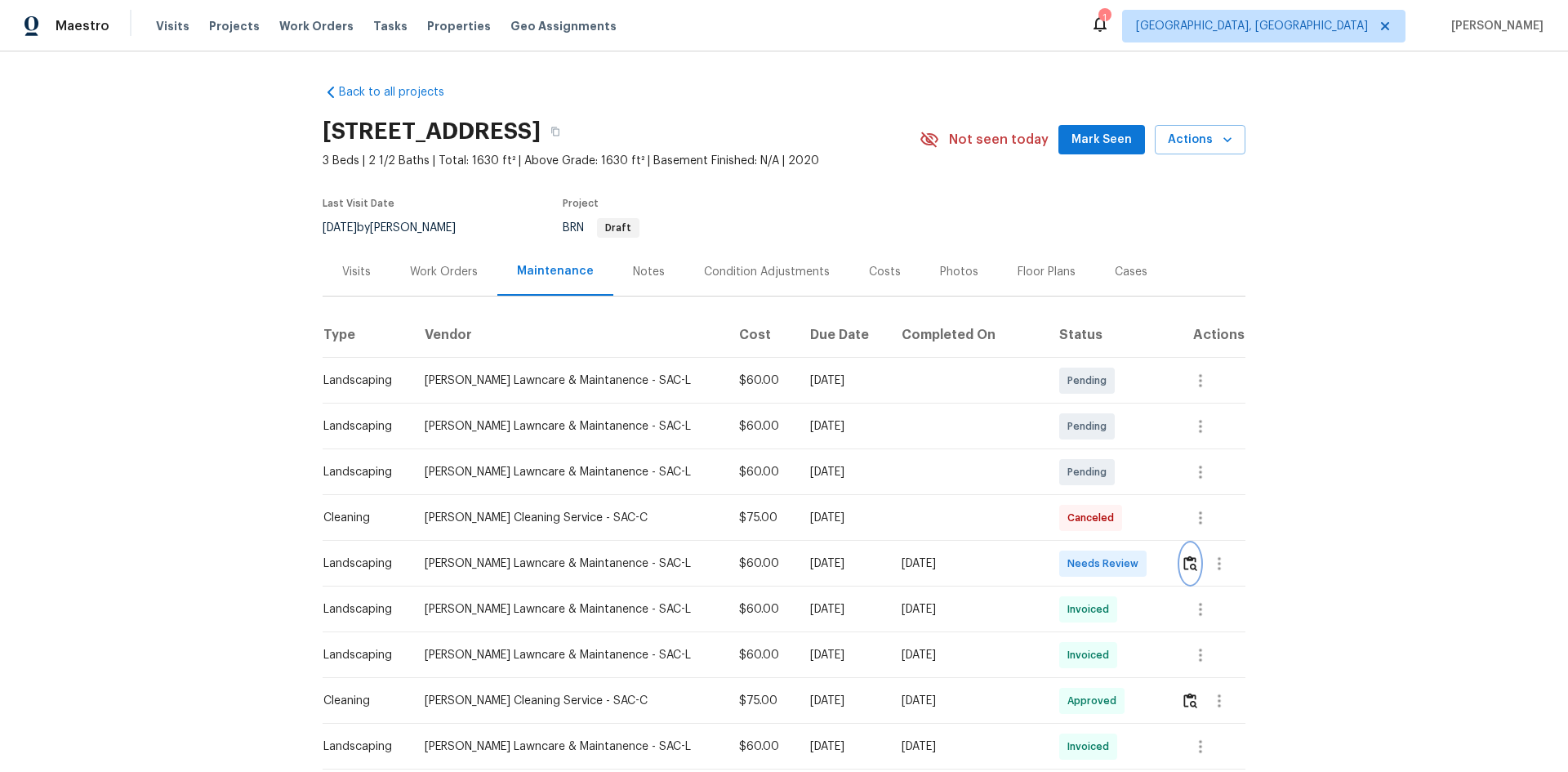
click at [1183, 563] on img "button" at bounding box center [1190, 562] width 14 height 15
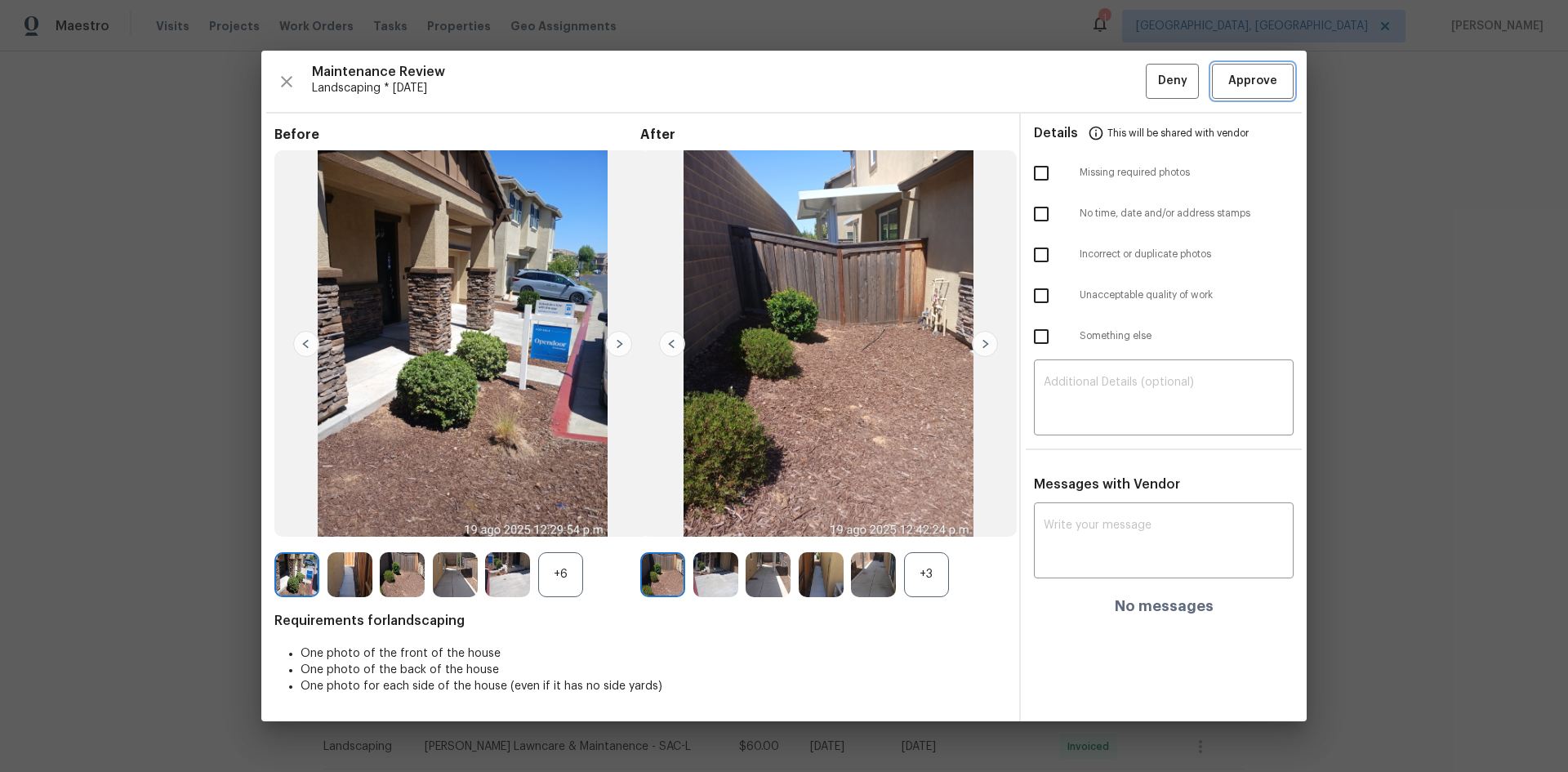
click at [1230, 83] on span "Approve" at bounding box center [1252, 81] width 49 height 21
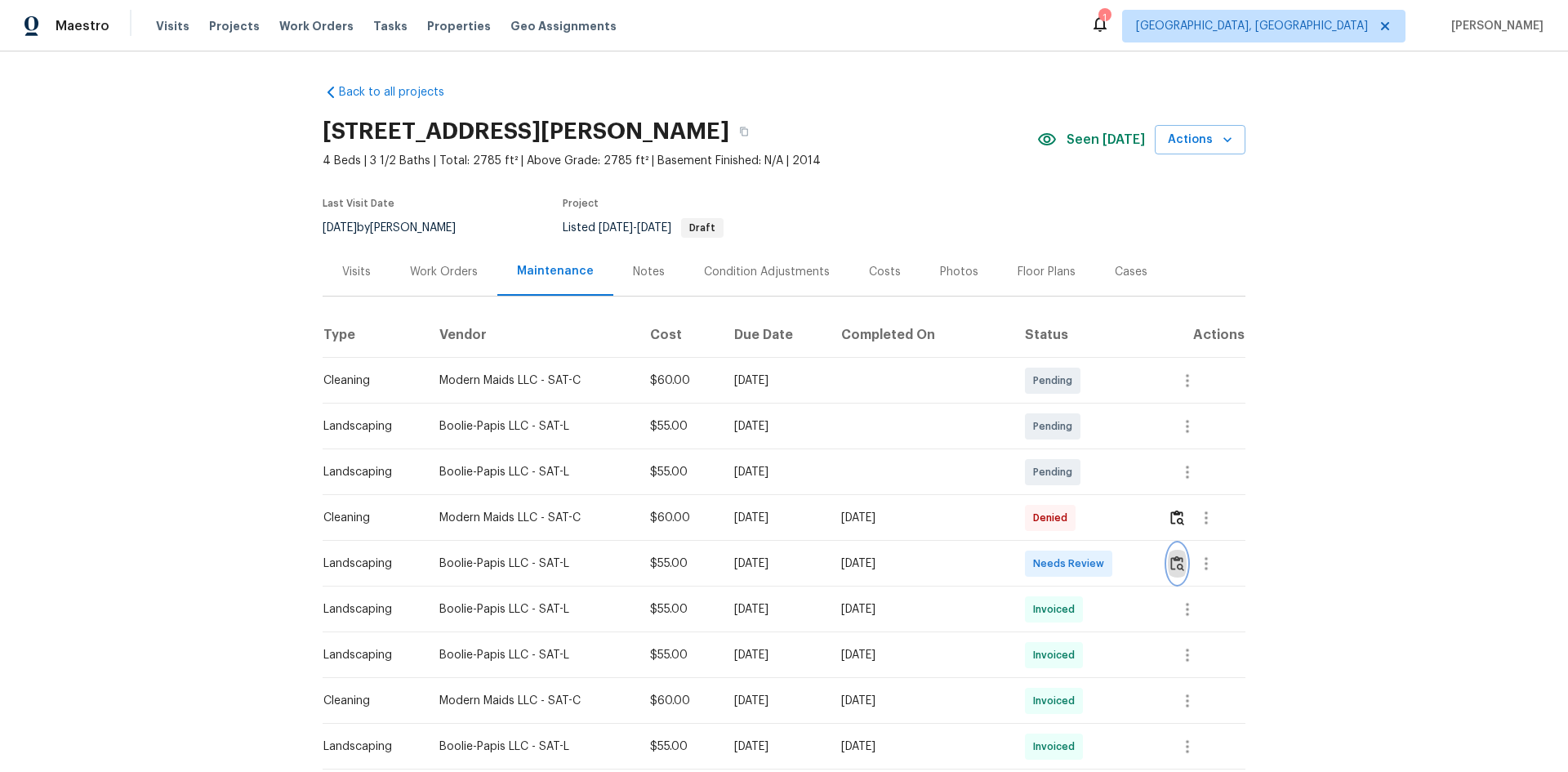
click at [1170, 565] on img "button" at bounding box center [1178, 562] width 14 height 15
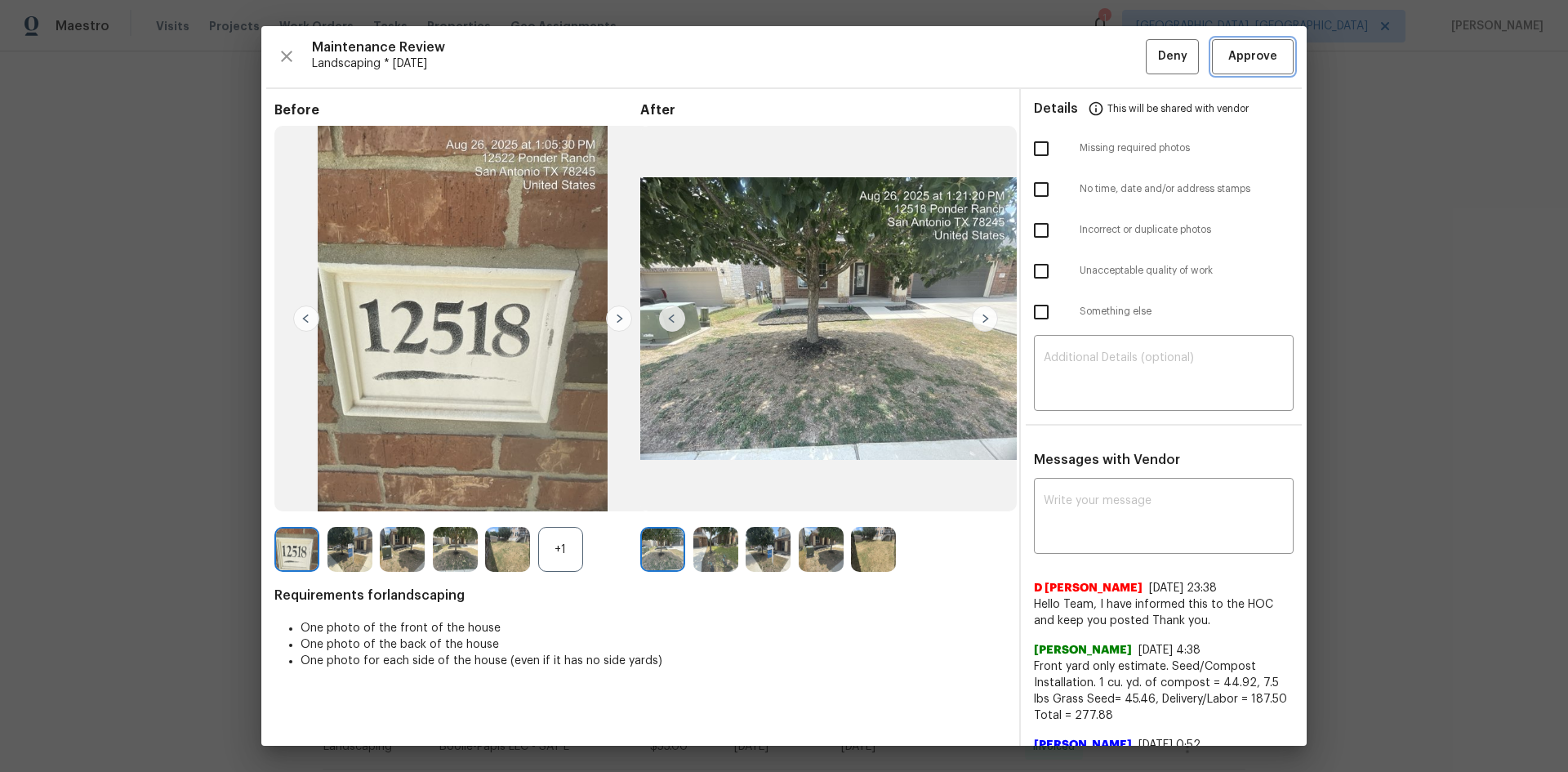
click at [1252, 62] on span "Approve" at bounding box center [1252, 56] width 49 height 21
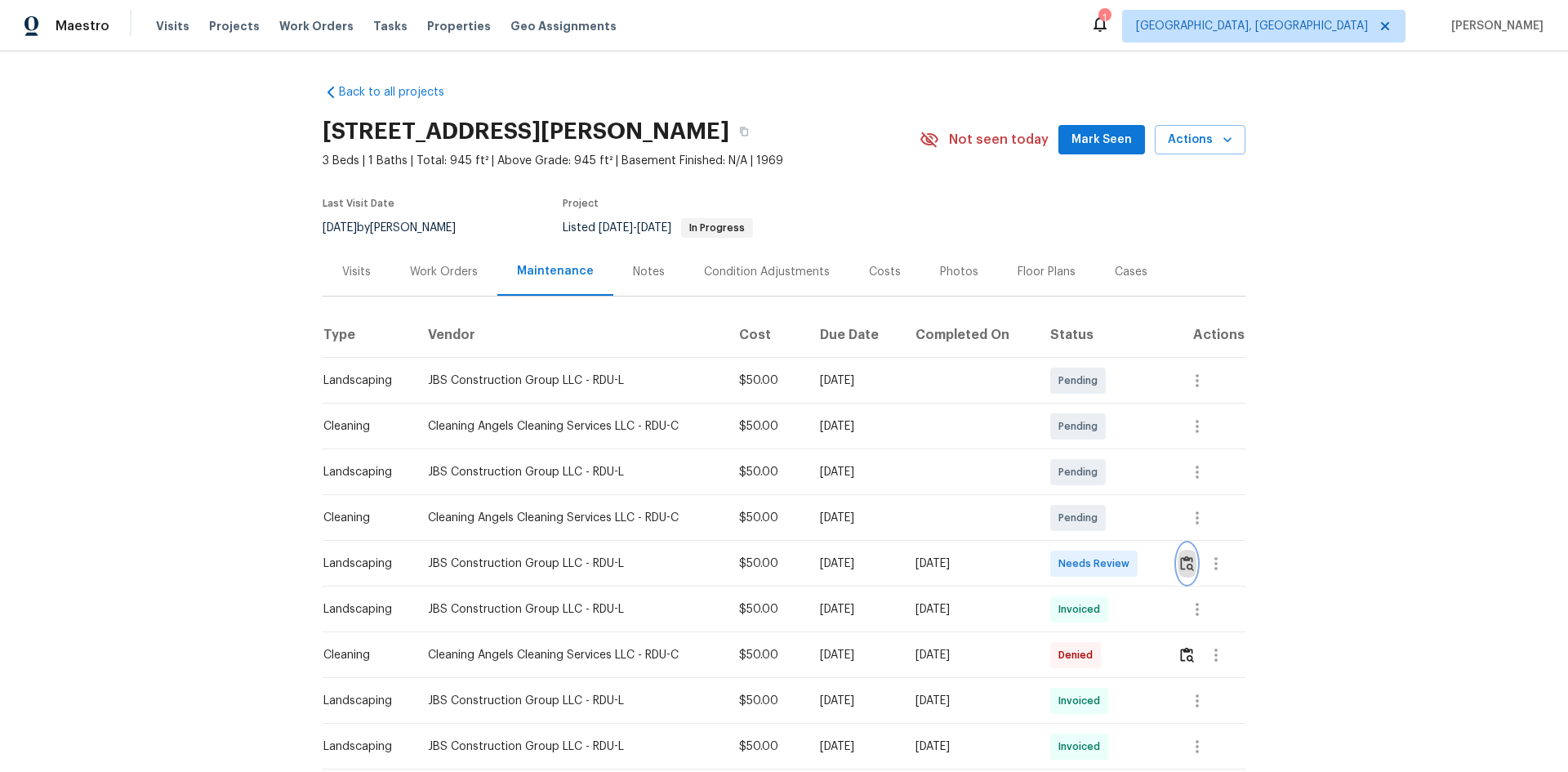
click at [1185, 564] on img "button" at bounding box center [1187, 562] width 14 height 15
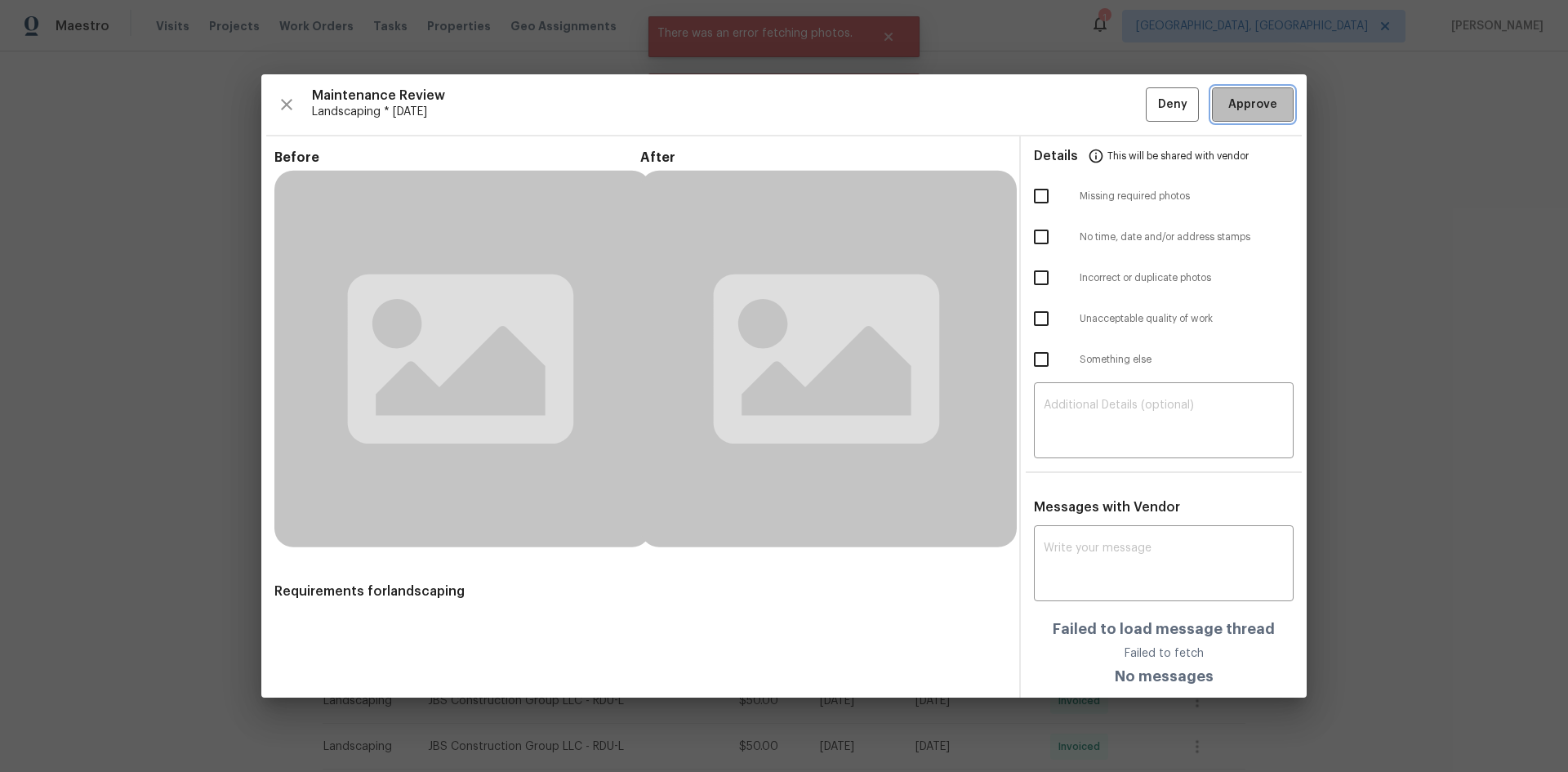
click at [1243, 107] on span "Approve" at bounding box center [1252, 105] width 49 height 21
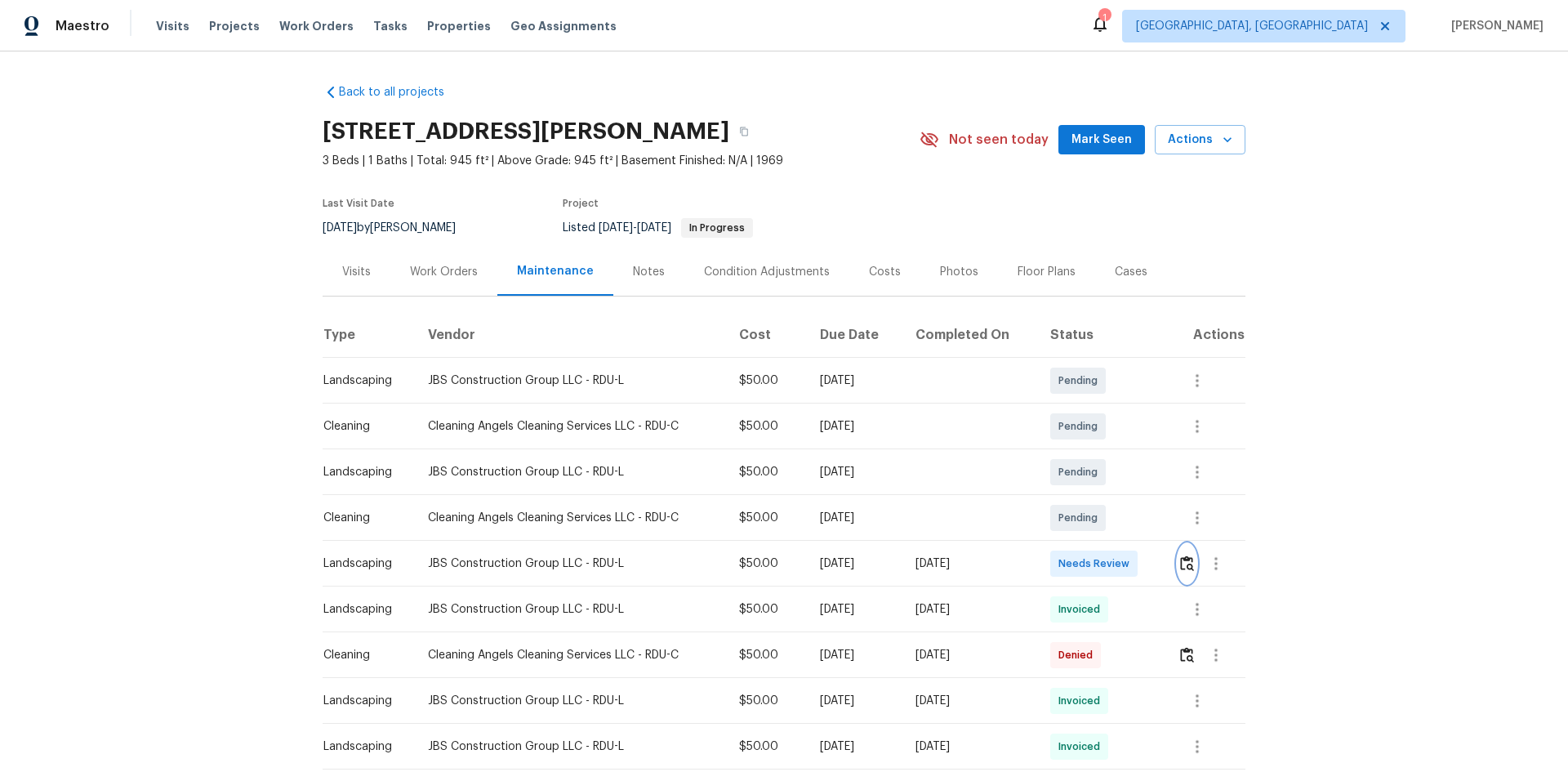
click at [1185, 562] on img "button" at bounding box center [1187, 562] width 14 height 15
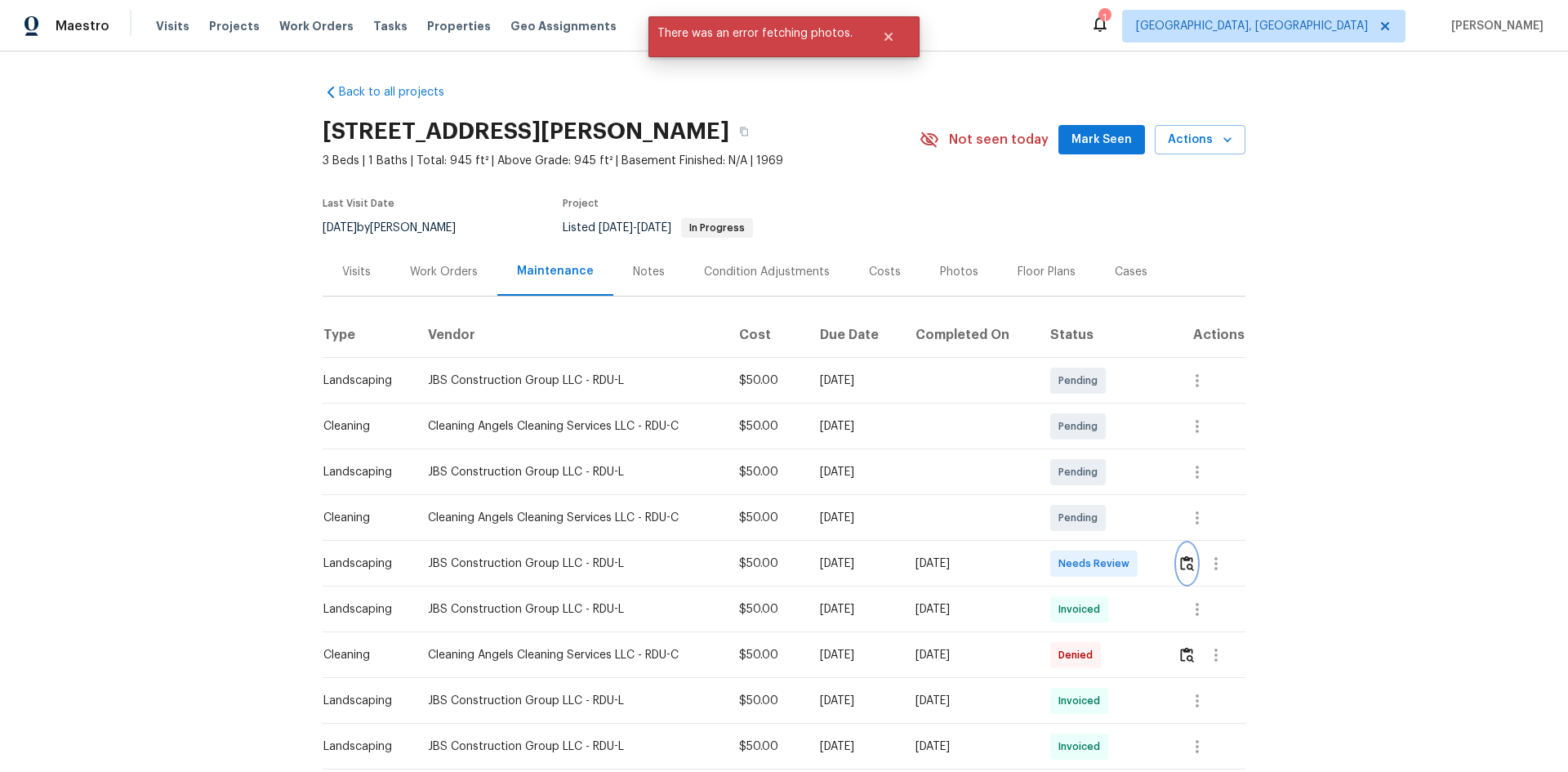
click at [1187, 567] on img "button" at bounding box center [1187, 562] width 14 height 15
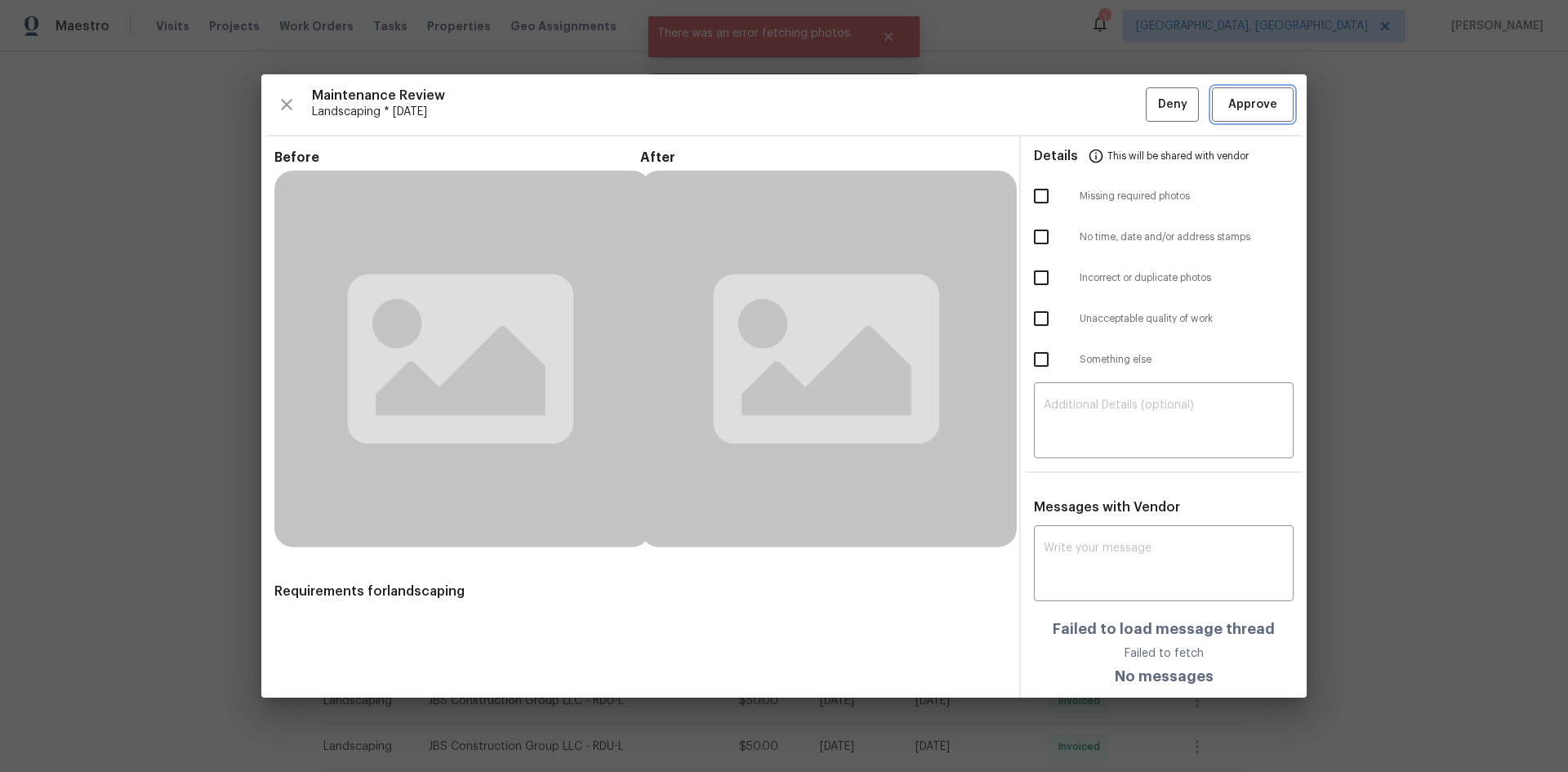
click at [1241, 108] on span "Approve" at bounding box center [1252, 105] width 49 height 21
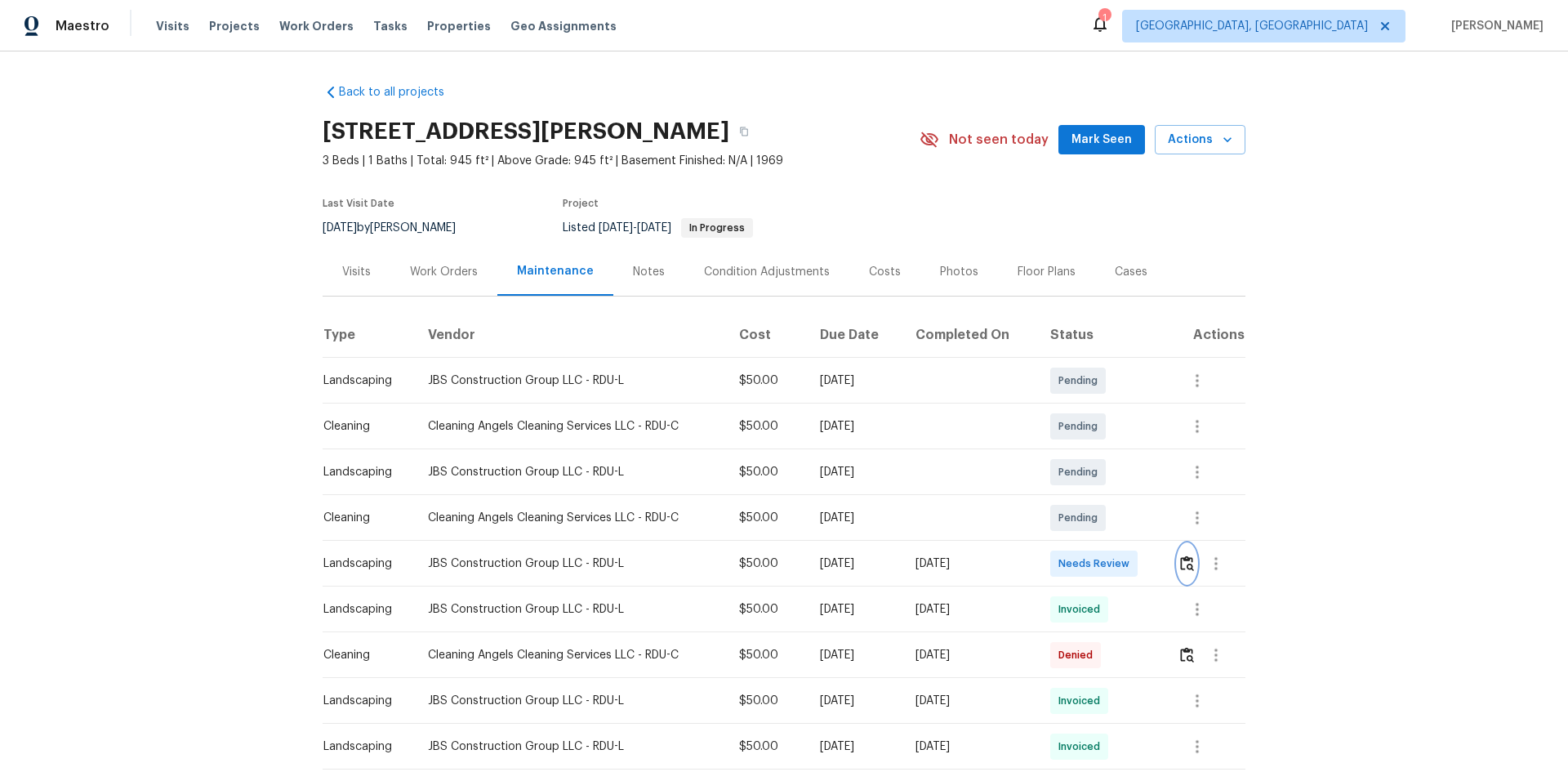
click at [1188, 558] on img "button" at bounding box center [1187, 562] width 14 height 15
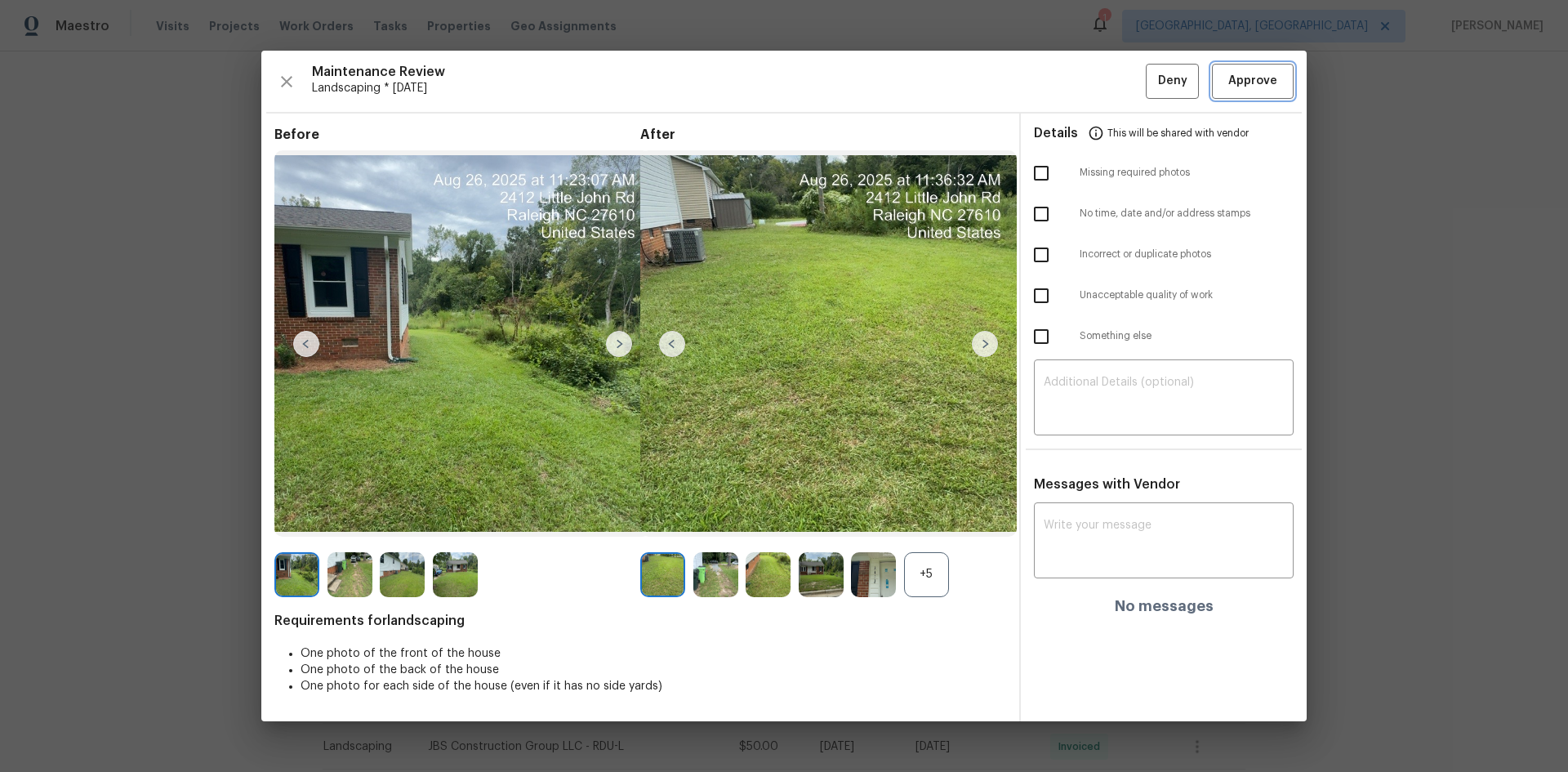
click at [1266, 84] on span "Approve" at bounding box center [1252, 81] width 49 height 21
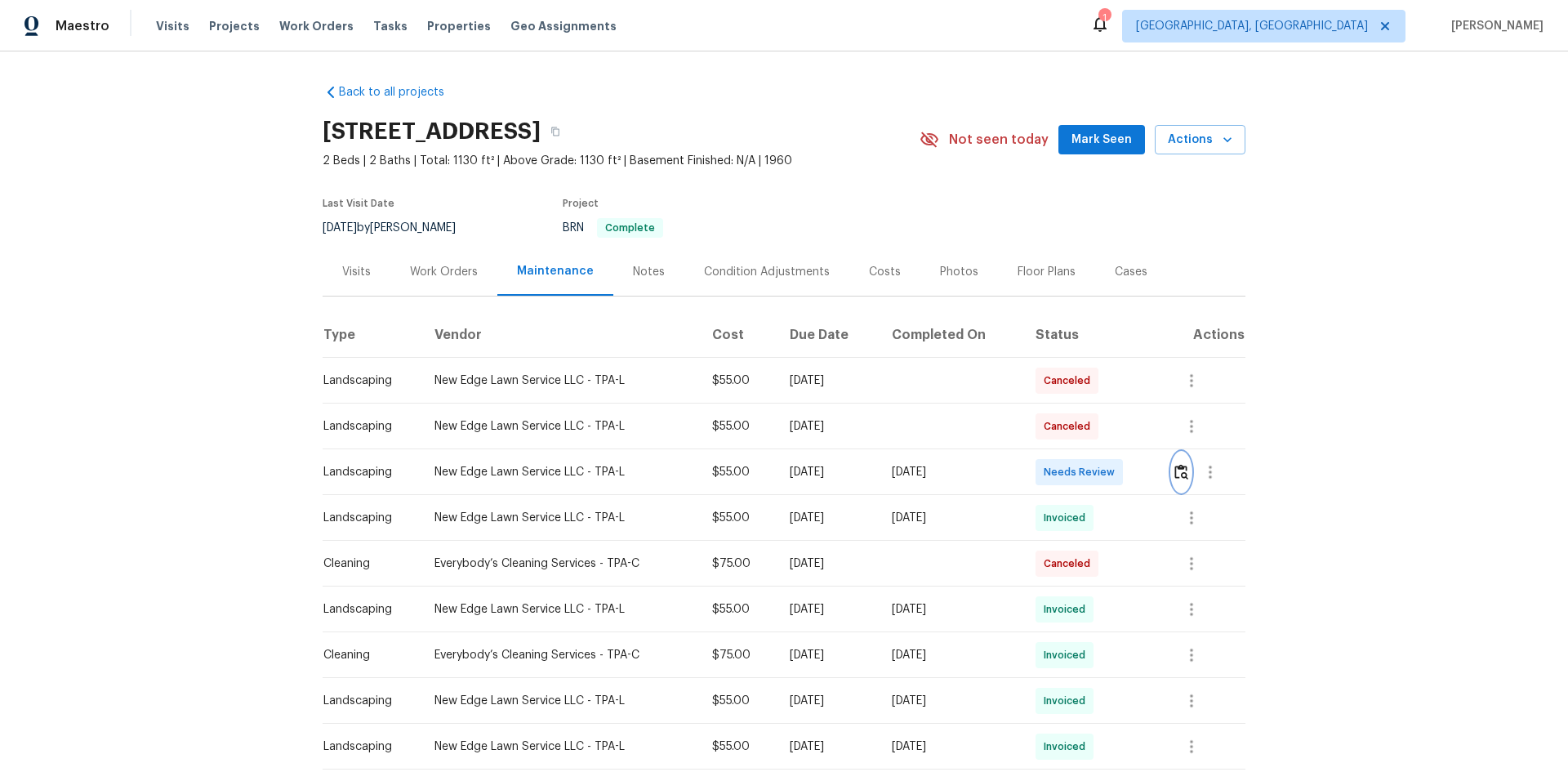
click at [1172, 467] on button "button" at bounding box center [1181, 472] width 19 height 39
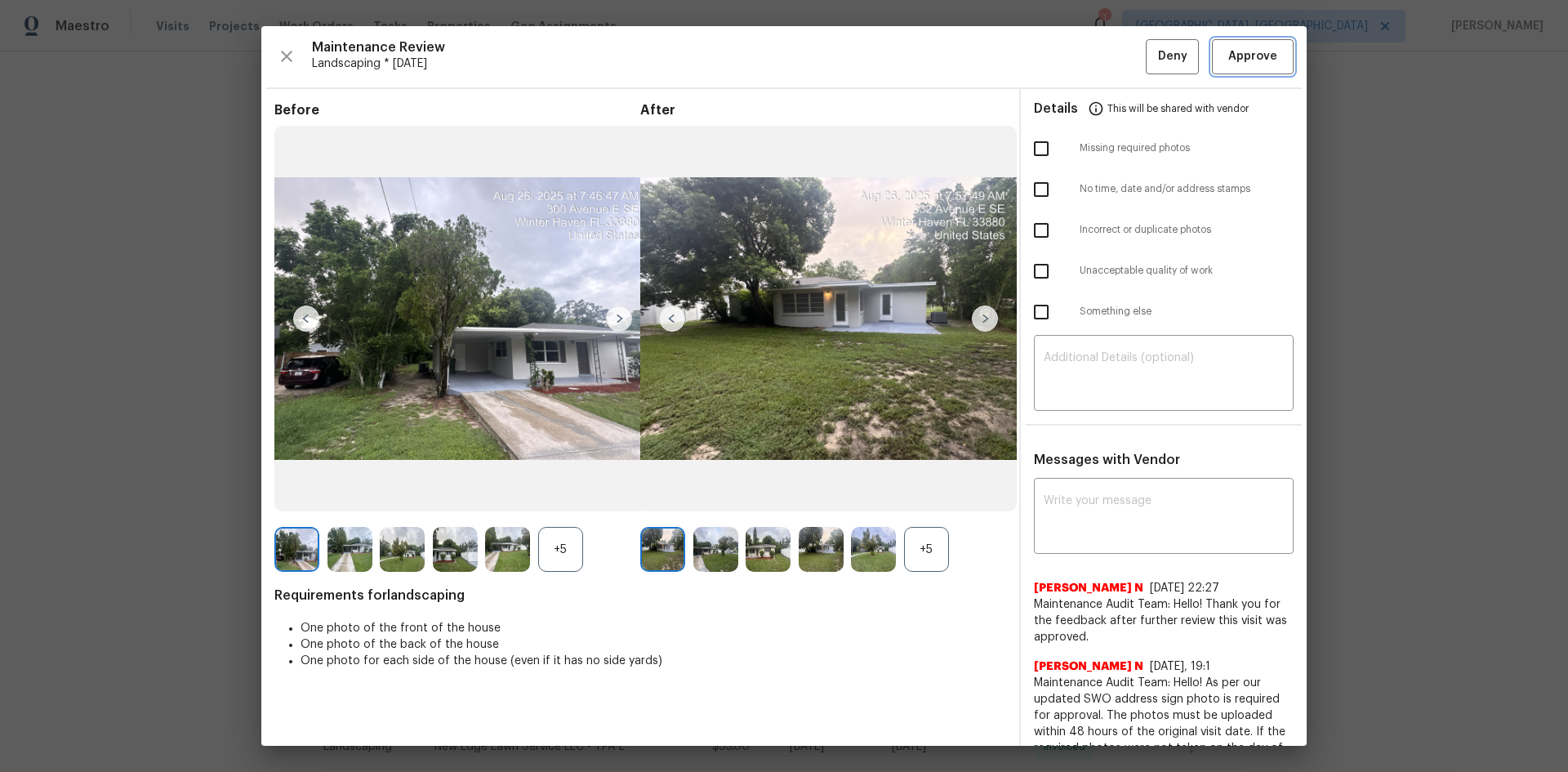
click at [1230, 70] on button "Approve" at bounding box center [1252, 56] width 81 height 35
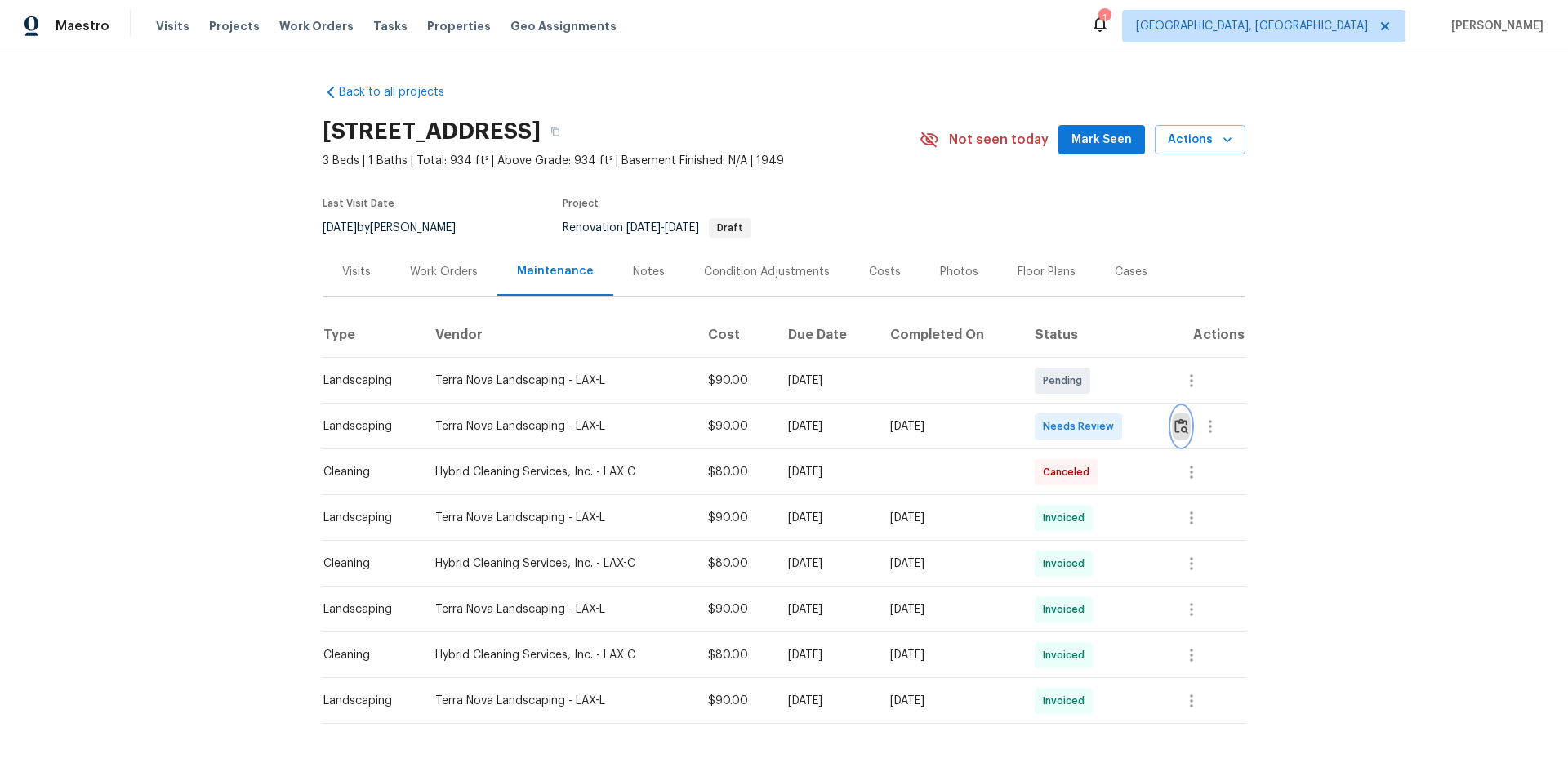
click at [1174, 425] on img "button" at bounding box center [1181, 425] width 14 height 15
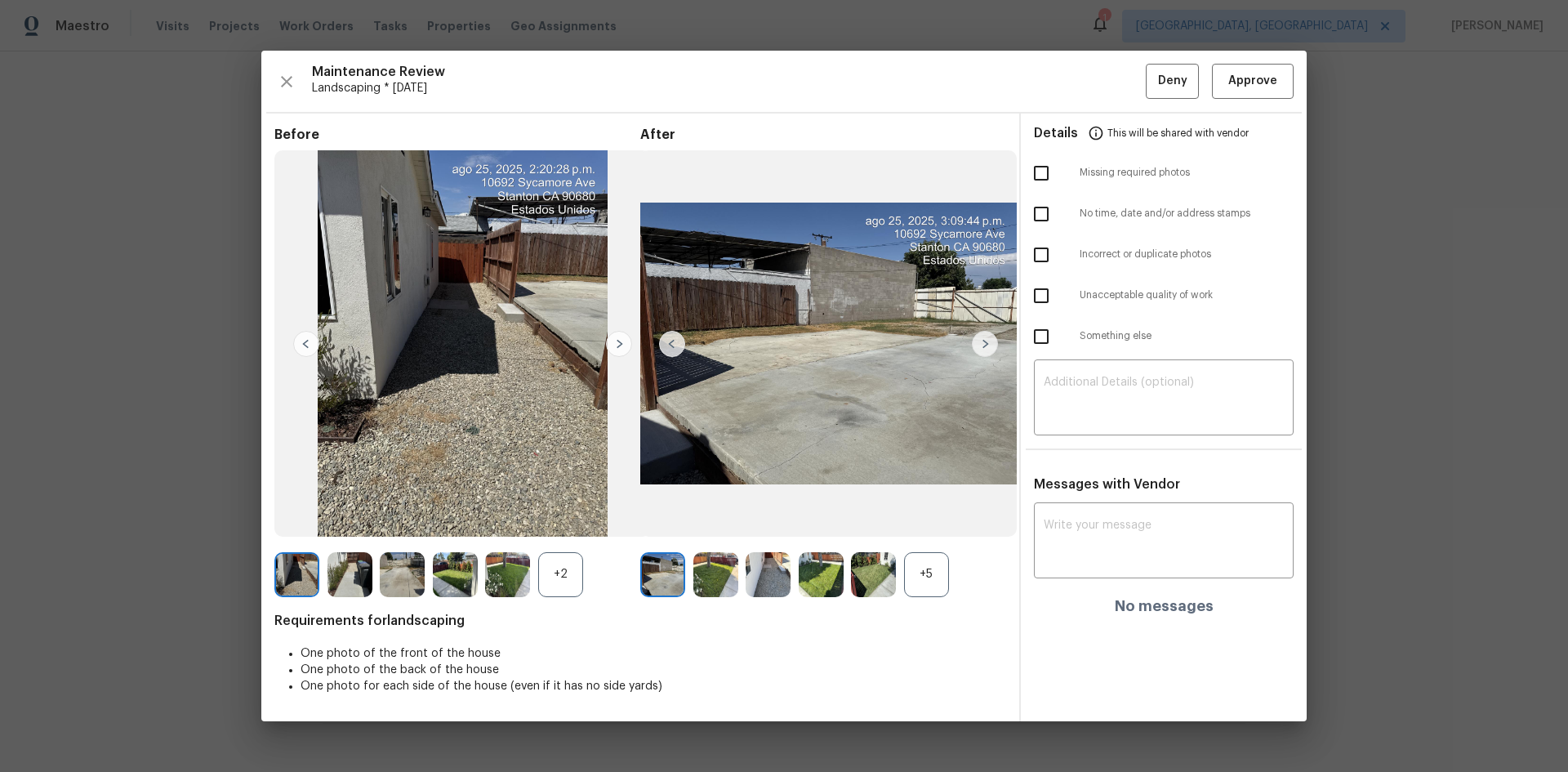
click at [921, 573] on div "+5" at bounding box center [926, 574] width 45 height 45
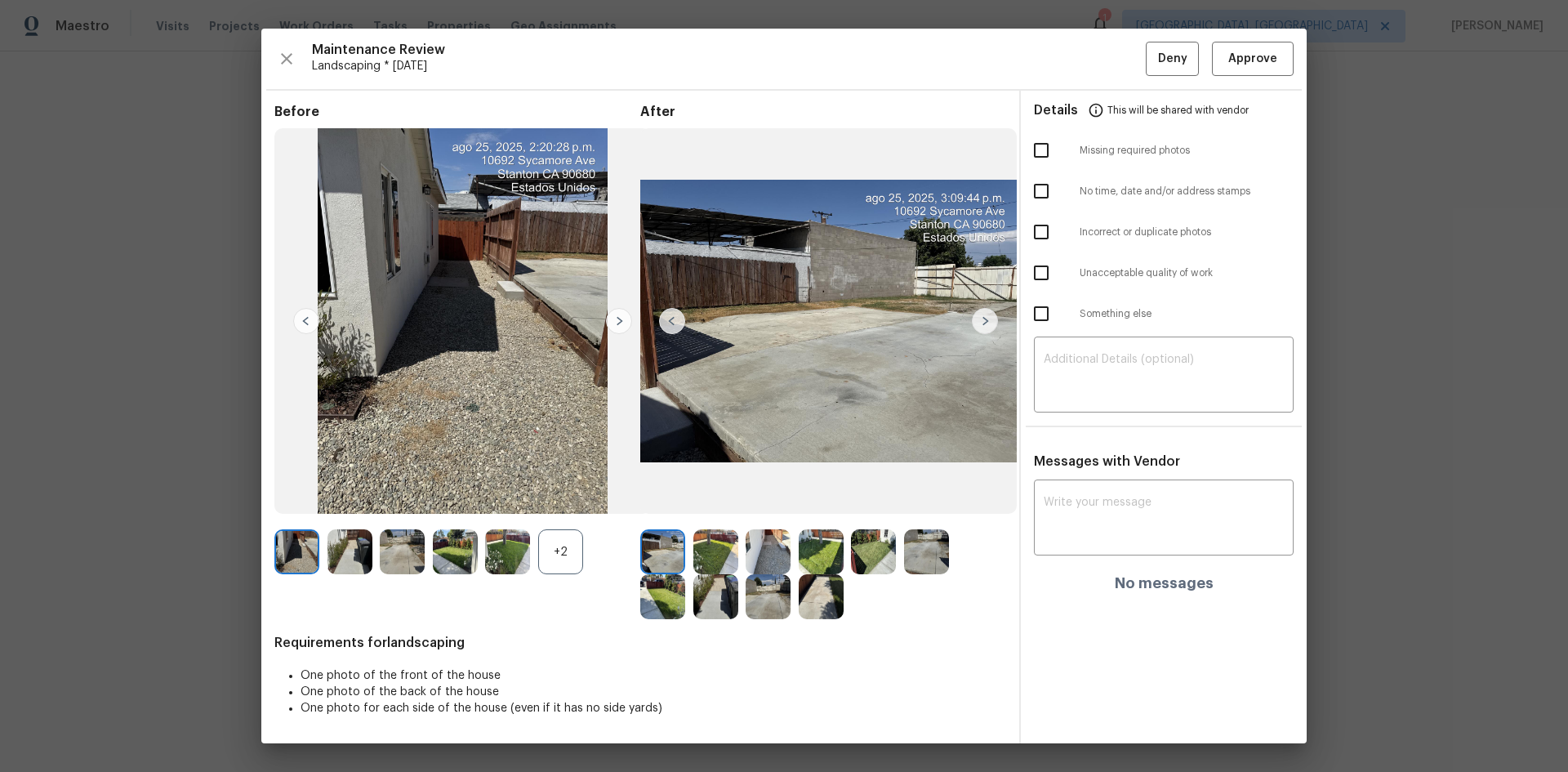
click at [989, 313] on img at bounding box center [984, 321] width 26 height 26
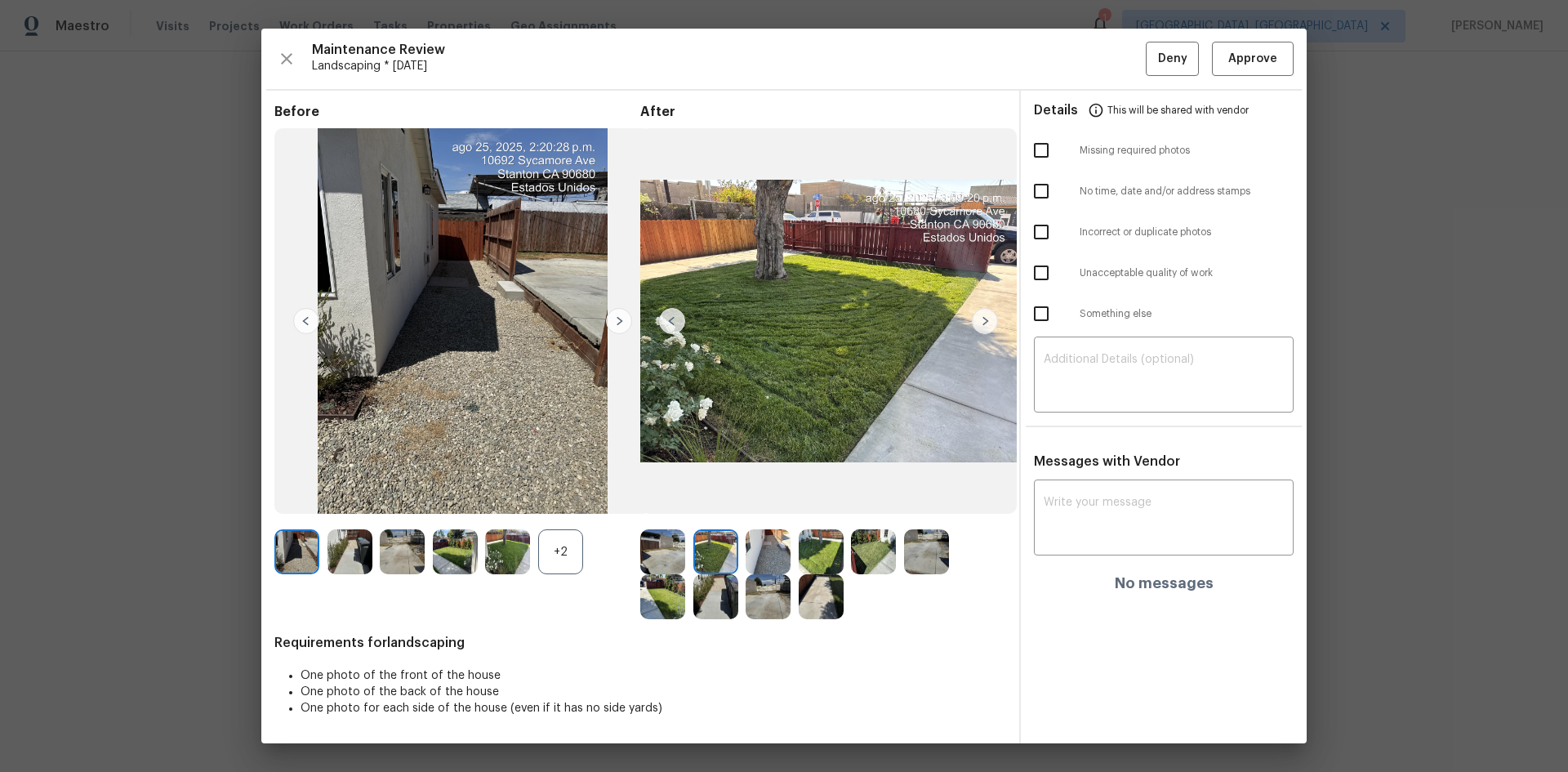
click at [989, 313] on img at bounding box center [984, 321] width 26 height 26
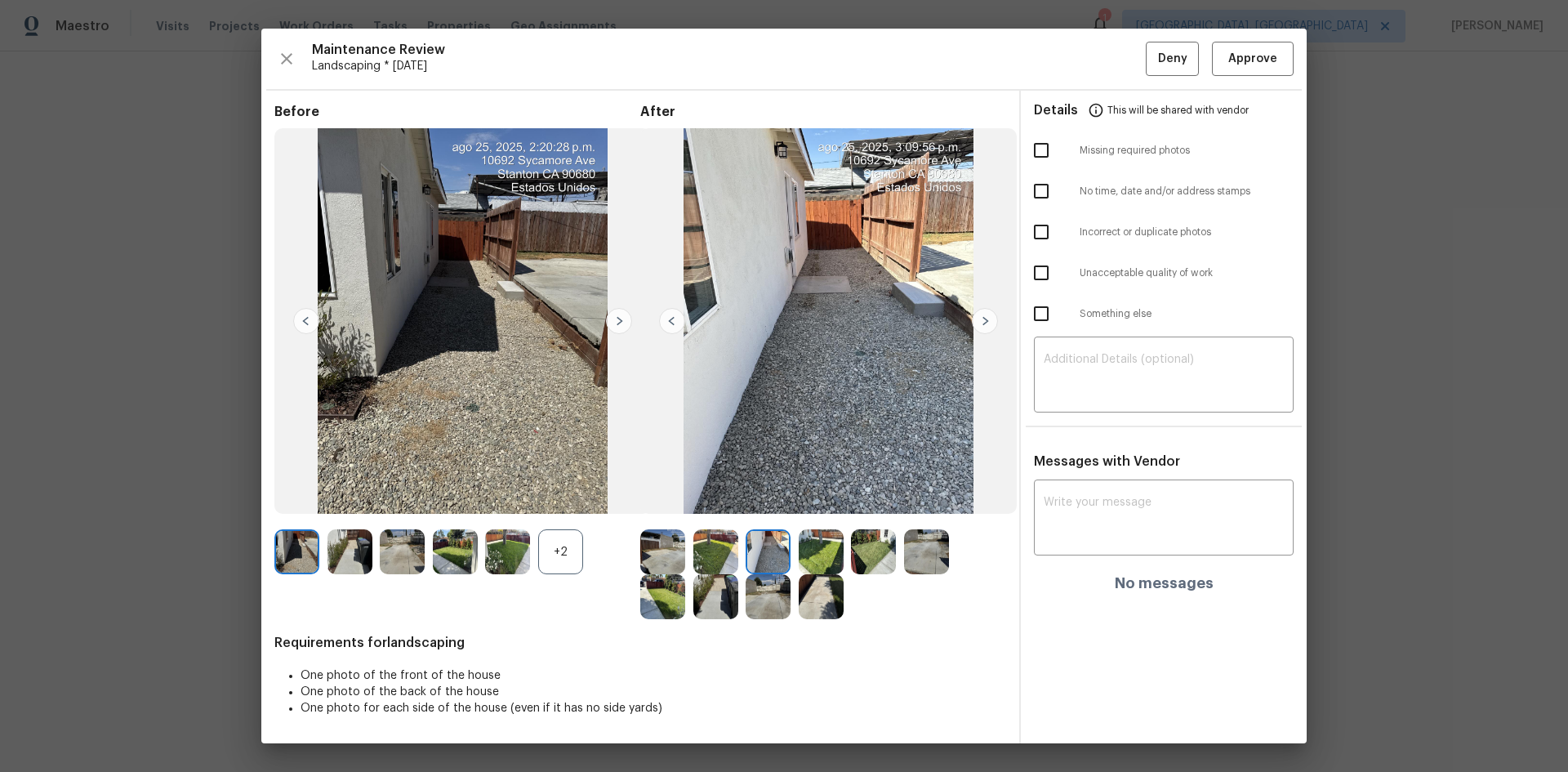
click at [989, 313] on img at bounding box center [984, 321] width 26 height 26
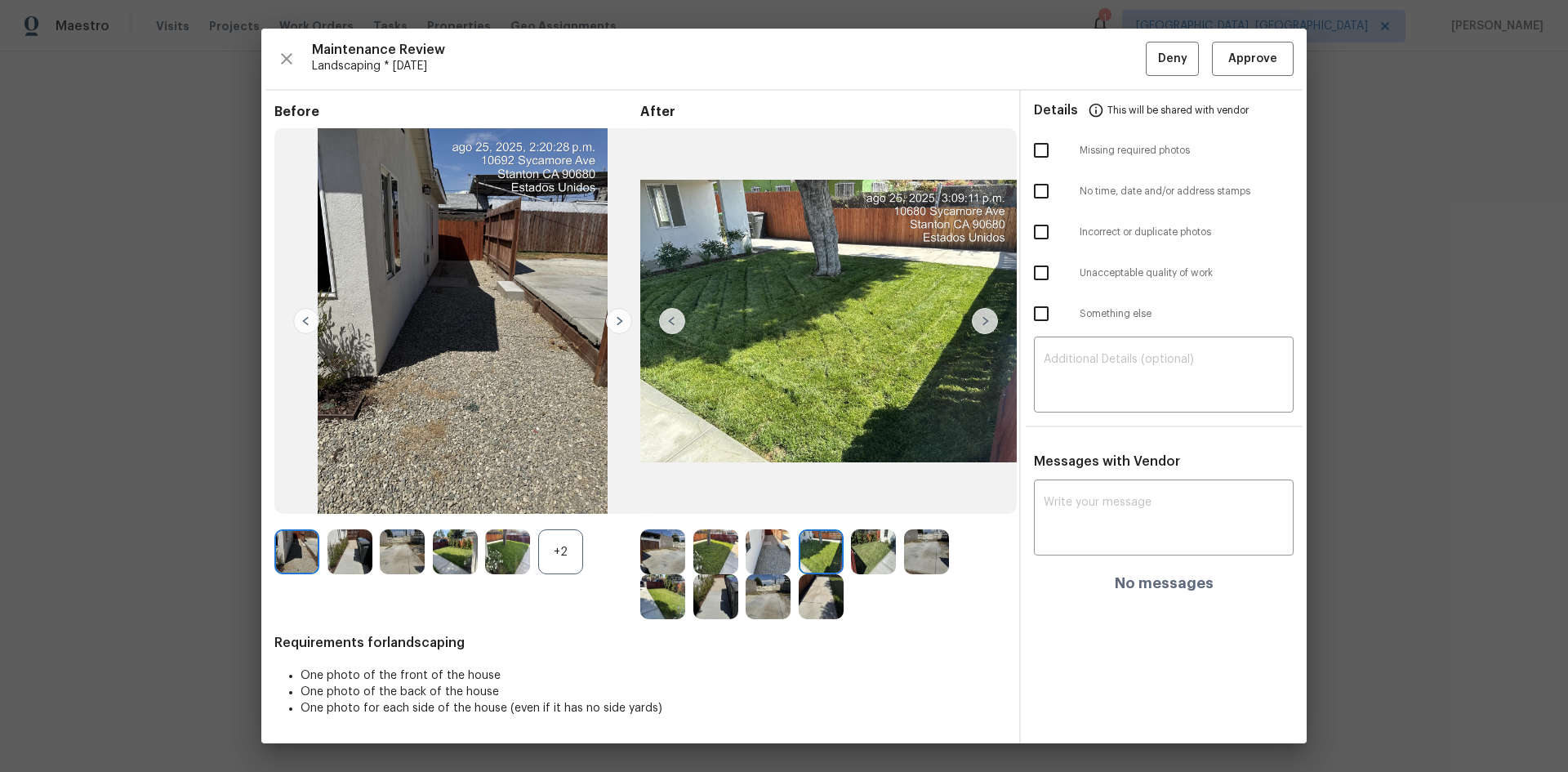
click at [989, 313] on img at bounding box center [984, 321] width 26 height 26
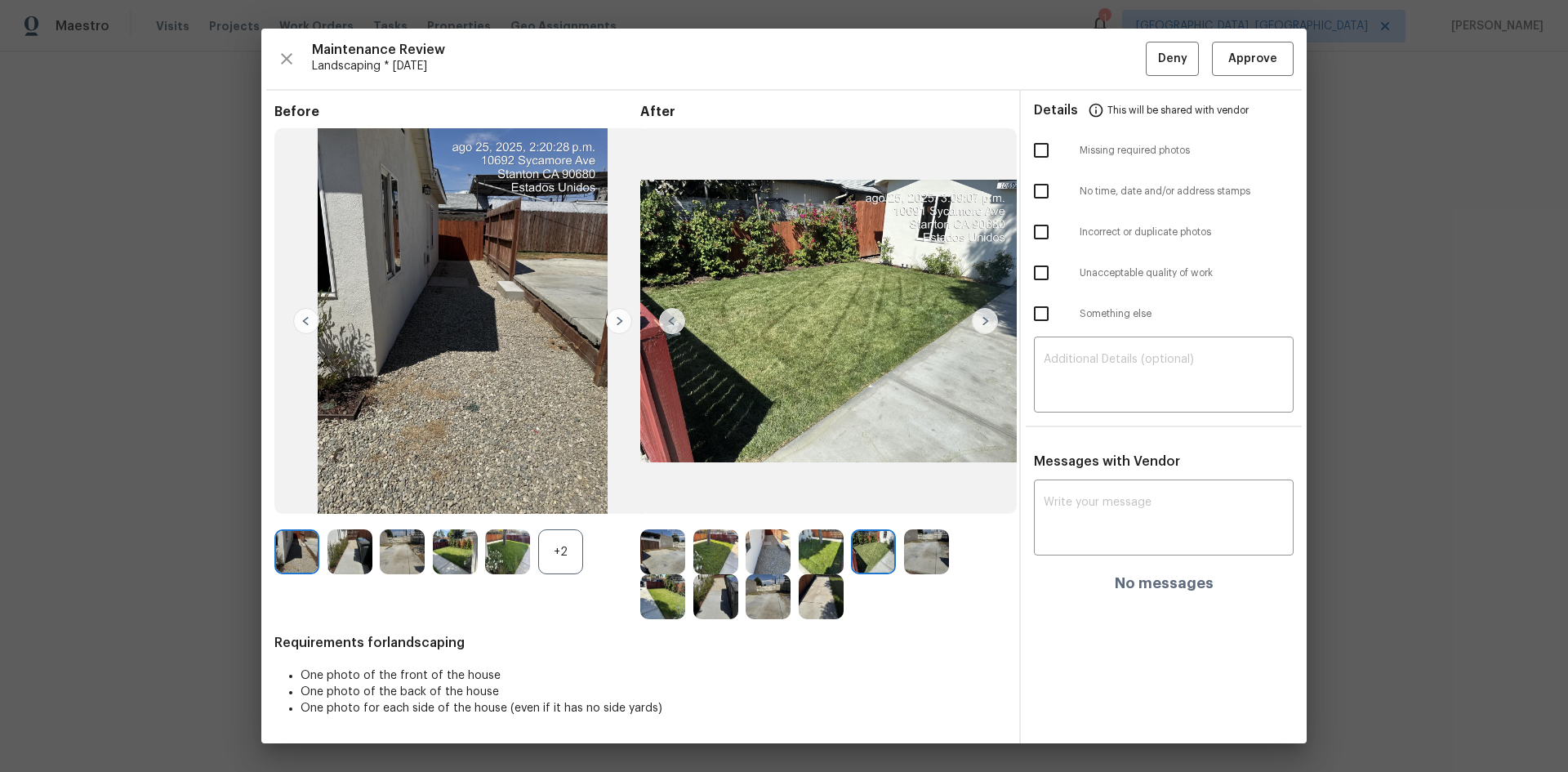
click at [989, 313] on img at bounding box center [984, 321] width 26 height 26
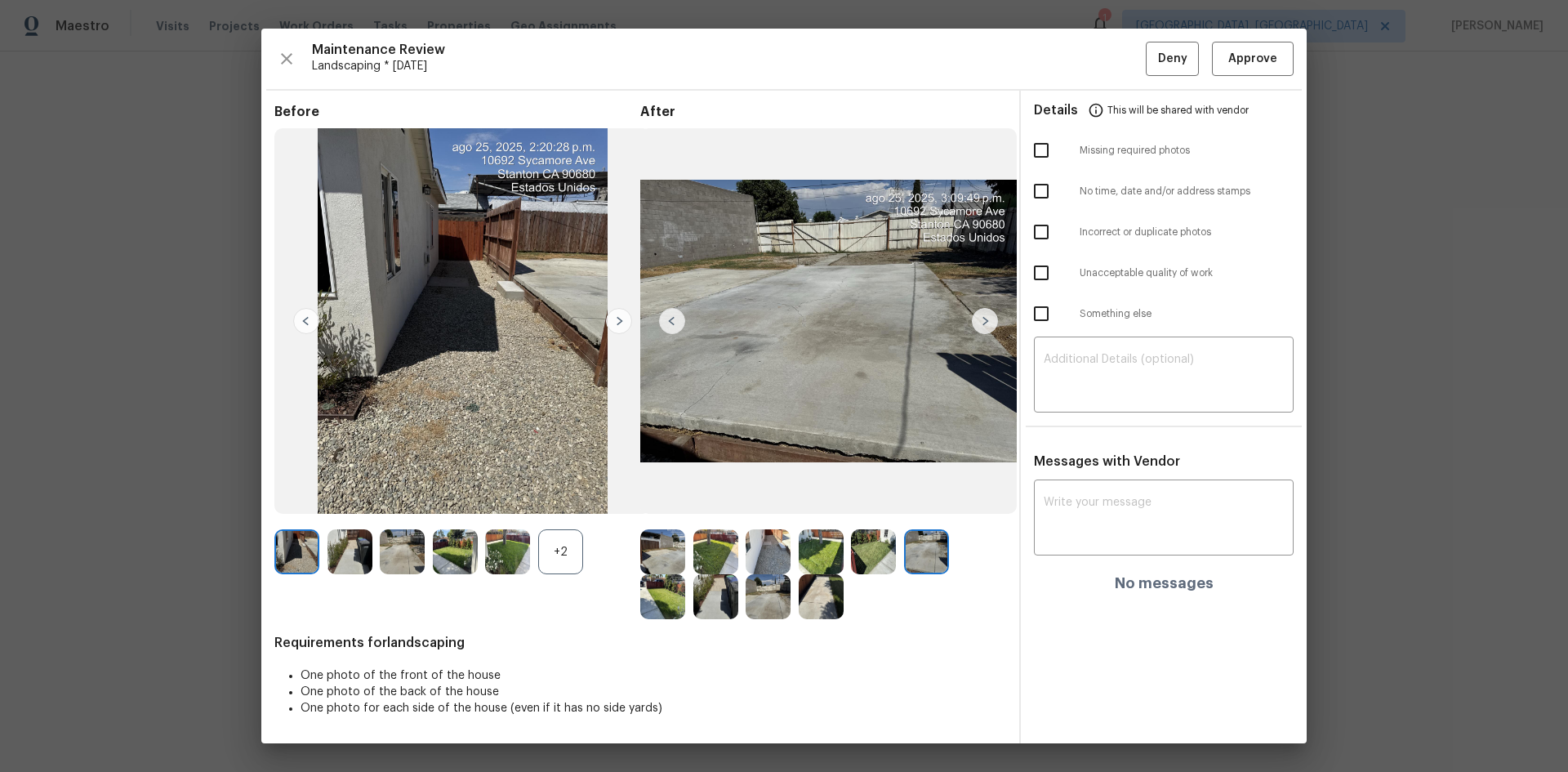
click at [989, 313] on img at bounding box center [984, 321] width 26 height 26
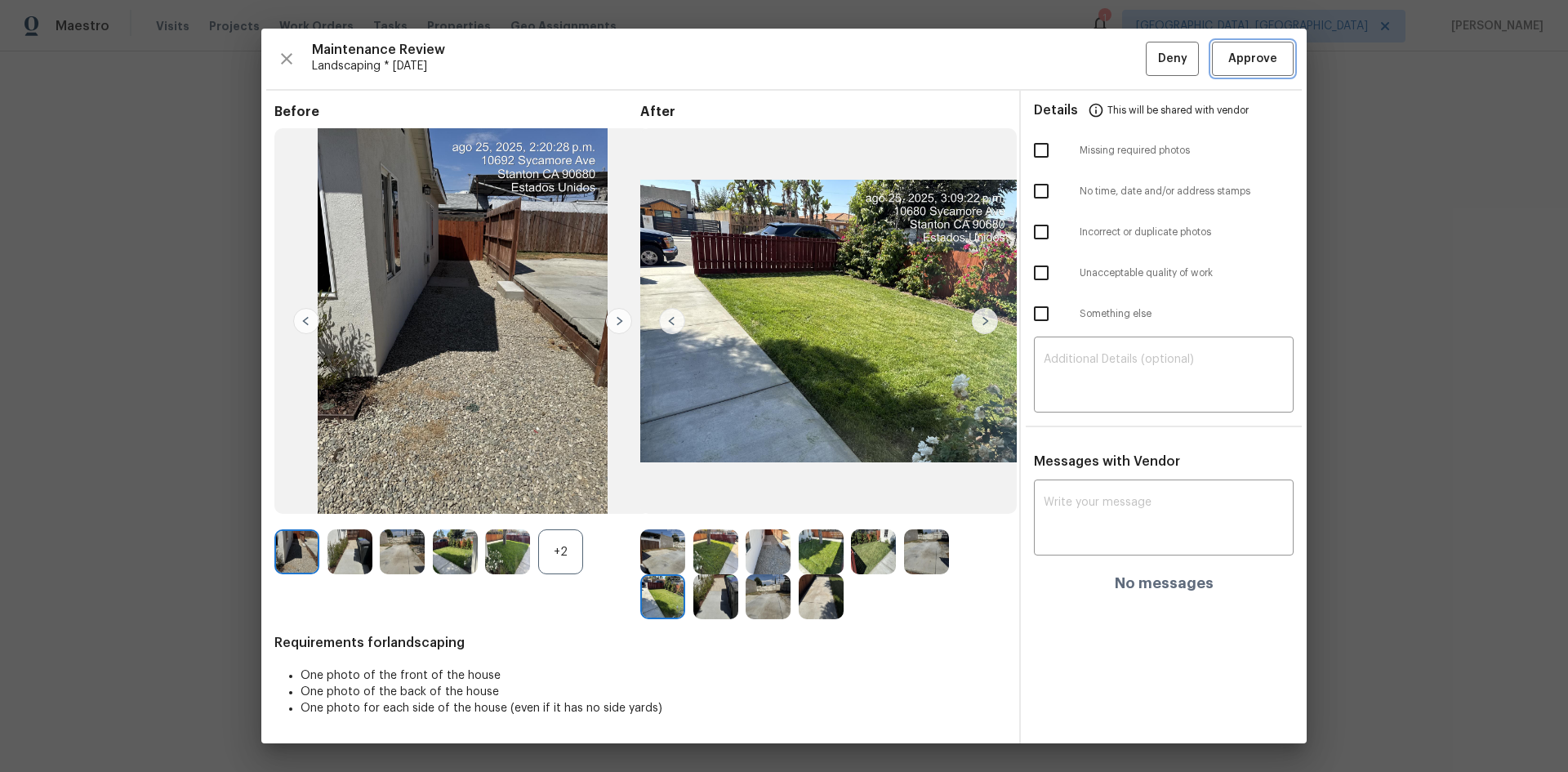
click at [1264, 60] on span "Approve" at bounding box center [1252, 59] width 49 height 21
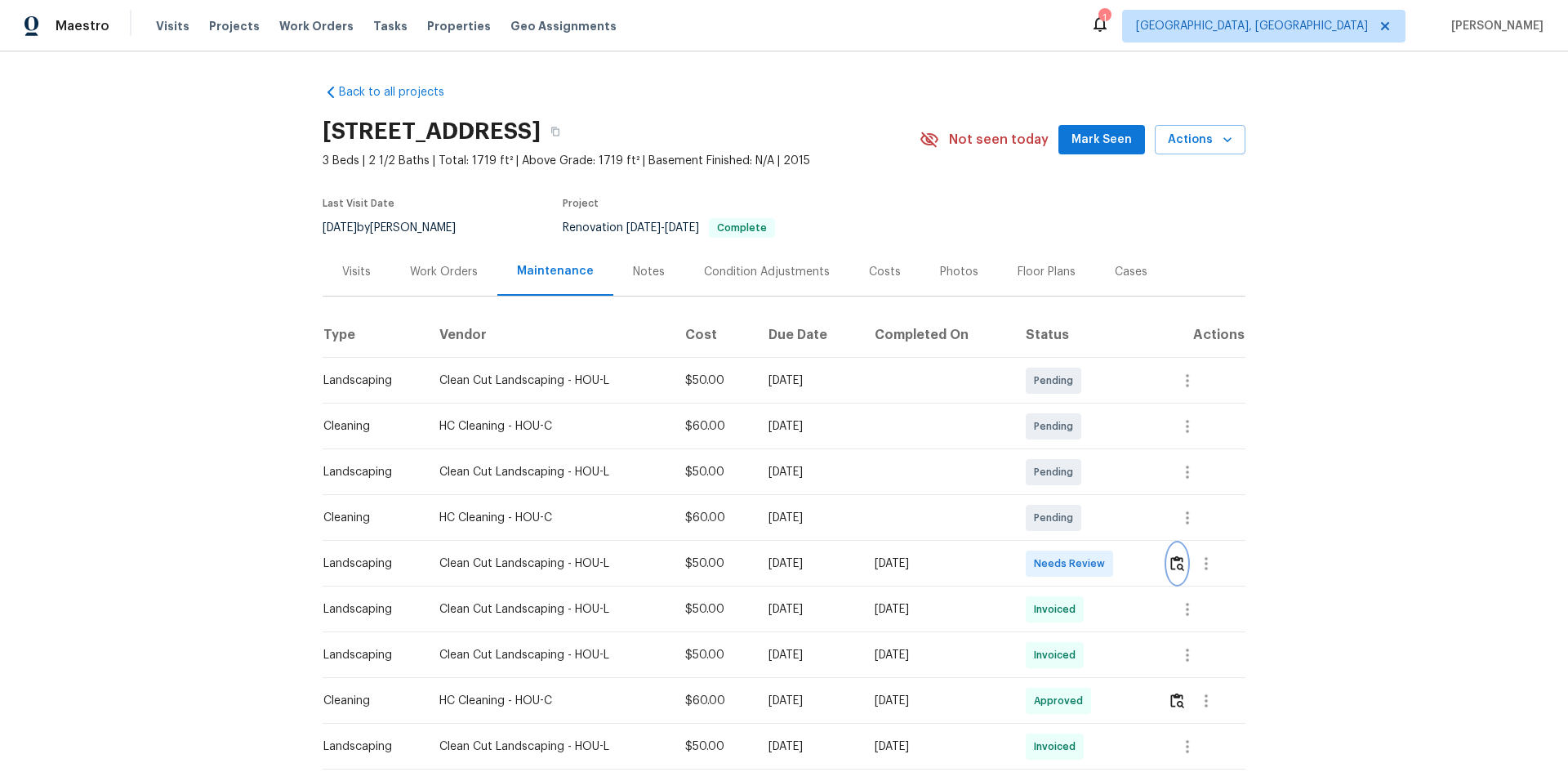
click at [1173, 561] on img "button" at bounding box center [1178, 562] width 14 height 15
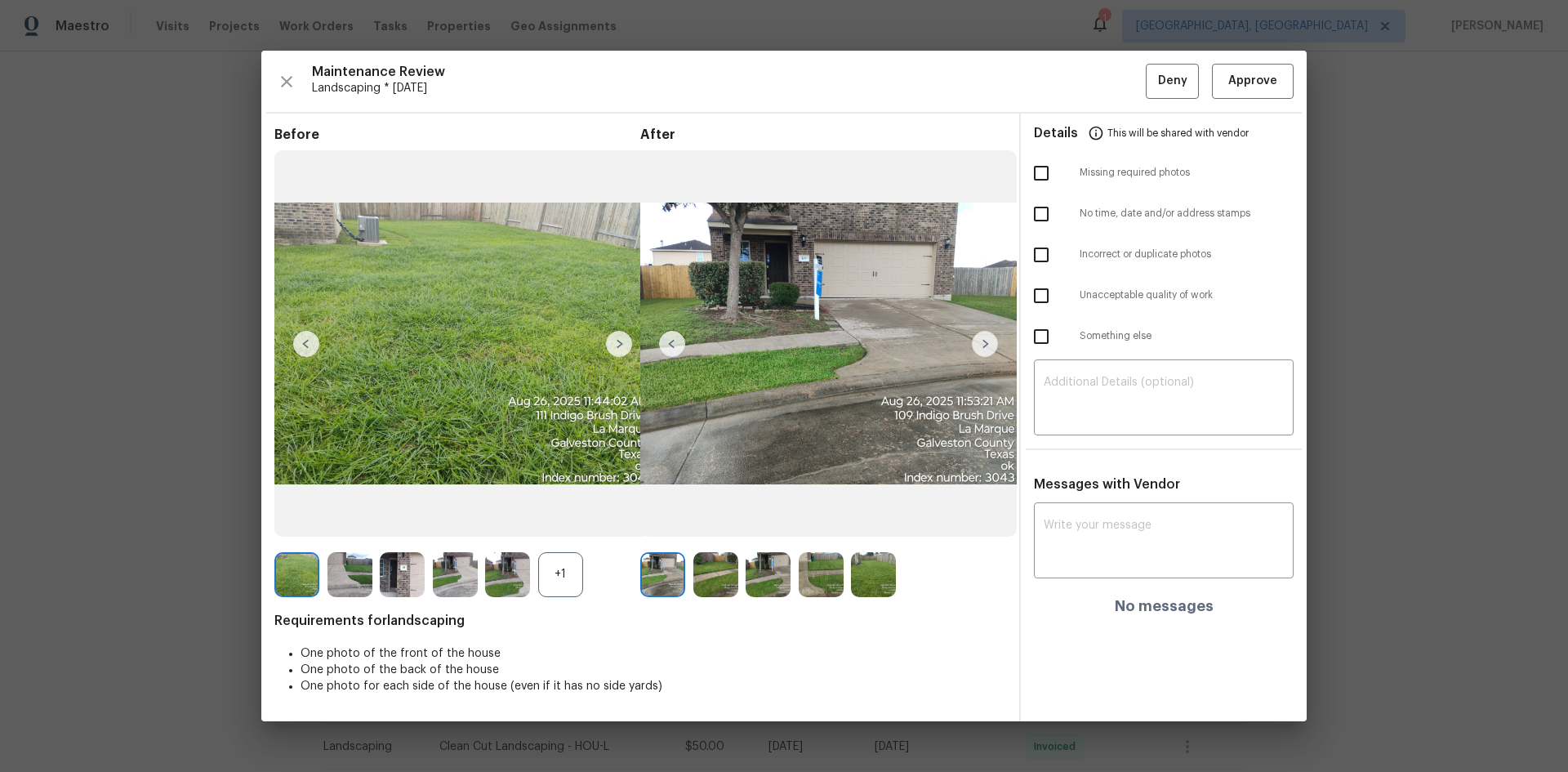
click at [987, 340] on img at bounding box center [984, 343] width 26 height 26
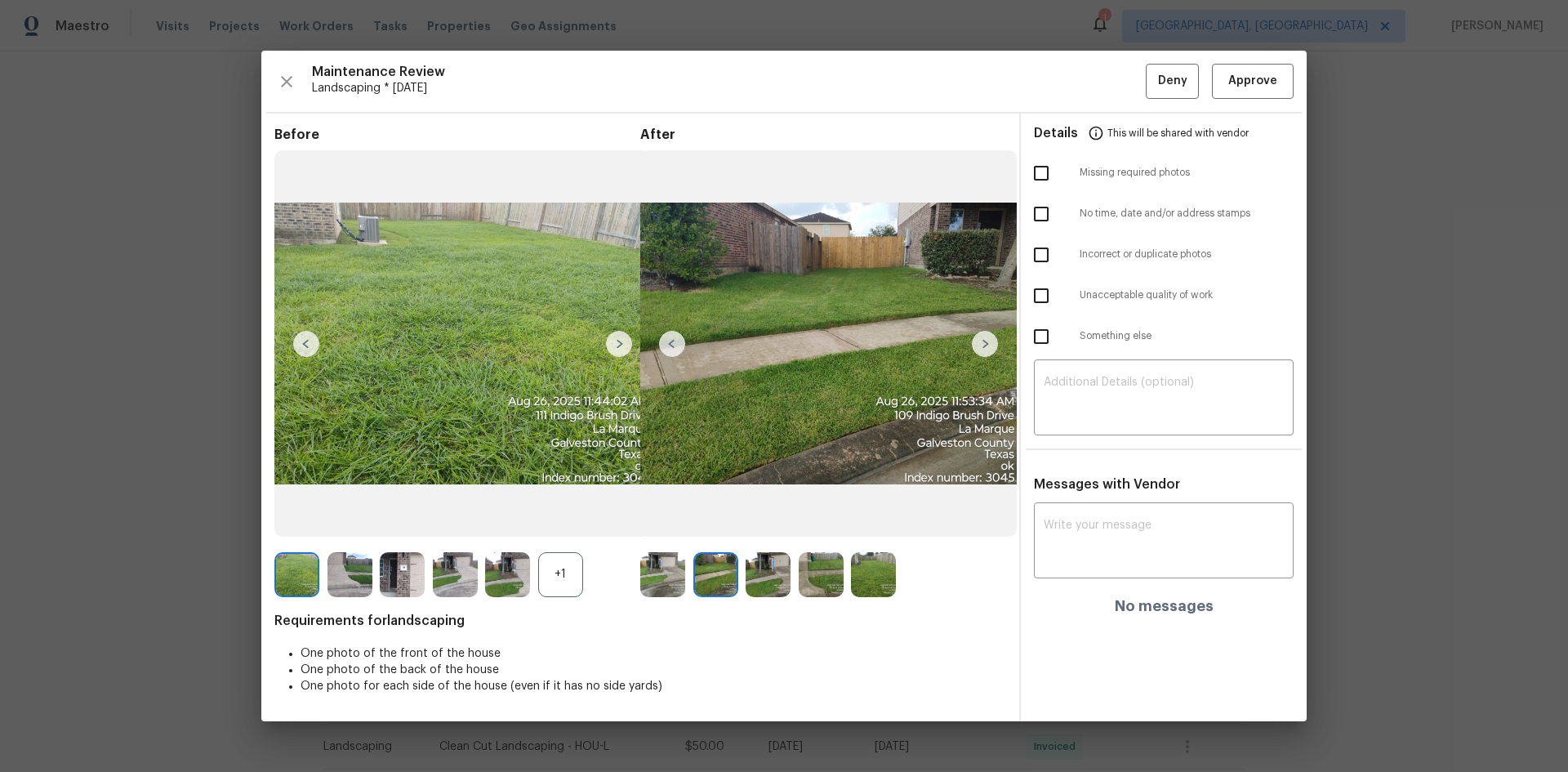
click at [987, 340] on img at bounding box center [984, 343] width 26 height 26
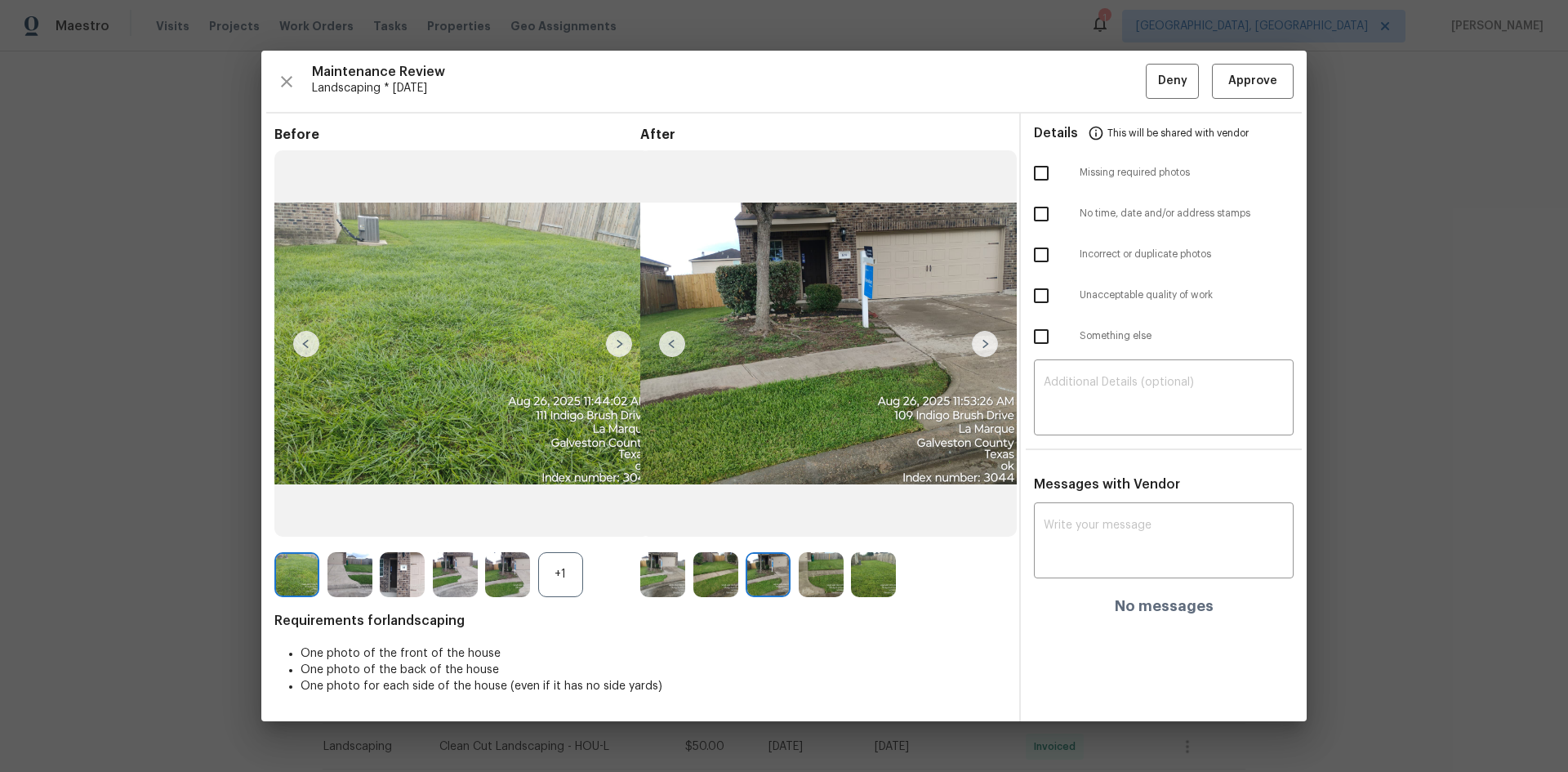
click at [987, 340] on img at bounding box center [984, 343] width 26 height 26
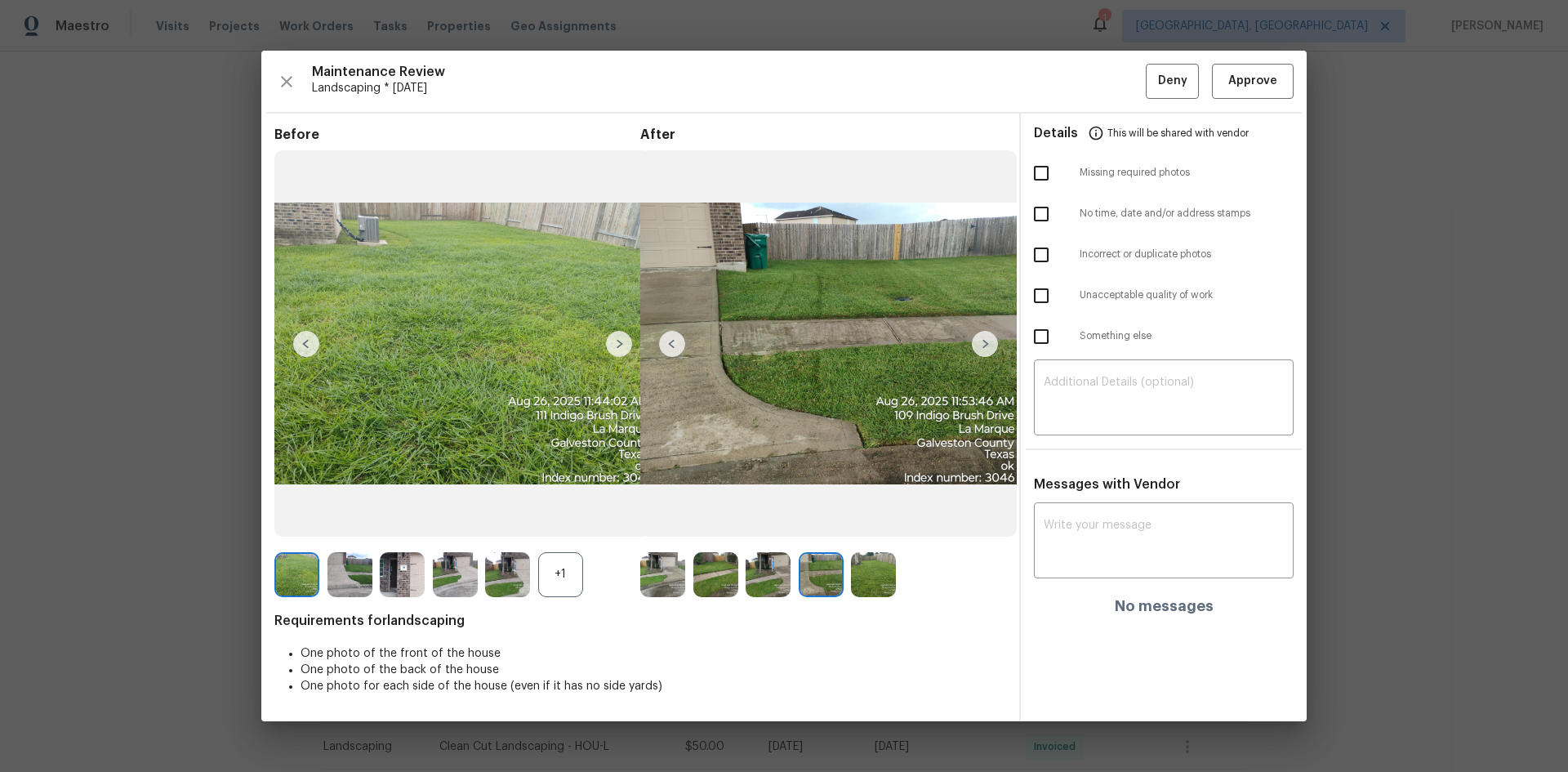
click at [987, 340] on img at bounding box center [984, 343] width 26 height 26
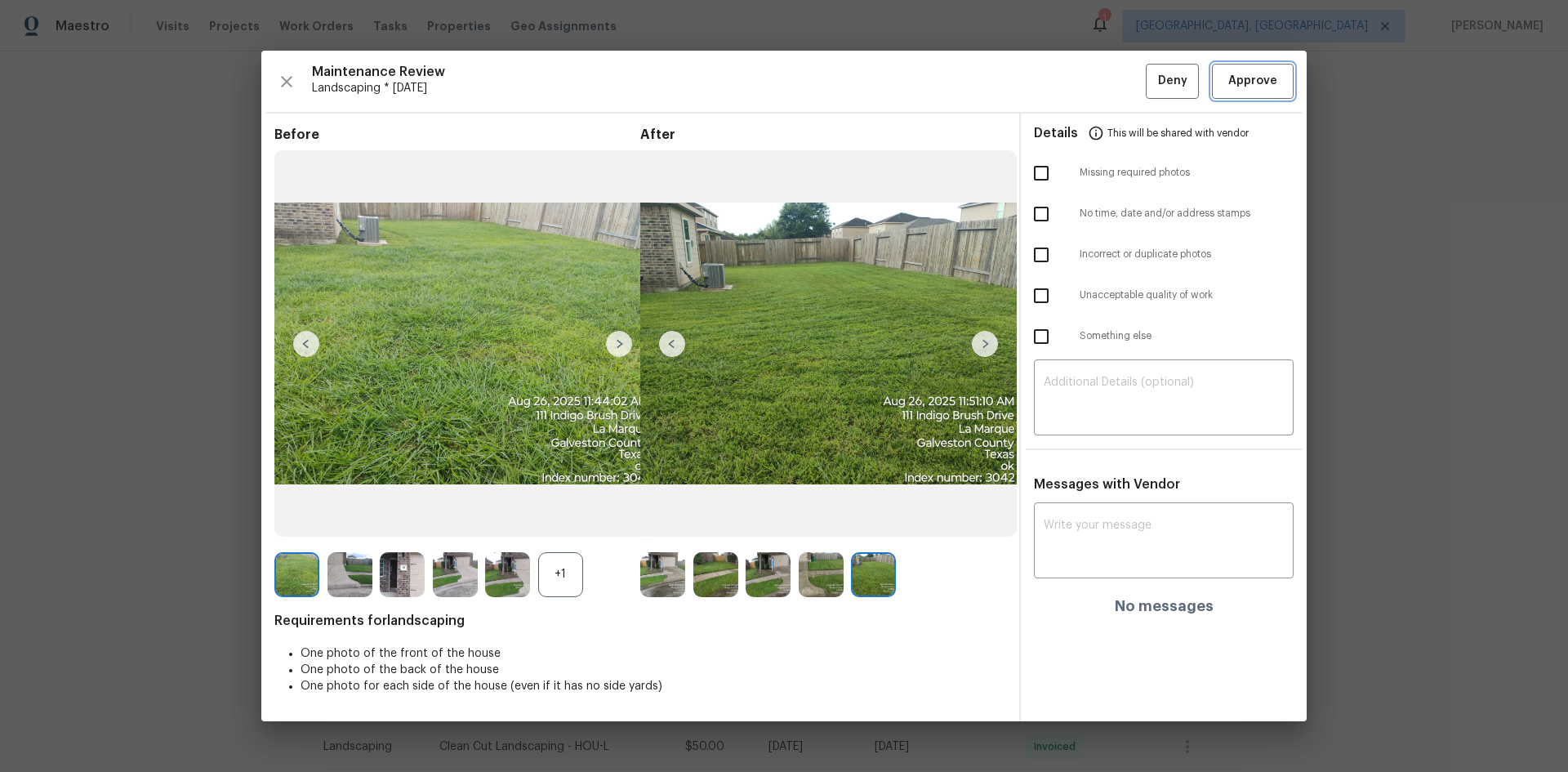
click at [1260, 81] on span "Approve" at bounding box center [1252, 81] width 49 height 21
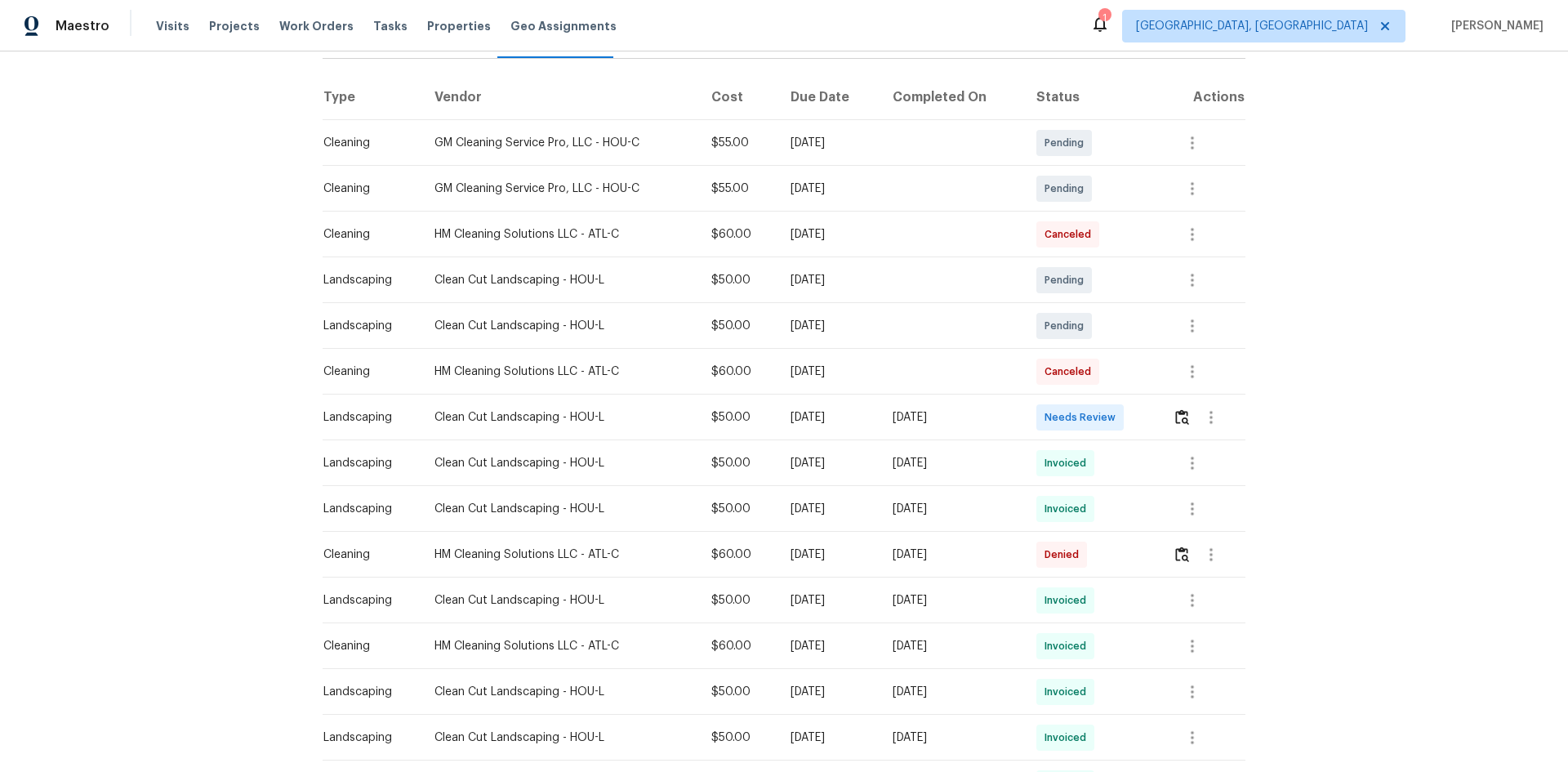
scroll to position [245, 0]
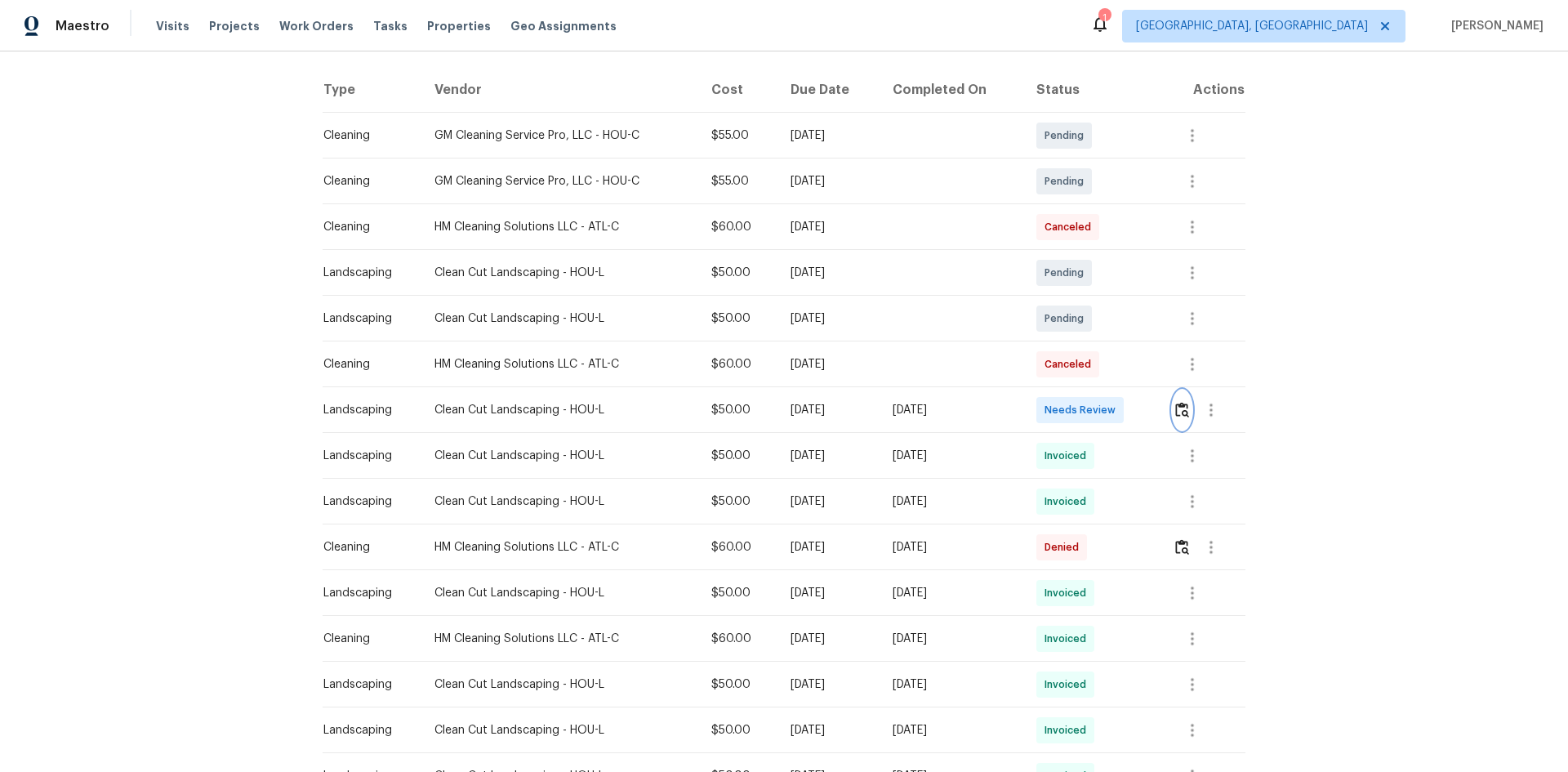
click at [1184, 411] on img "button" at bounding box center [1182, 409] width 14 height 15
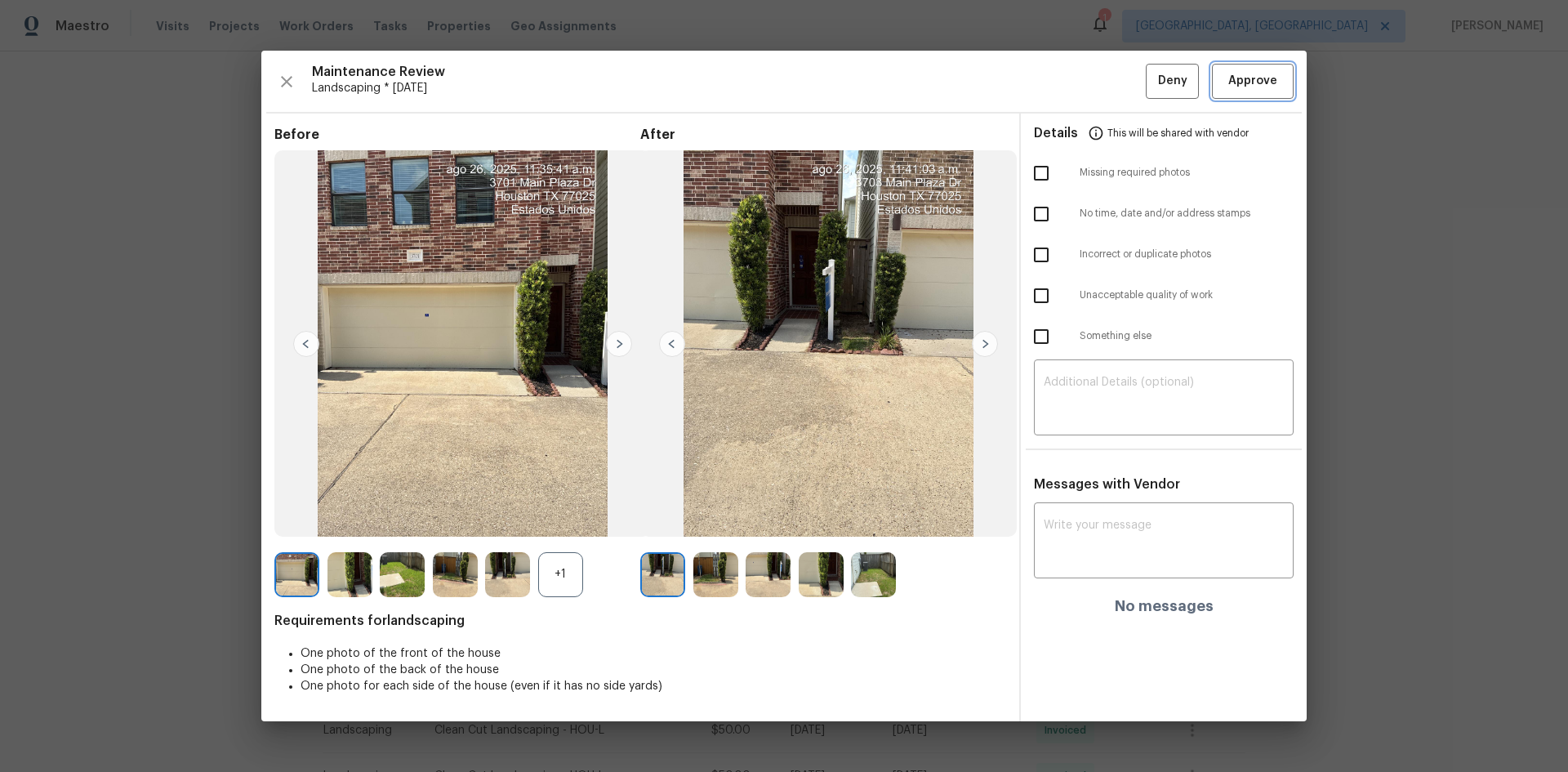
click at [1272, 73] on span "Approve" at bounding box center [1252, 81] width 49 height 21
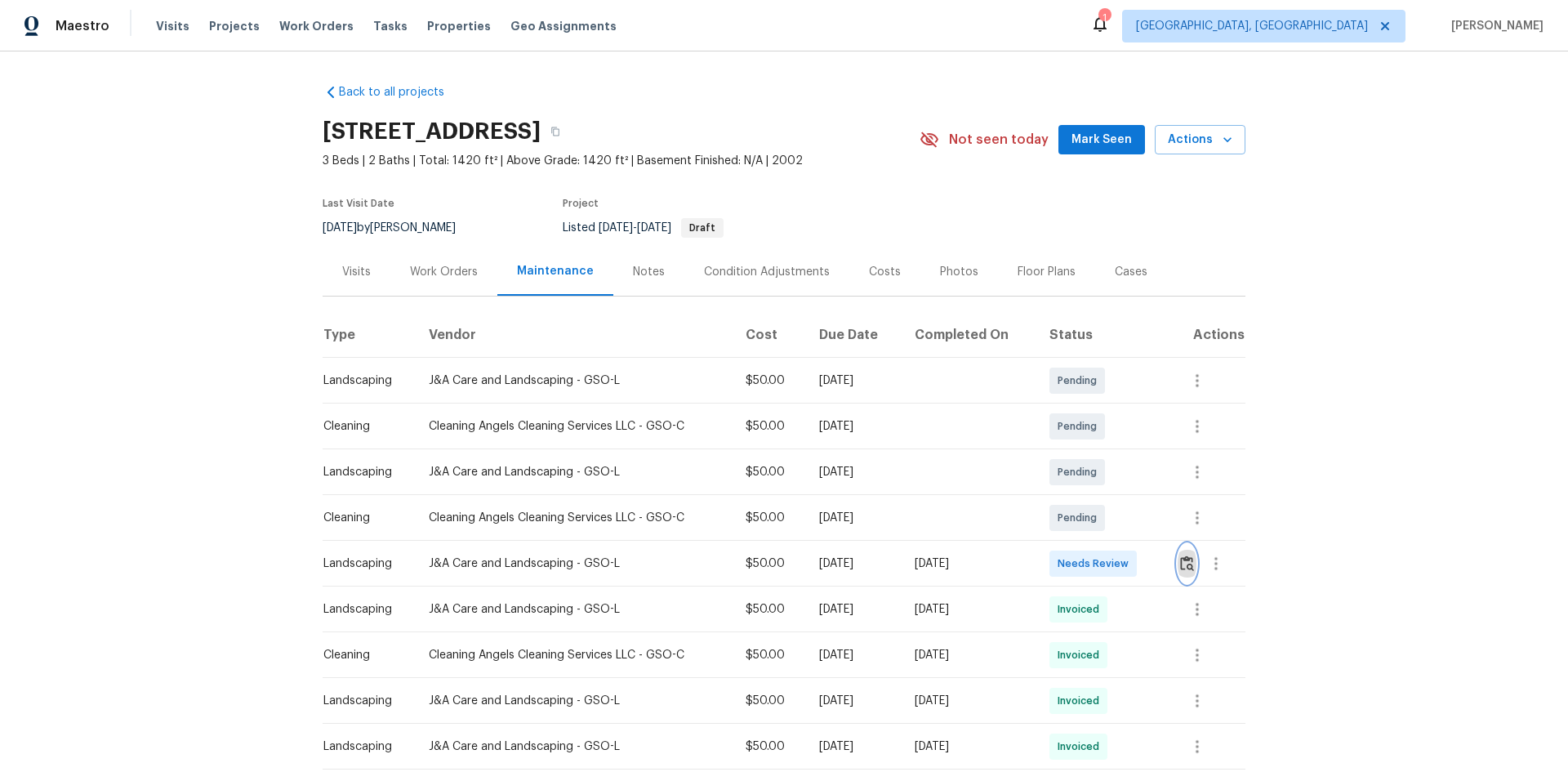
click at [1182, 564] on img "button" at bounding box center [1187, 562] width 14 height 15
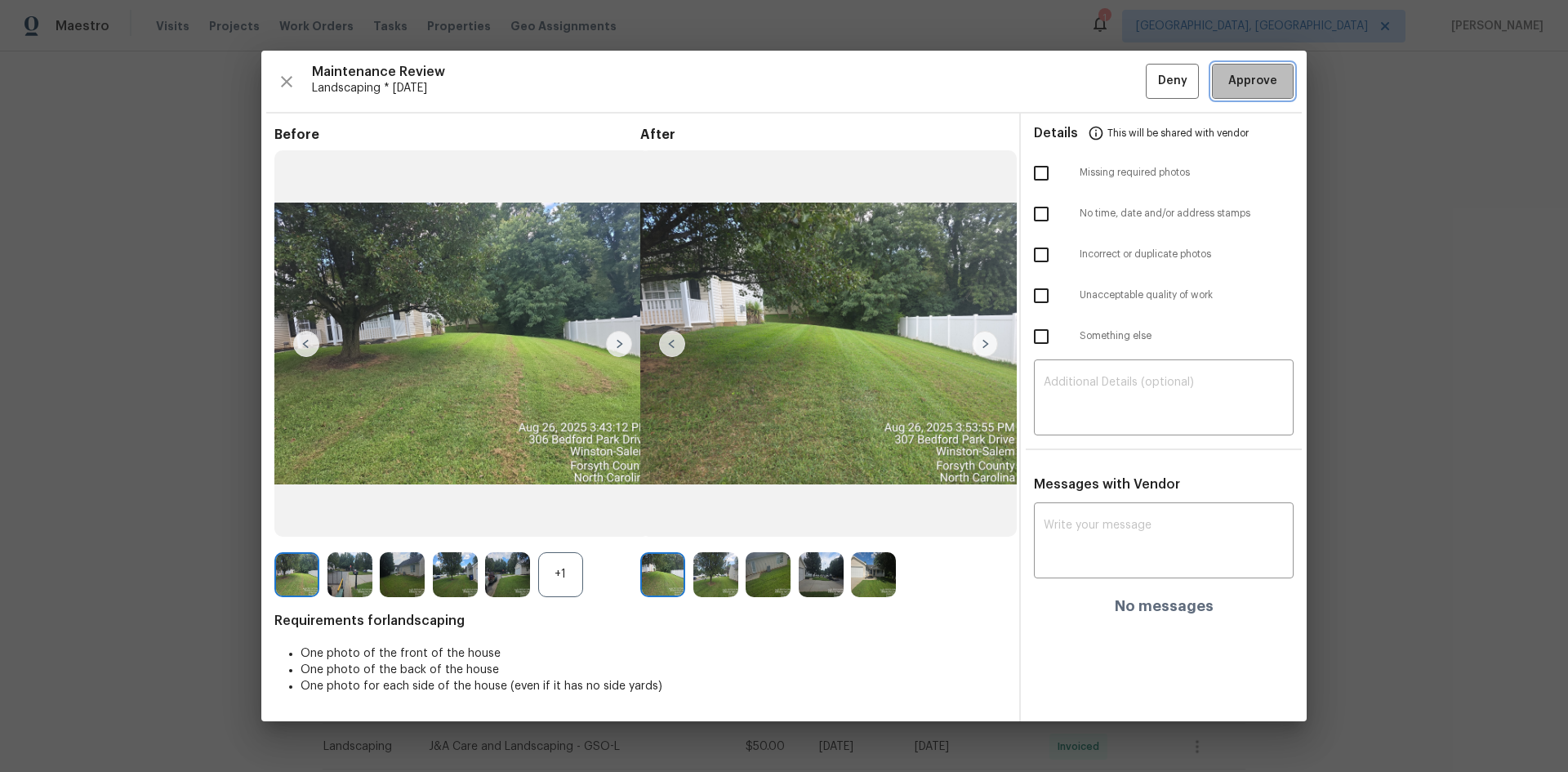
click at [1231, 89] on span "Approve" at bounding box center [1252, 81] width 49 height 21
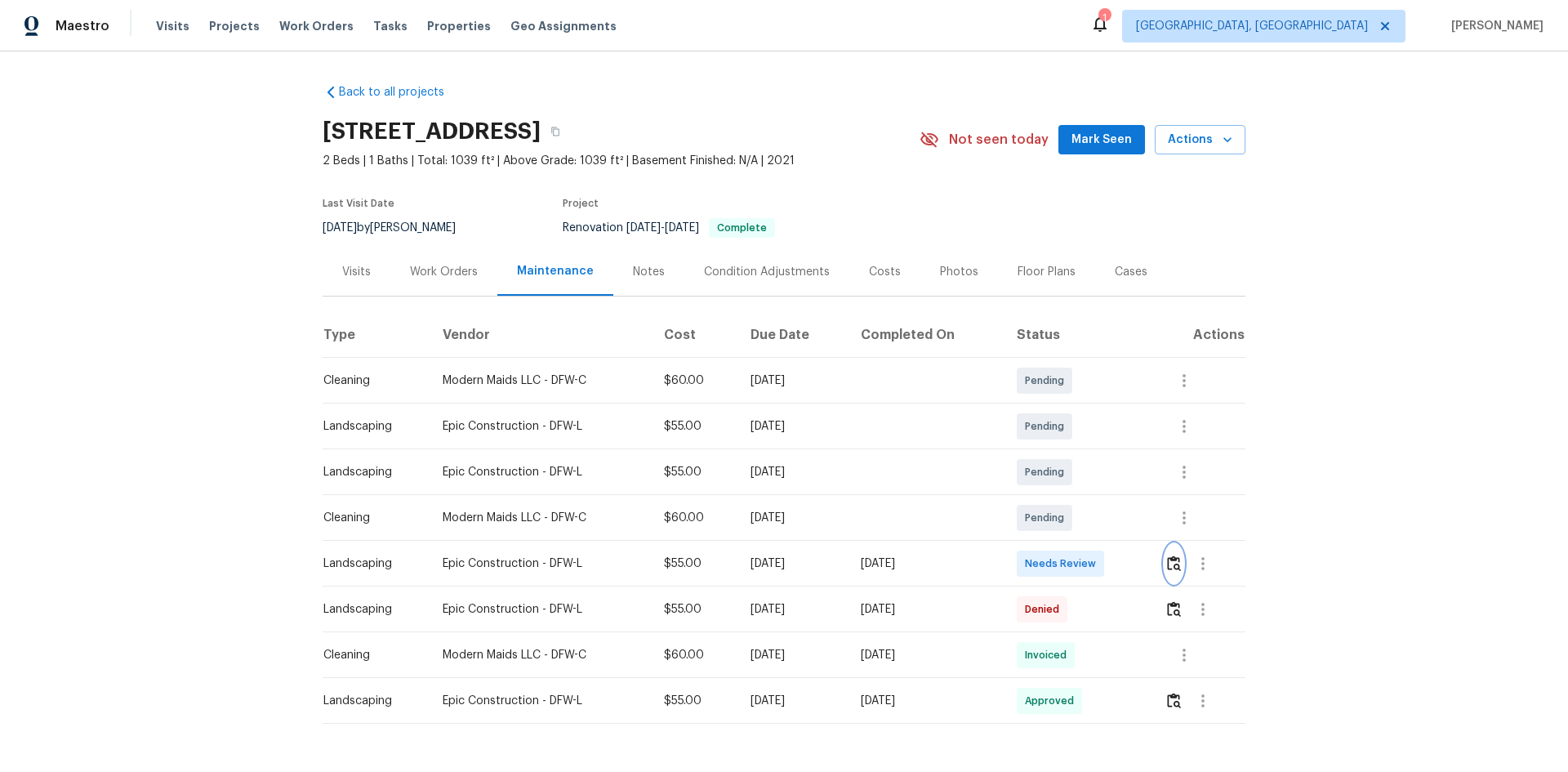
click at [1171, 565] on img "button" at bounding box center [1174, 562] width 14 height 15
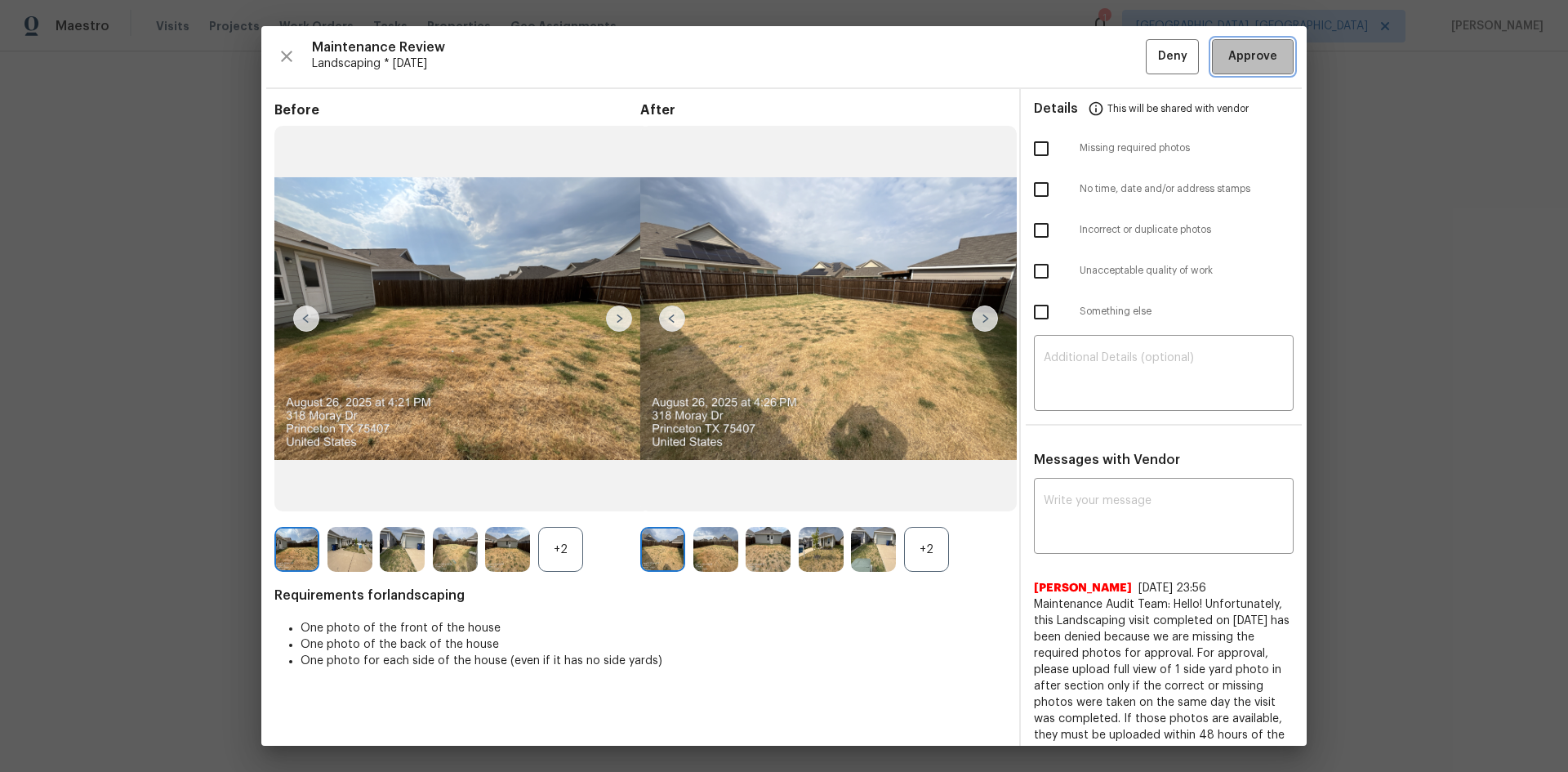
click at [1238, 57] on span "Approve" at bounding box center [1252, 56] width 49 height 21
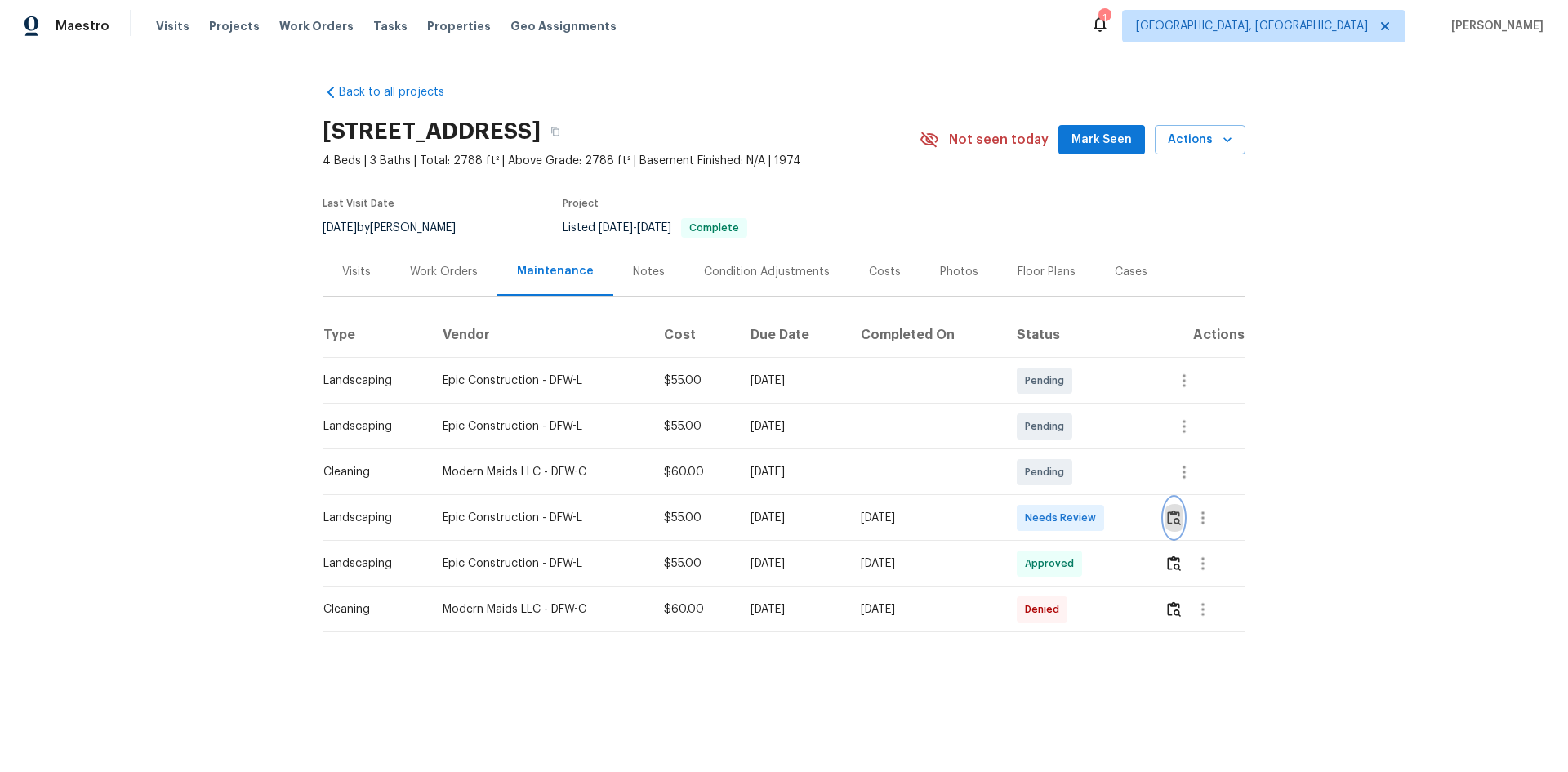
click at [1173, 514] on img "button" at bounding box center [1174, 517] width 14 height 15
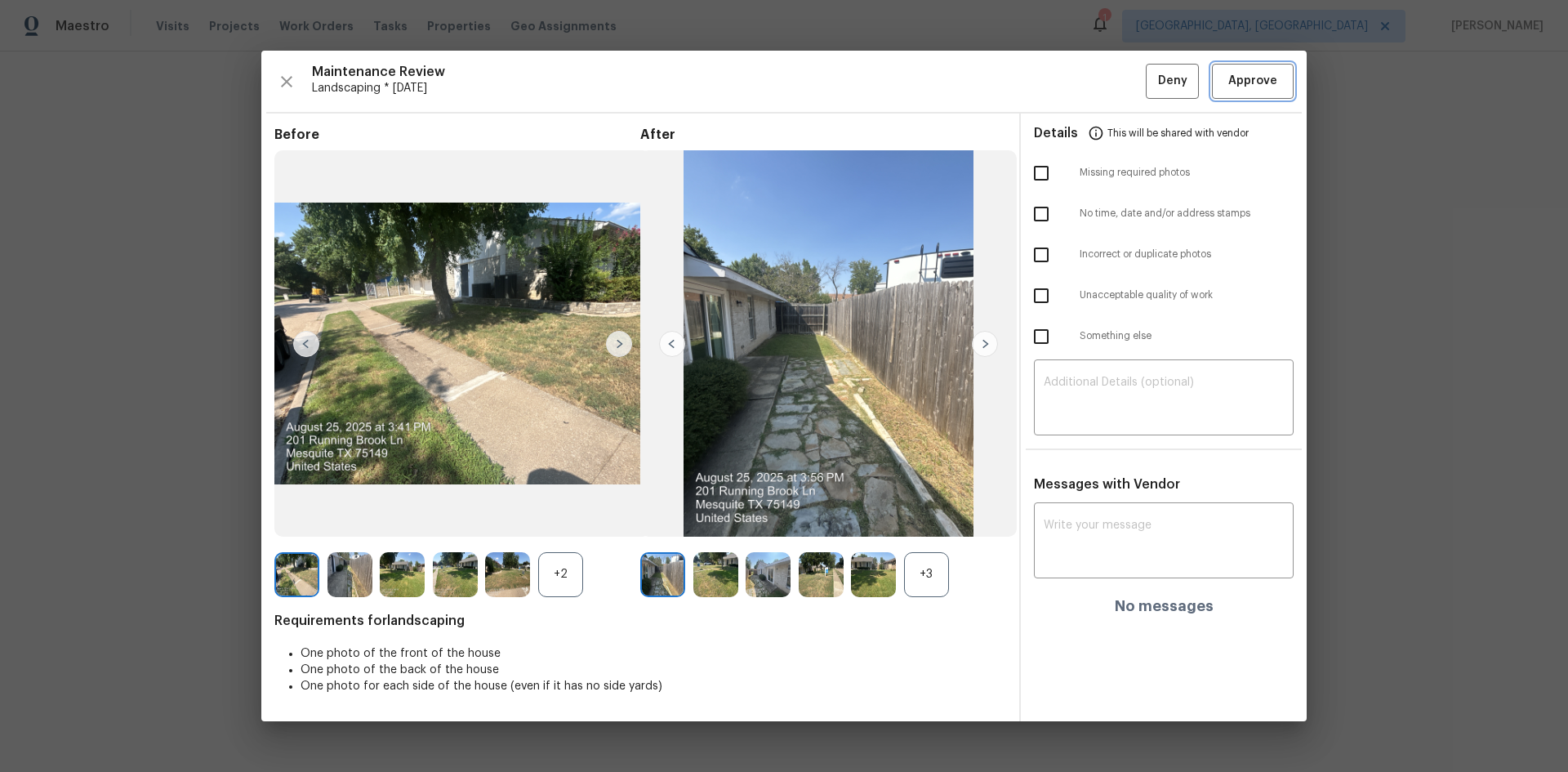
click at [1247, 93] on button "Approve" at bounding box center [1252, 81] width 81 height 35
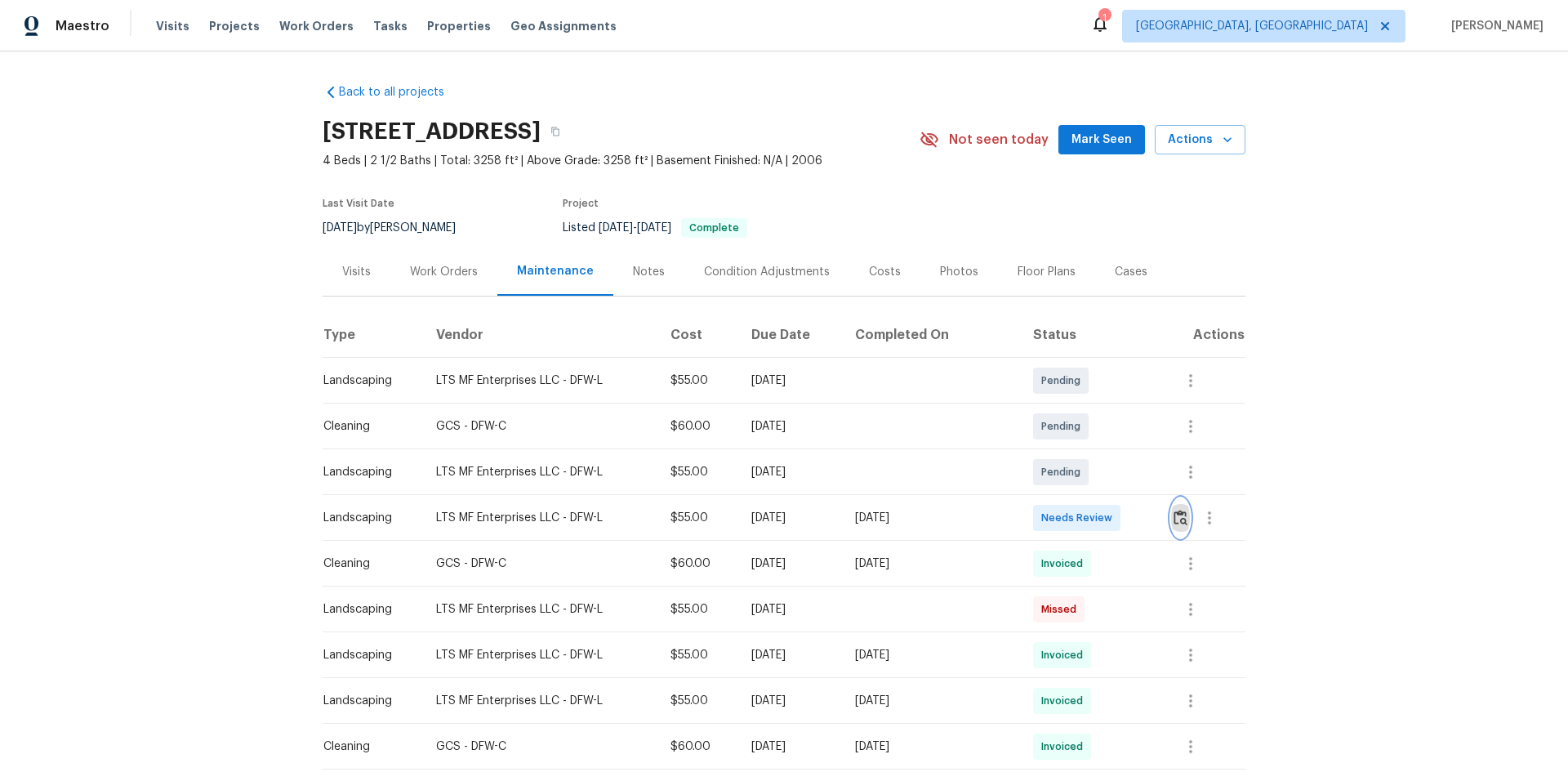
click at [1173, 519] on img "button" at bounding box center [1180, 517] width 14 height 15
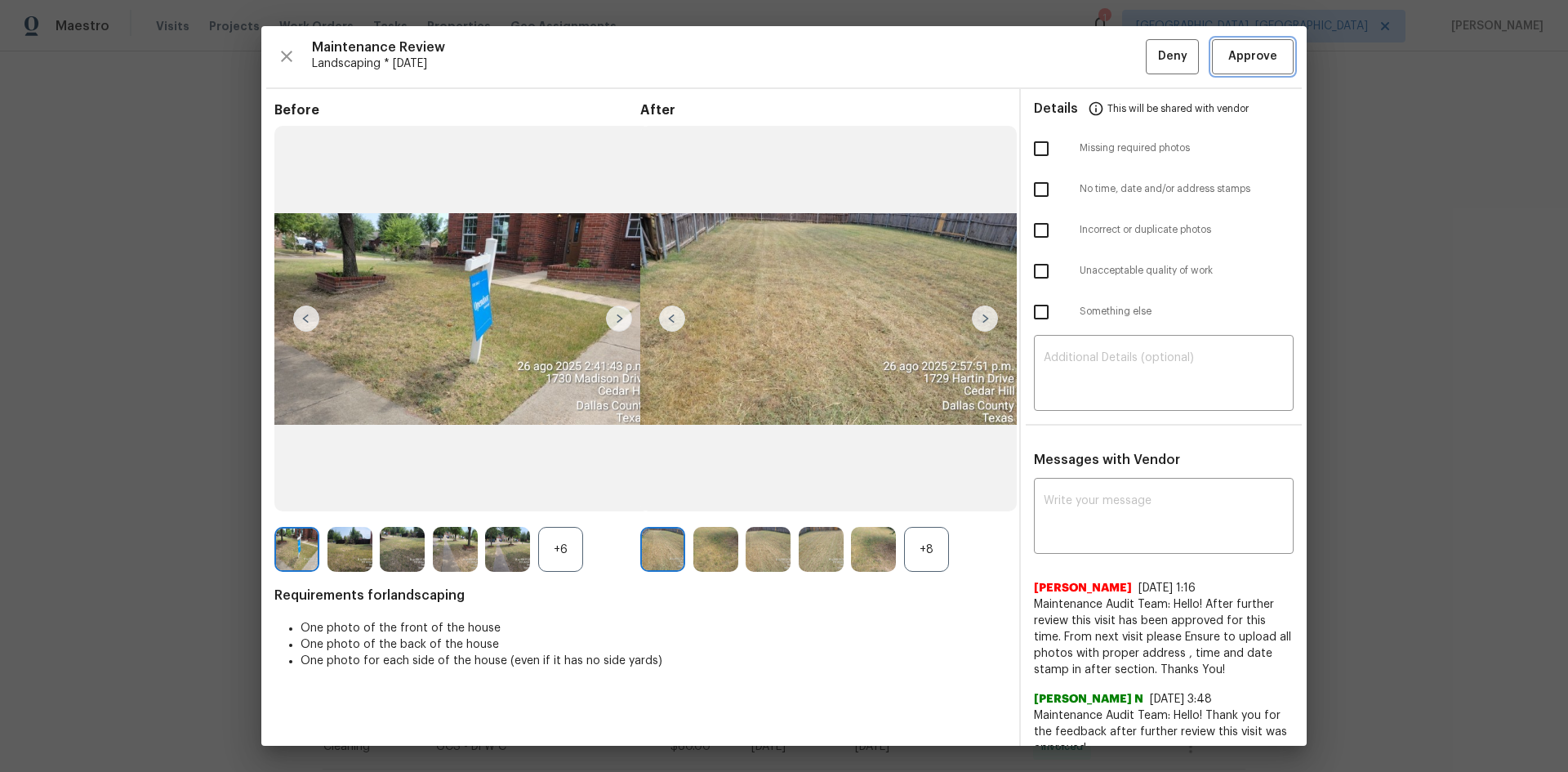
click at [1232, 58] on span "Approve" at bounding box center [1252, 56] width 49 height 21
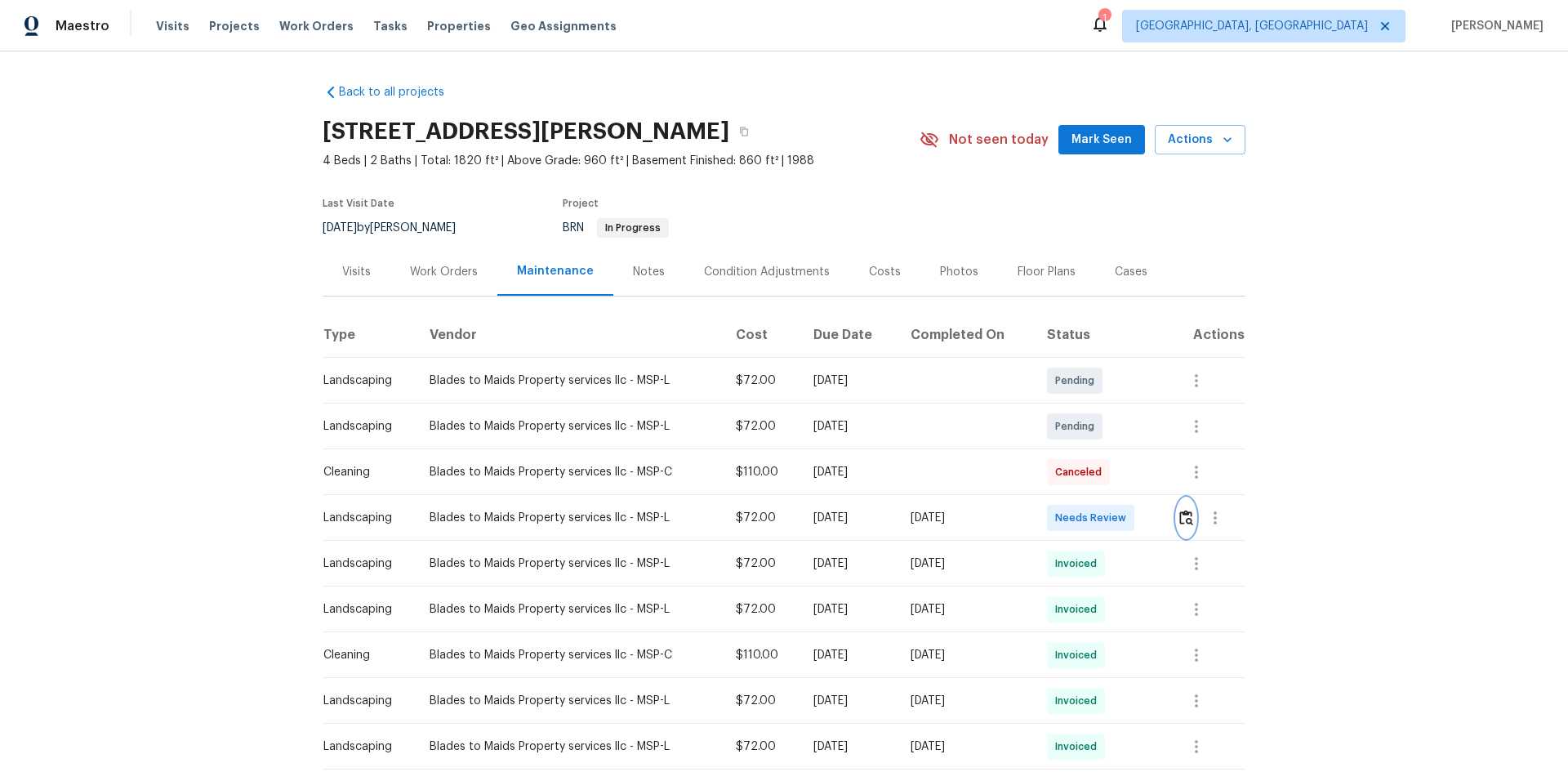
click at [1186, 514] on img "button" at bounding box center [1187, 517] width 14 height 15
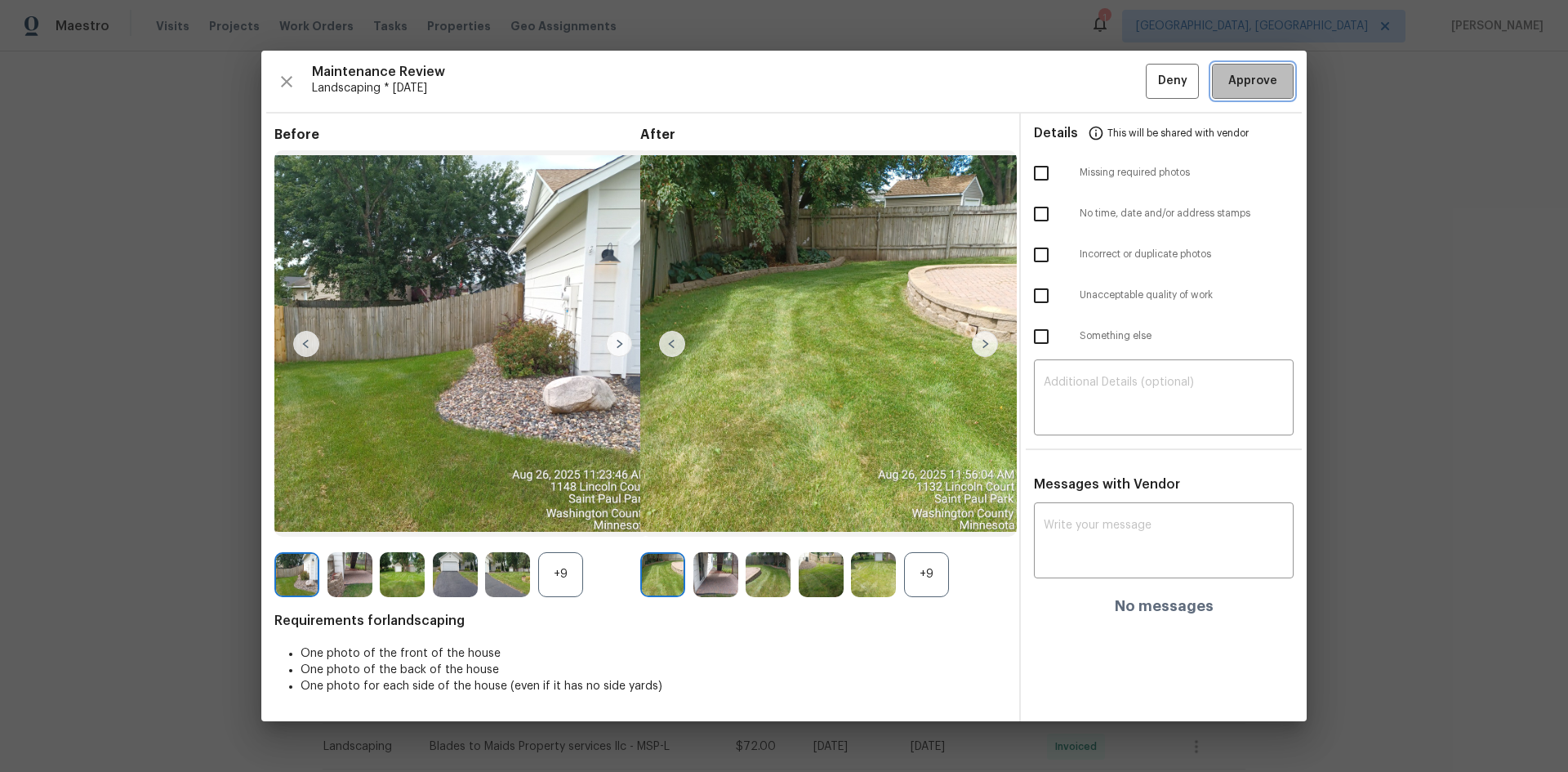
click at [1238, 79] on span "Approve" at bounding box center [1252, 81] width 49 height 21
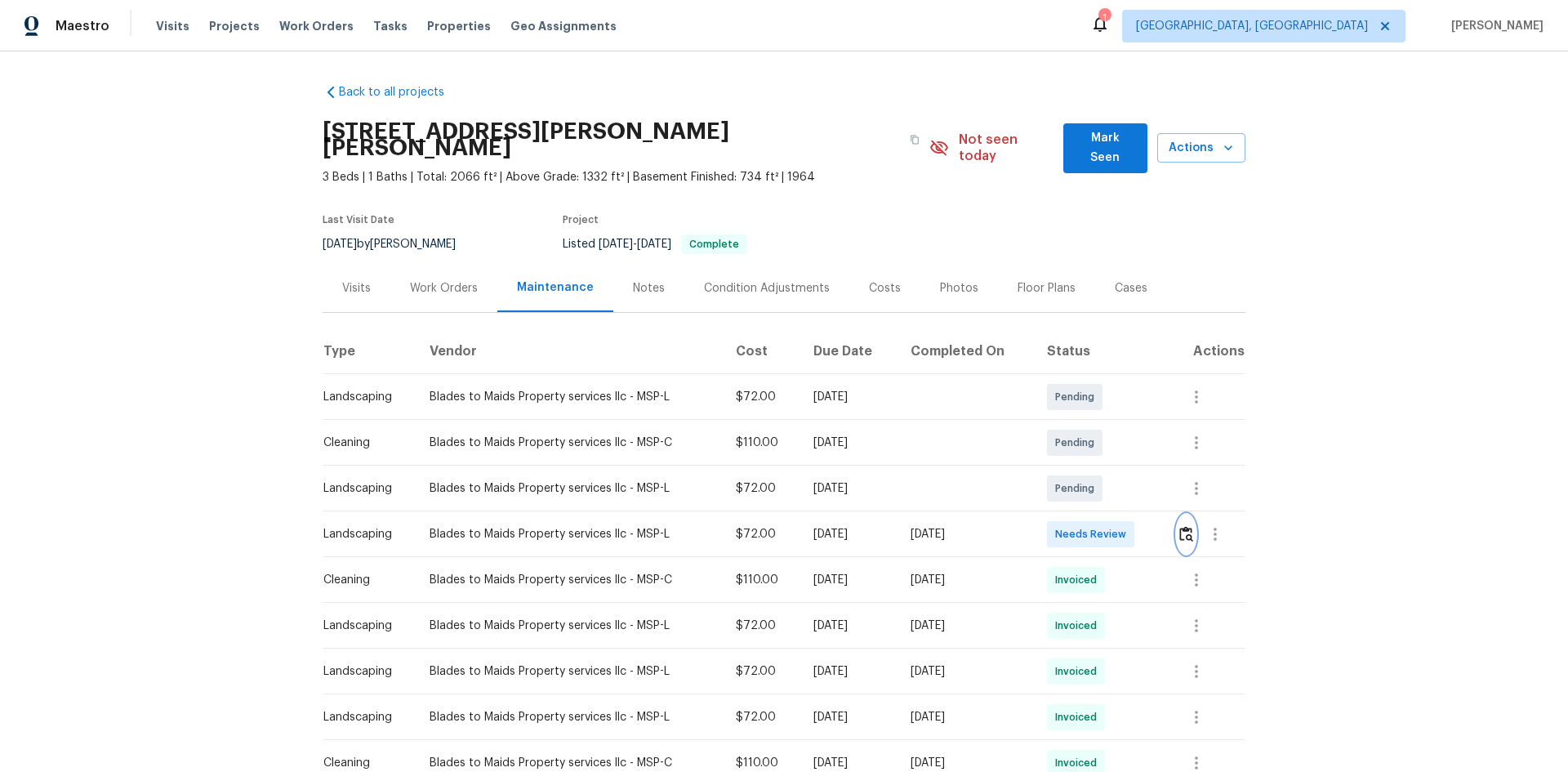
click at [1182, 526] on img "button" at bounding box center [1187, 533] width 14 height 15
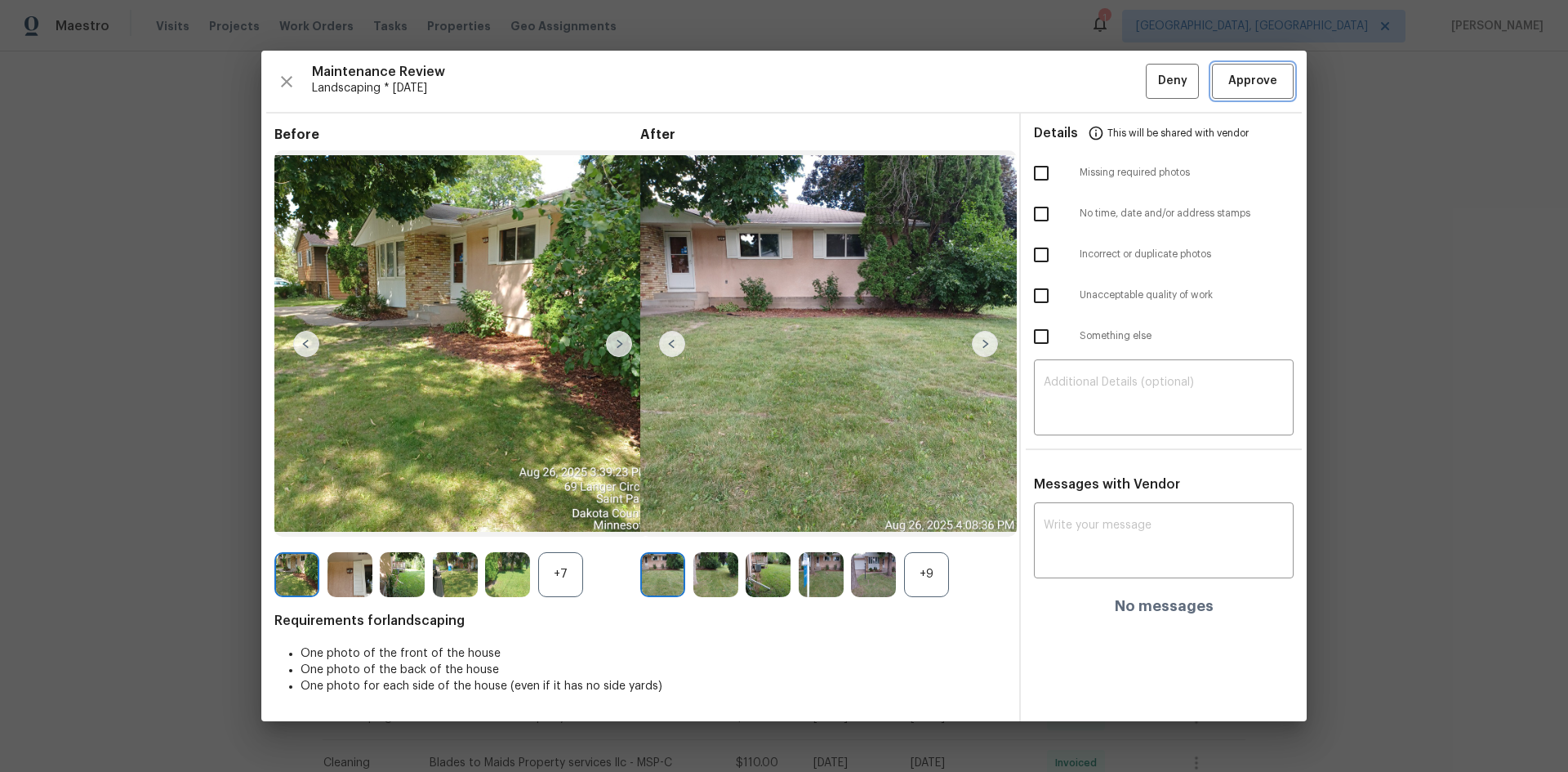
click at [1246, 92] on button "Approve" at bounding box center [1252, 81] width 81 height 35
